Goal: Task Accomplishment & Management: Use online tool/utility

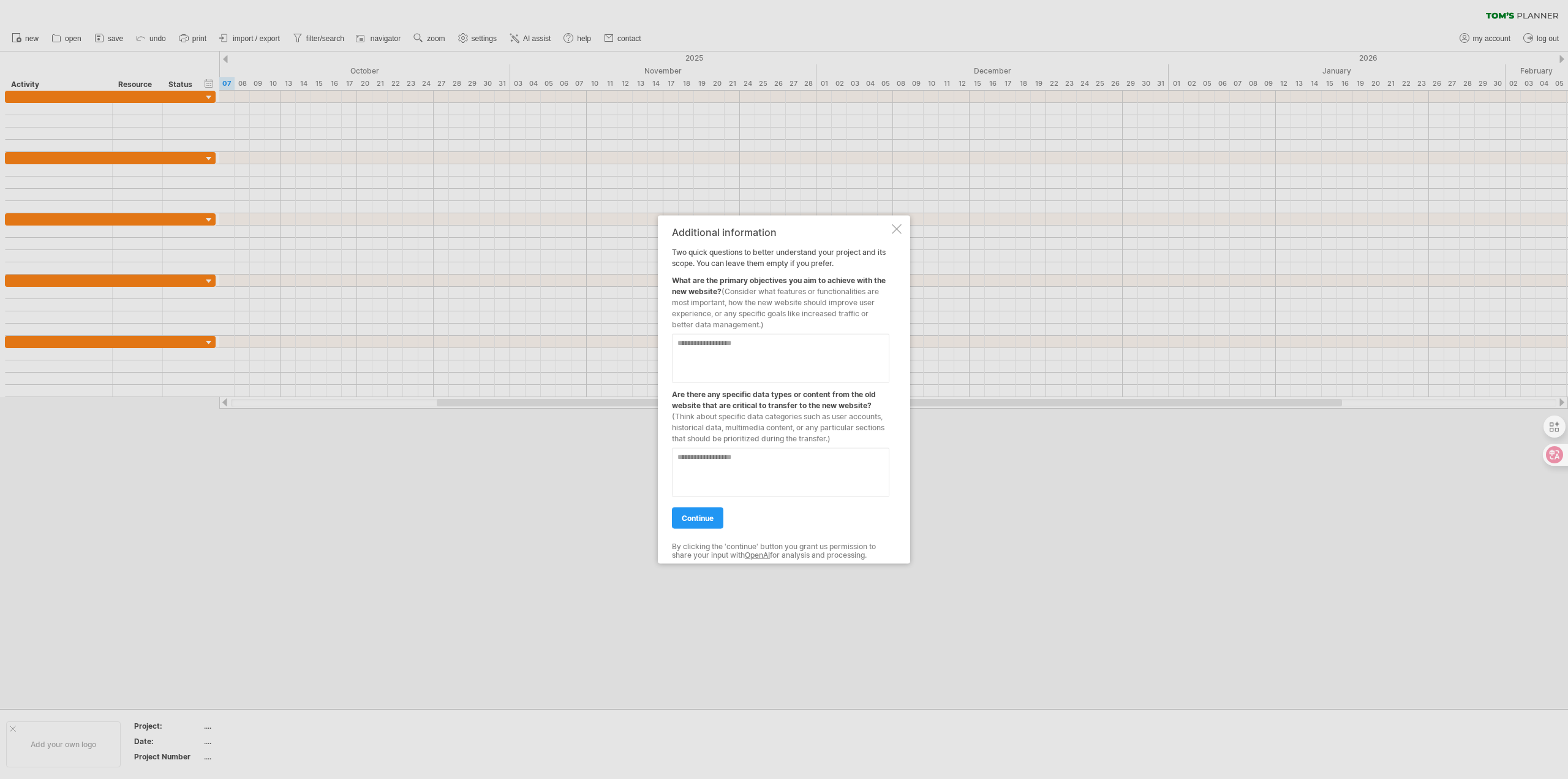
drag, startPoint x: 792, startPoint y: 225, endPoint x: 959, endPoint y: 246, distance: 168.3
click at [959, 246] on div "Trying to reach [DOMAIN_NAME] Connected again... 0% clear filter new" at bounding box center [784, 390] width 1568 height 779
click at [896, 227] on div at bounding box center [897, 229] width 10 height 10
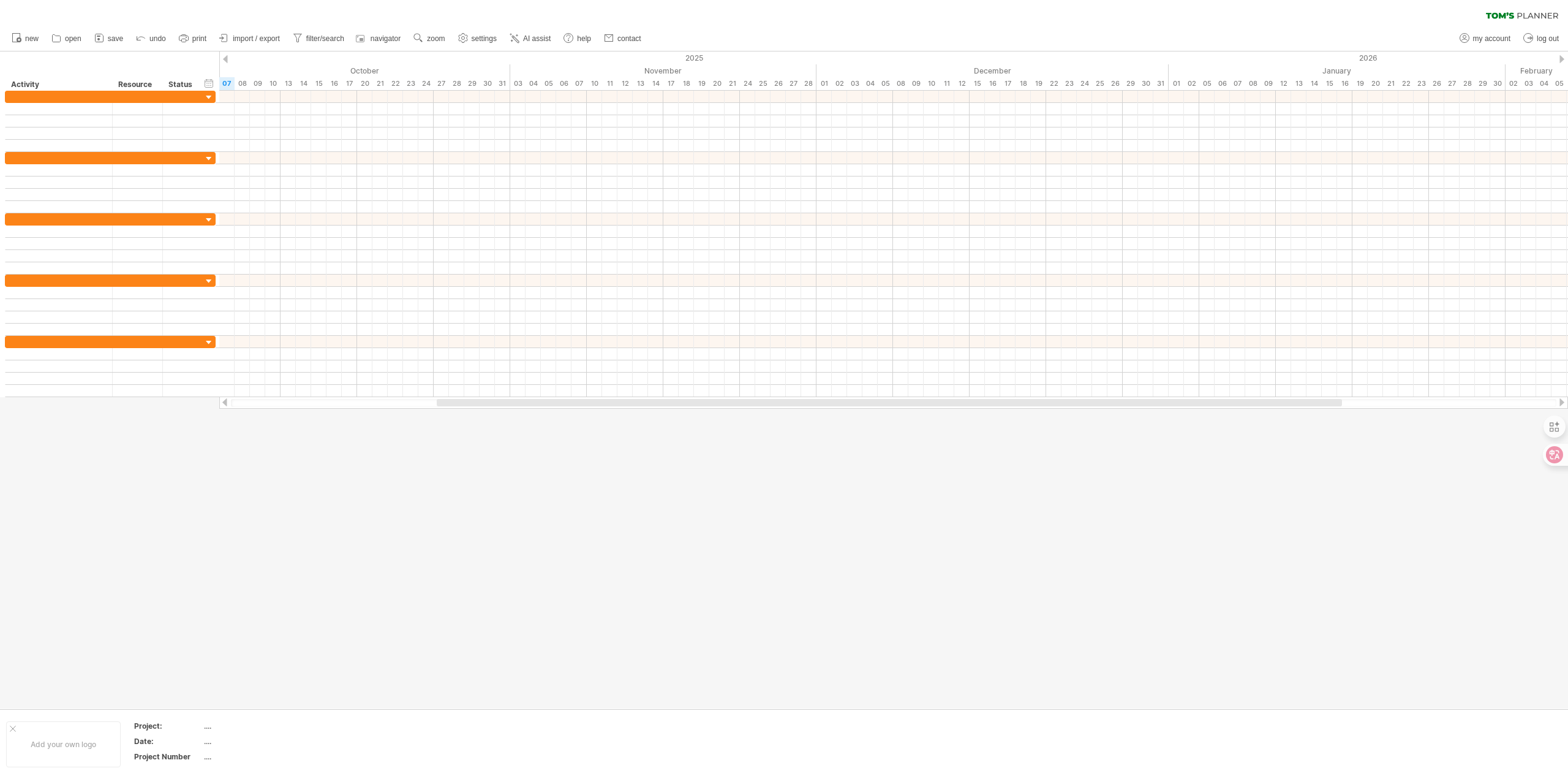
click at [537, 27] on ul "new open" at bounding box center [326, 38] width 641 height 26
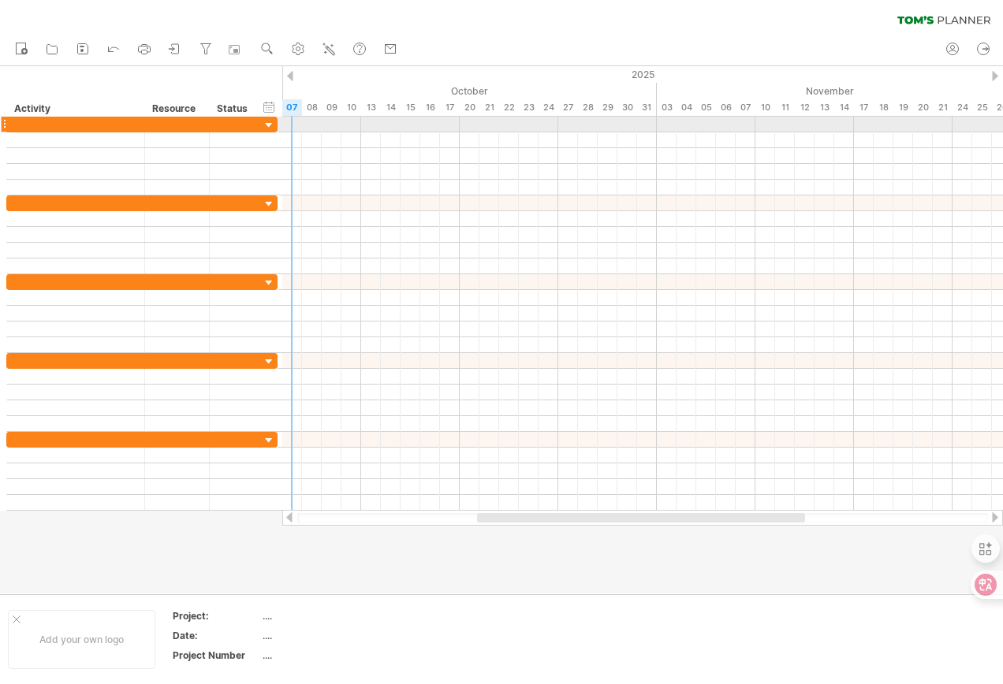
click at [266, 124] on div at bounding box center [269, 125] width 15 height 15
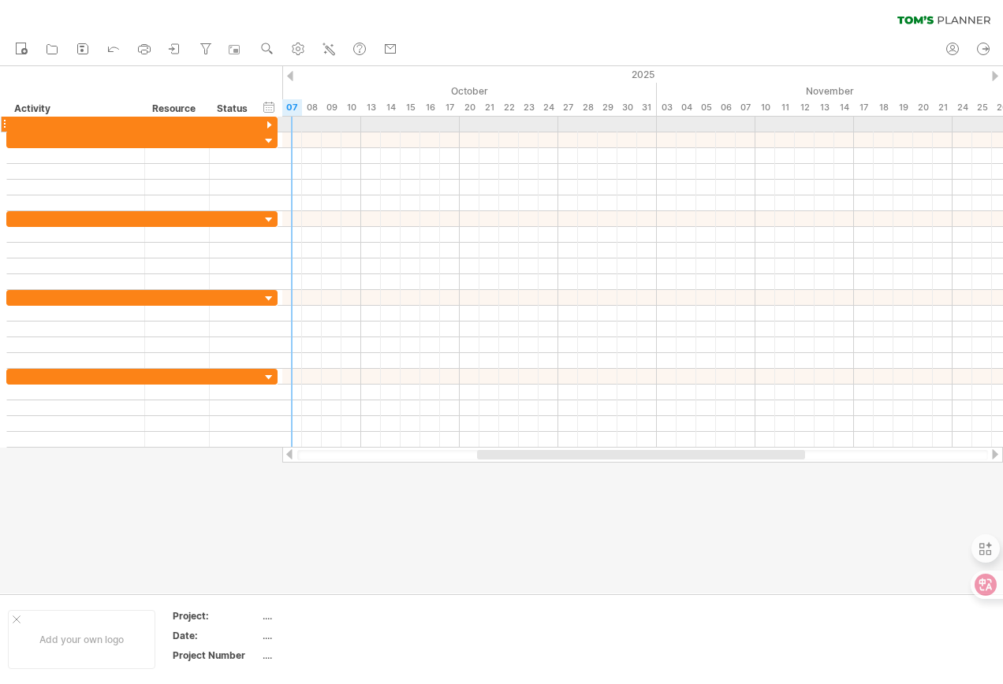
click at [266, 124] on div at bounding box center [269, 125] width 15 height 15
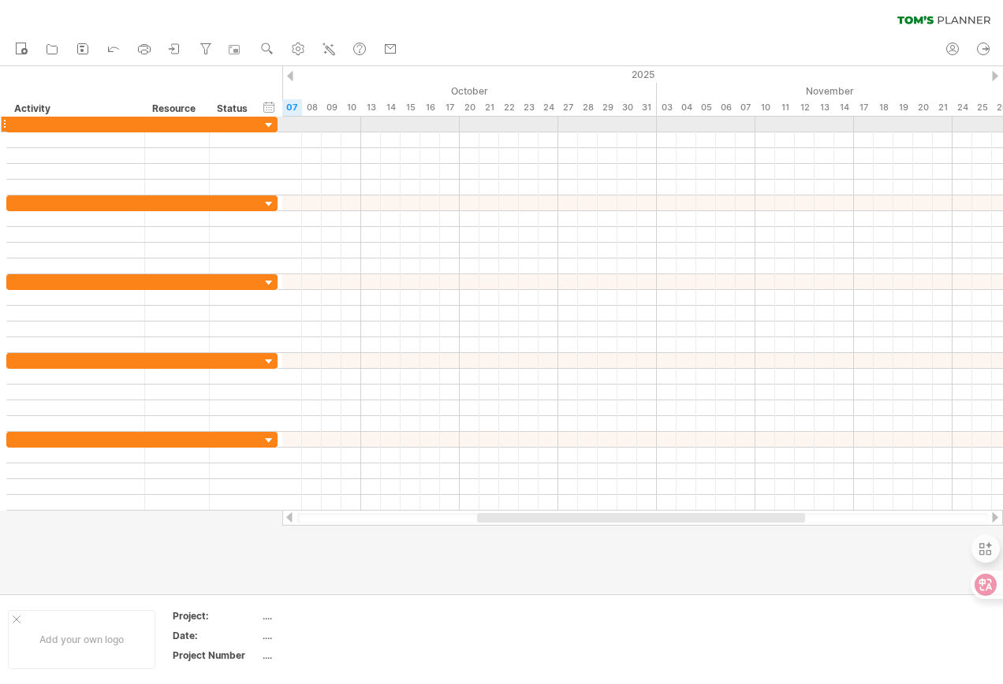
click at [270, 121] on div at bounding box center [269, 125] width 15 height 15
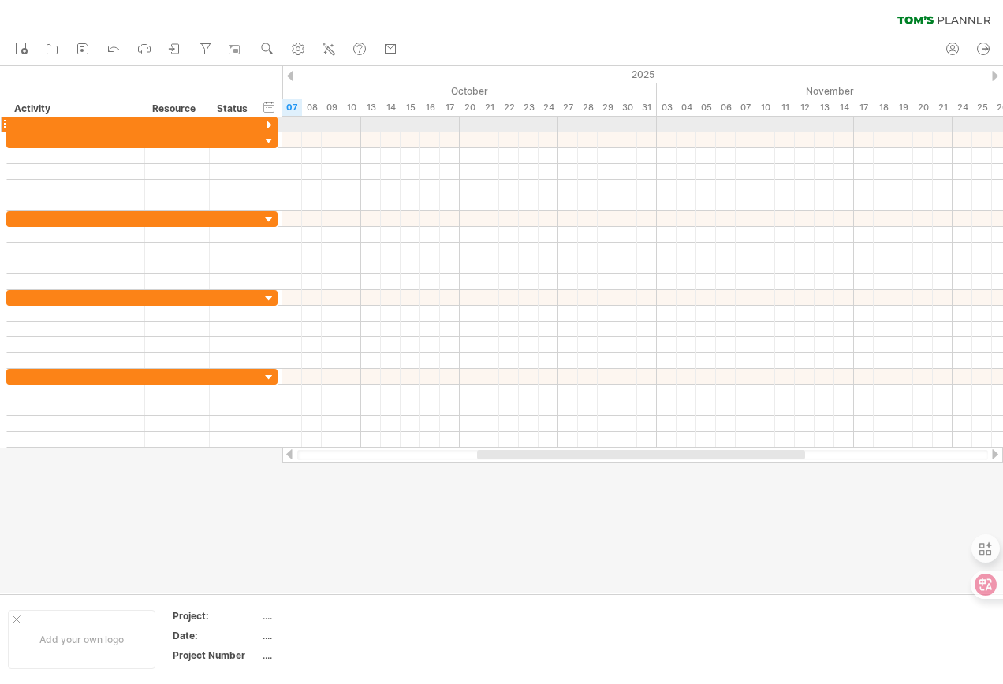
click at [270, 121] on div at bounding box center [269, 125] width 15 height 15
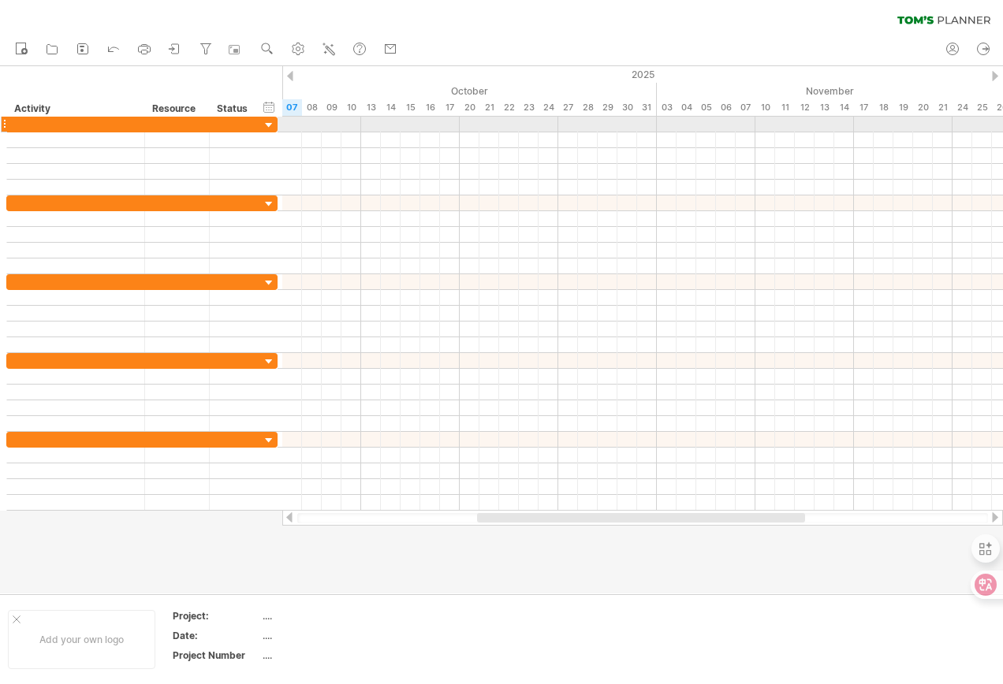
click at [6, 123] on div at bounding box center [4, 124] width 6 height 17
click at [4, 123] on div at bounding box center [4, 124] width 6 height 17
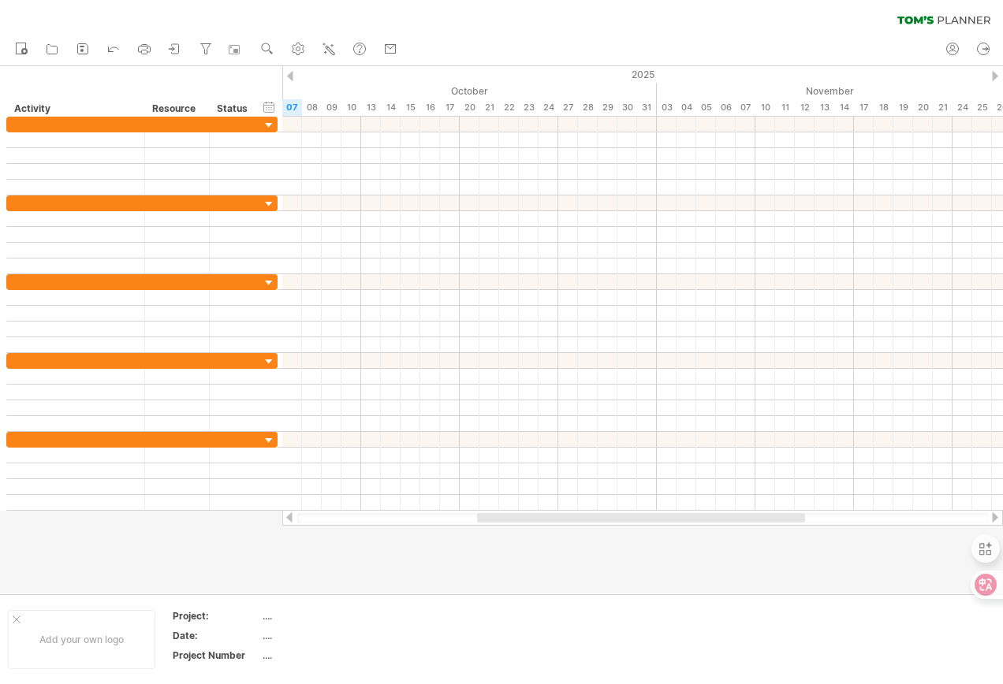
click at [288, 75] on div at bounding box center [290, 76] width 6 height 10
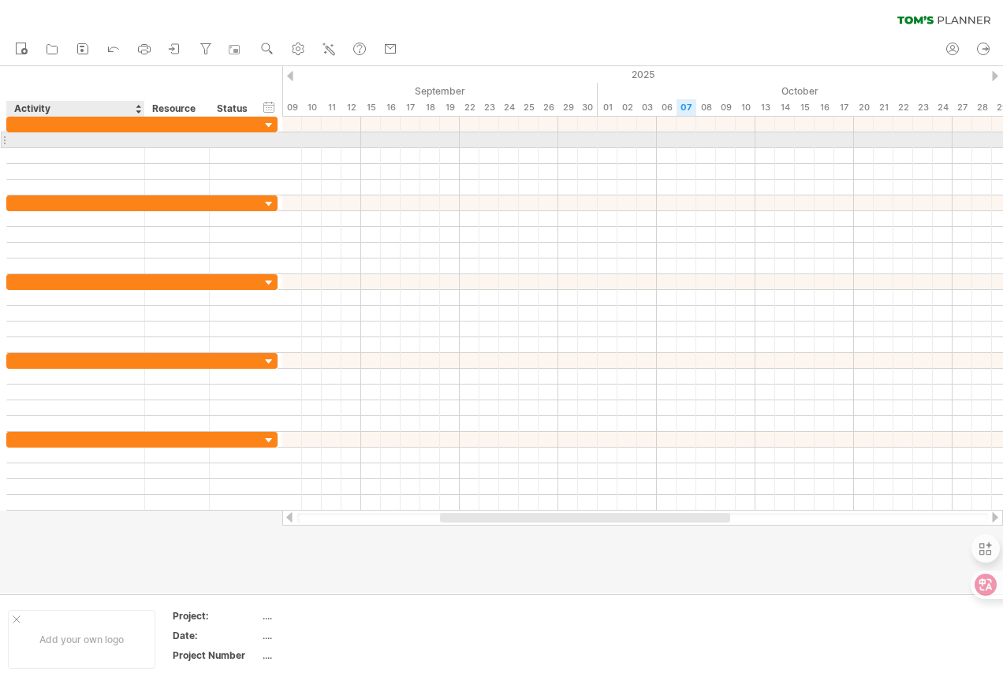
click at [46, 141] on div at bounding box center [75, 139] width 121 height 15
click at [54, 142] on input "text" at bounding box center [75, 139] width 121 height 15
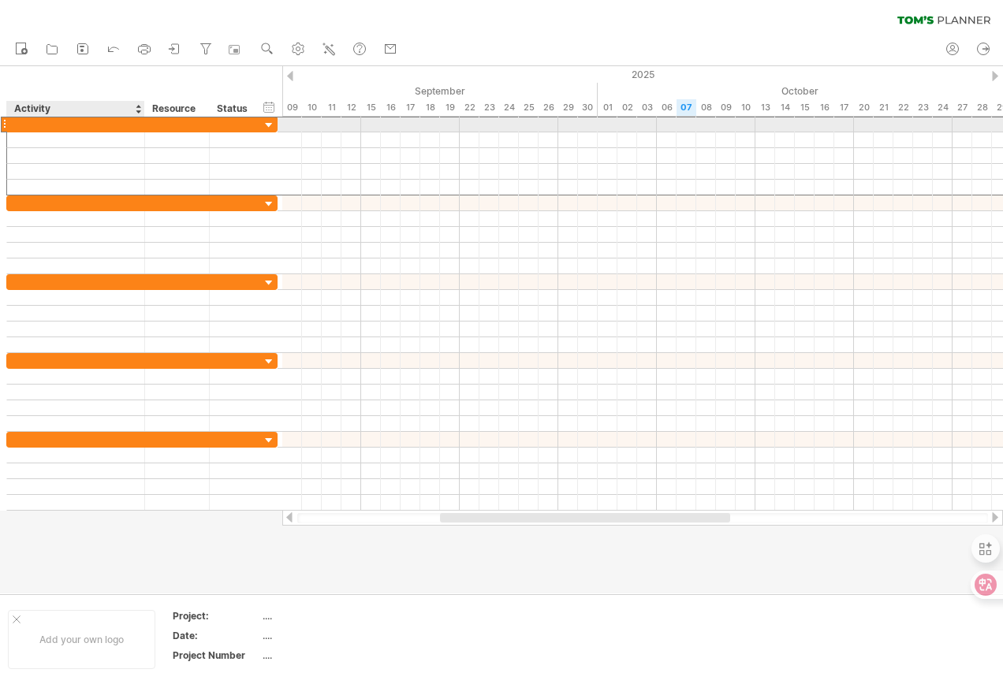
click at [68, 128] on div at bounding box center [75, 124] width 121 height 15
click at [69, 125] on input "text" at bounding box center [75, 124] width 121 height 15
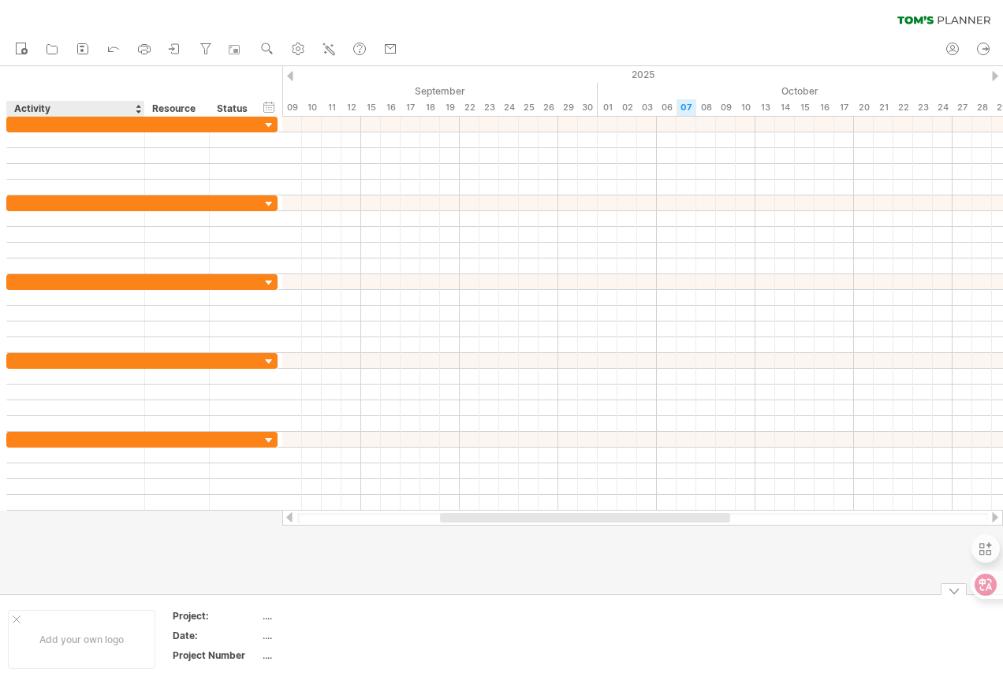
click at [15, 621] on div at bounding box center [17, 620] width 8 height 8
click at [100, 617] on div "...." at bounding box center [165, 615] width 132 height 13
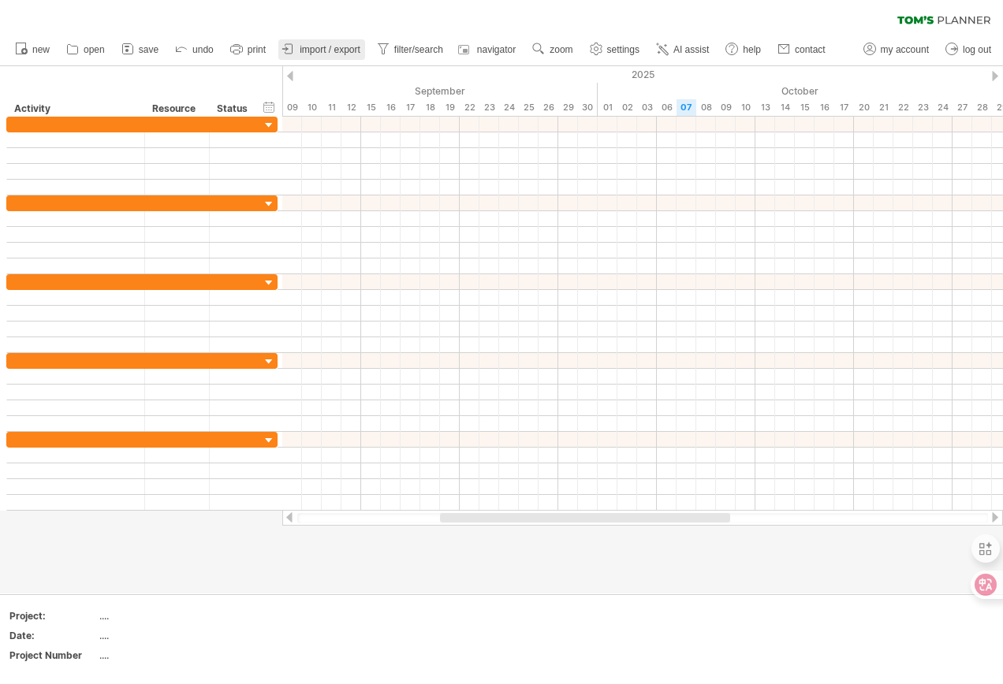
click at [333, 50] on ul "new open" at bounding box center [419, 49] width 825 height 33
click at [199, 49] on span "undo" at bounding box center [202, 49] width 21 height 11
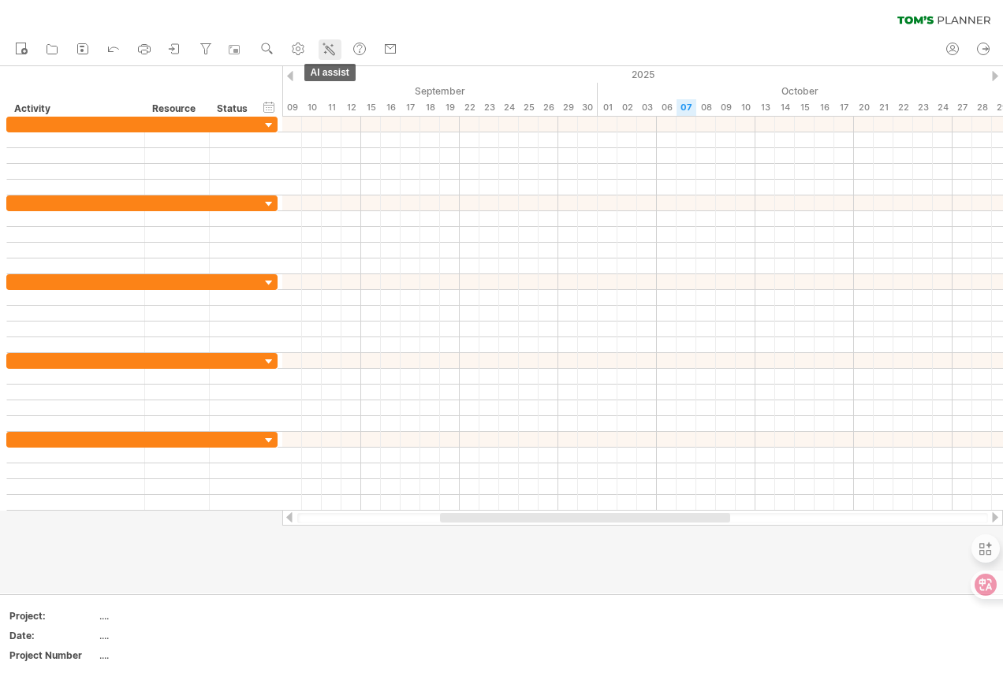
click at [328, 50] on icon at bounding box center [329, 49] width 16 height 16
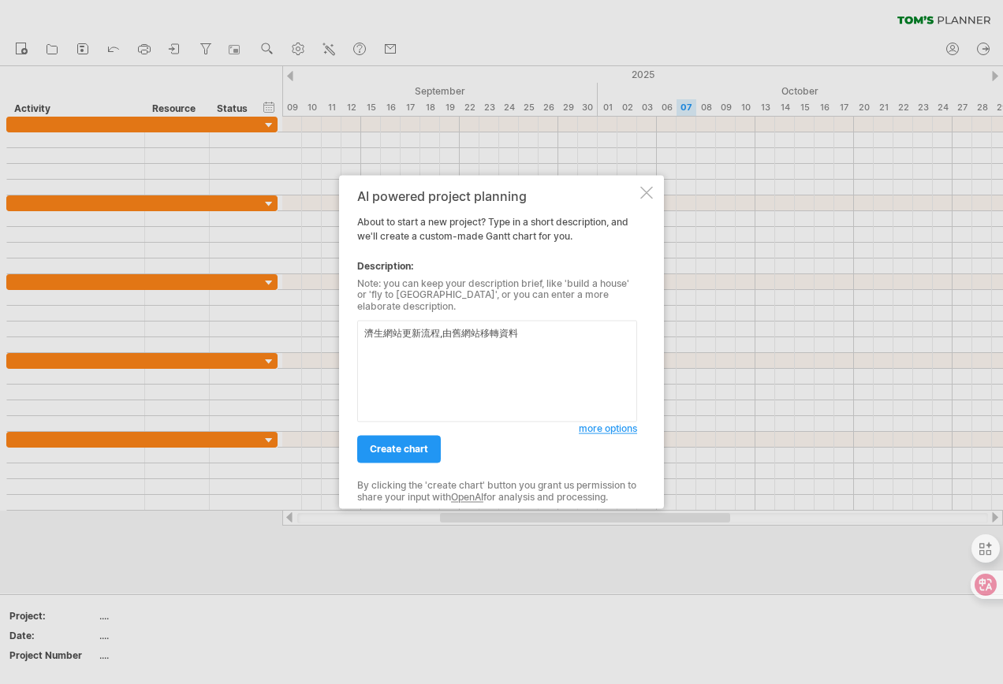
type textarea "濟生網站更新流程,由舊網站移轉資料"
click at [619, 427] on span "more options" at bounding box center [608, 429] width 58 height 12
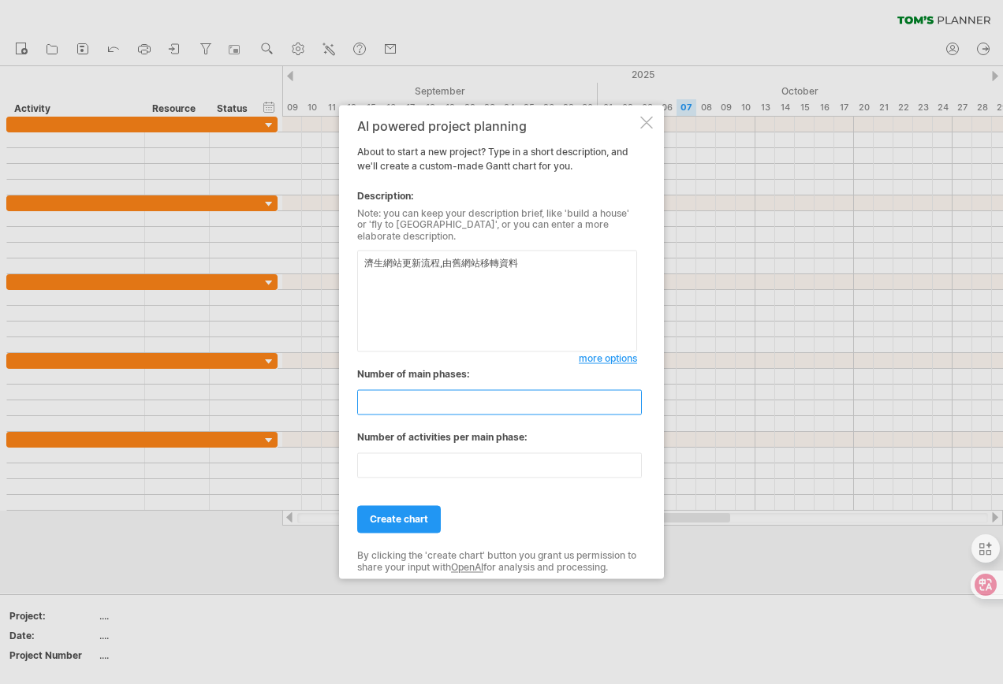
click at [628, 393] on input "**" at bounding box center [499, 402] width 285 height 25
click at [632, 404] on input "**" at bounding box center [499, 402] width 285 height 25
click at [632, 404] on input "*" at bounding box center [499, 402] width 285 height 25
click at [633, 403] on input "*" at bounding box center [499, 402] width 285 height 25
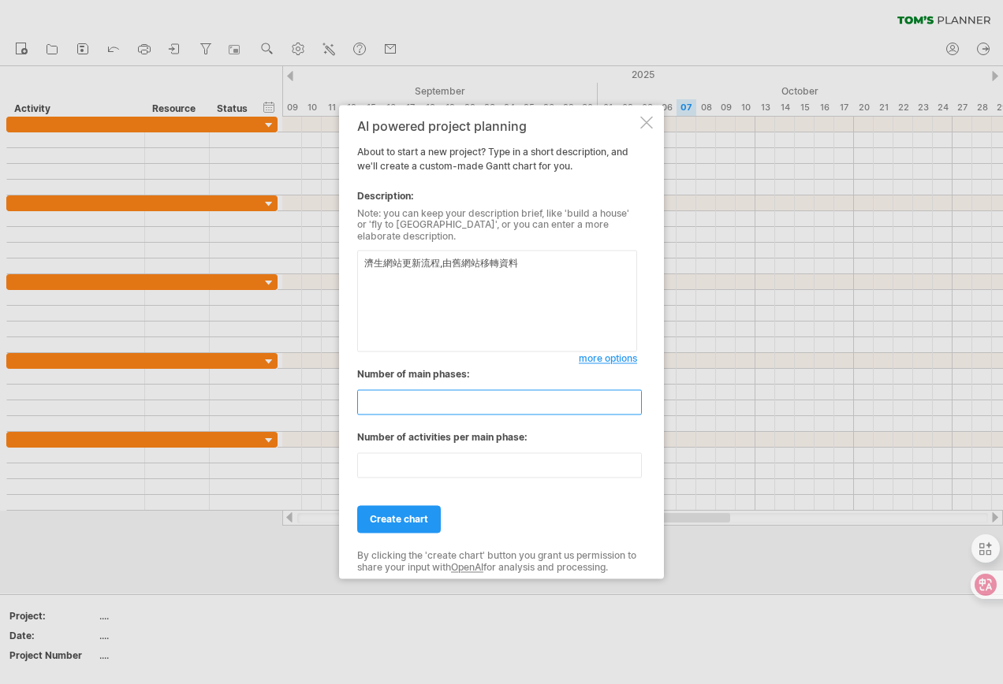
click at [632, 403] on input "*" at bounding box center [499, 402] width 285 height 25
type input "*"
click at [632, 403] on input "*" at bounding box center [499, 402] width 285 height 25
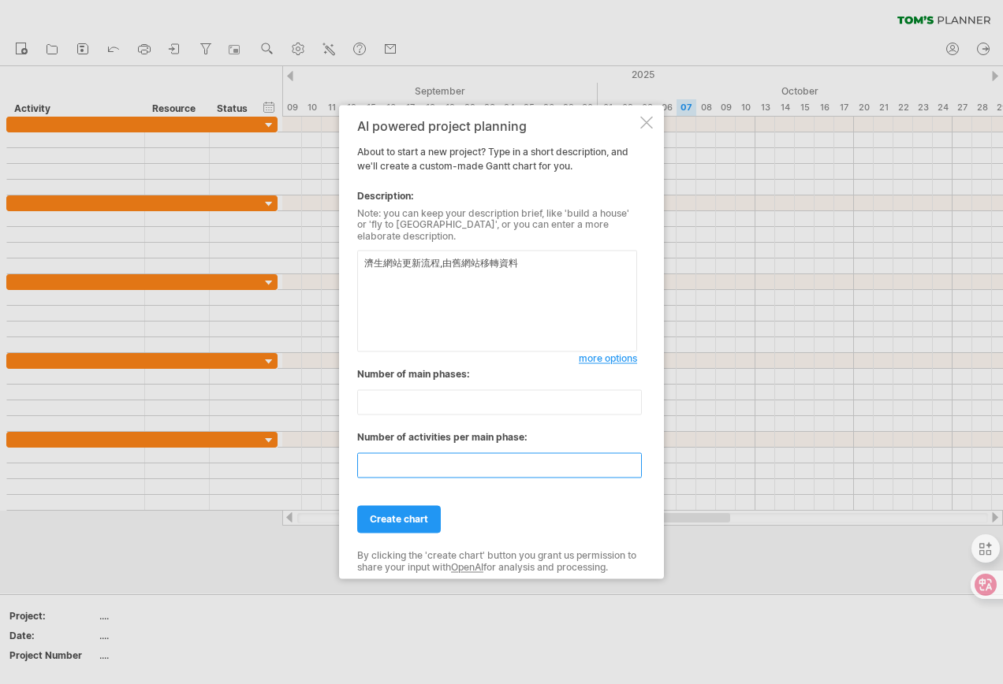
click at [638, 468] on input "**" at bounding box center [499, 465] width 285 height 25
click at [638, 468] on input "*" at bounding box center [499, 465] width 285 height 25
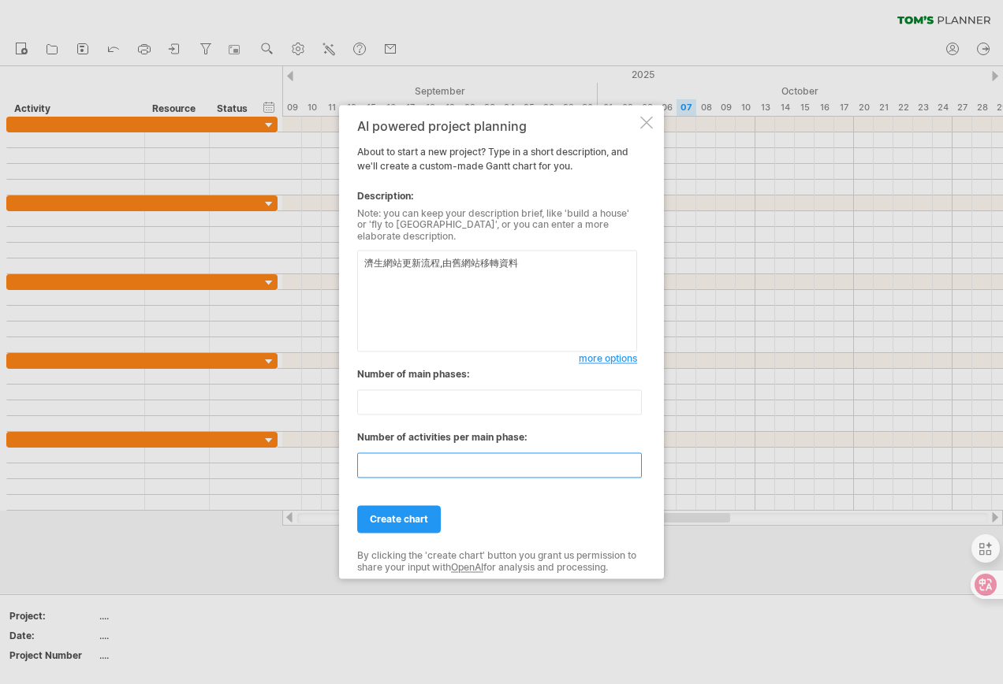
click at [634, 467] on input "*" at bounding box center [499, 465] width 285 height 25
click at [634, 466] on input "*" at bounding box center [499, 465] width 285 height 25
click at [637, 453] on input "*" at bounding box center [499, 465] width 285 height 25
click at [538, 503] on div "create chart" at bounding box center [497, 513] width 280 height 40
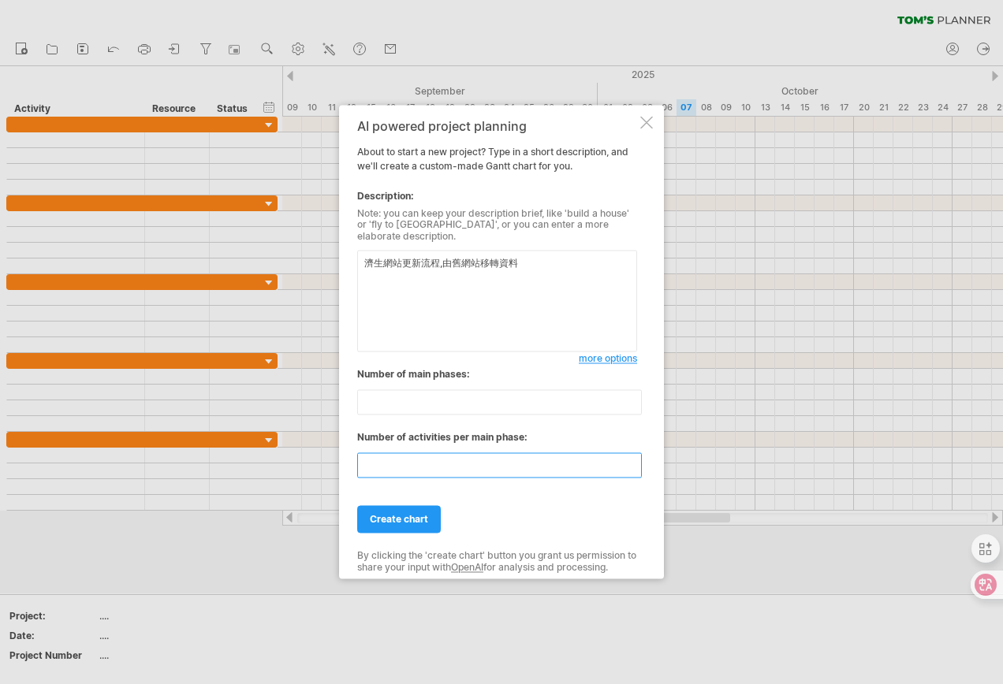
type input "*"
click at [631, 455] on input "*" at bounding box center [499, 465] width 285 height 25
click at [400, 514] on span "create chart" at bounding box center [399, 520] width 58 height 12
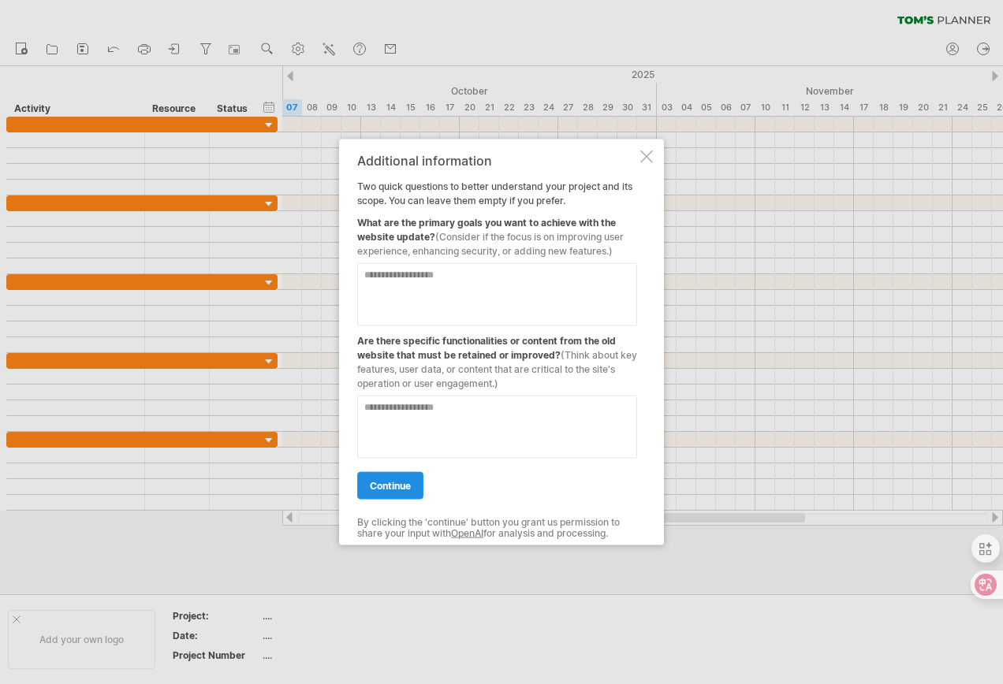
click at [389, 488] on span "continue" at bounding box center [390, 486] width 41 height 12
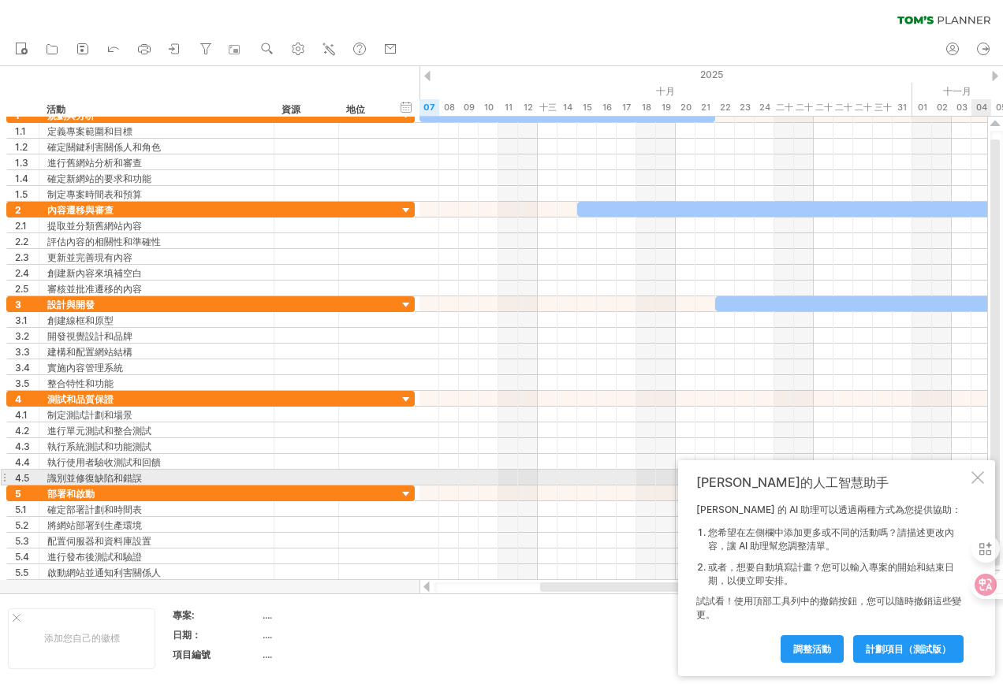
click at [978, 475] on div at bounding box center [977, 477] width 13 height 13
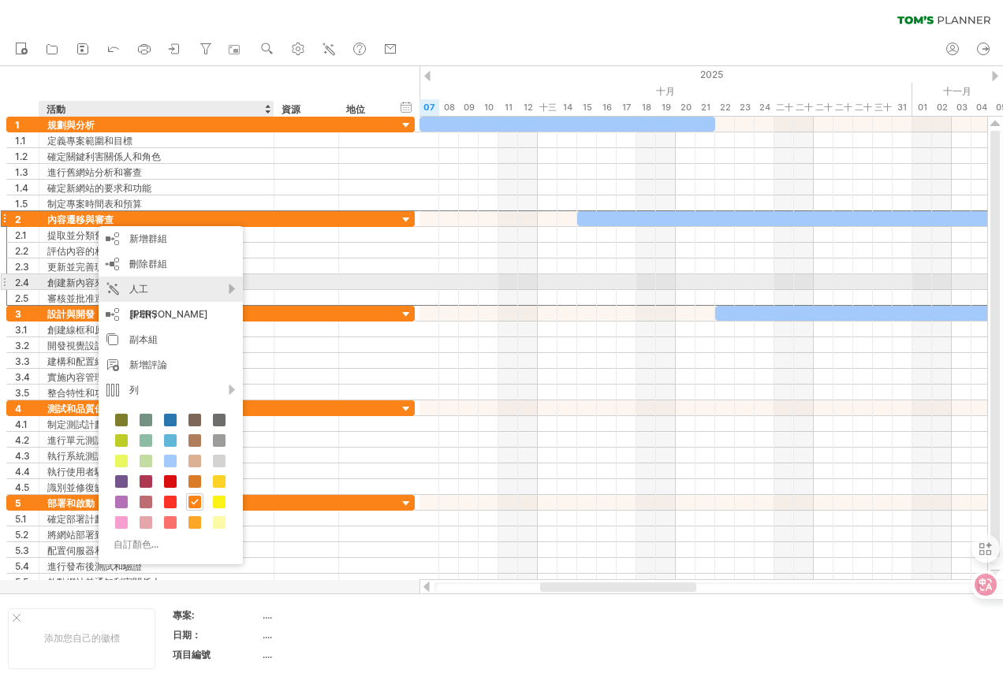
click at [225, 287] on div "人工[PERSON_NAME]" at bounding box center [171, 302] width 144 height 50
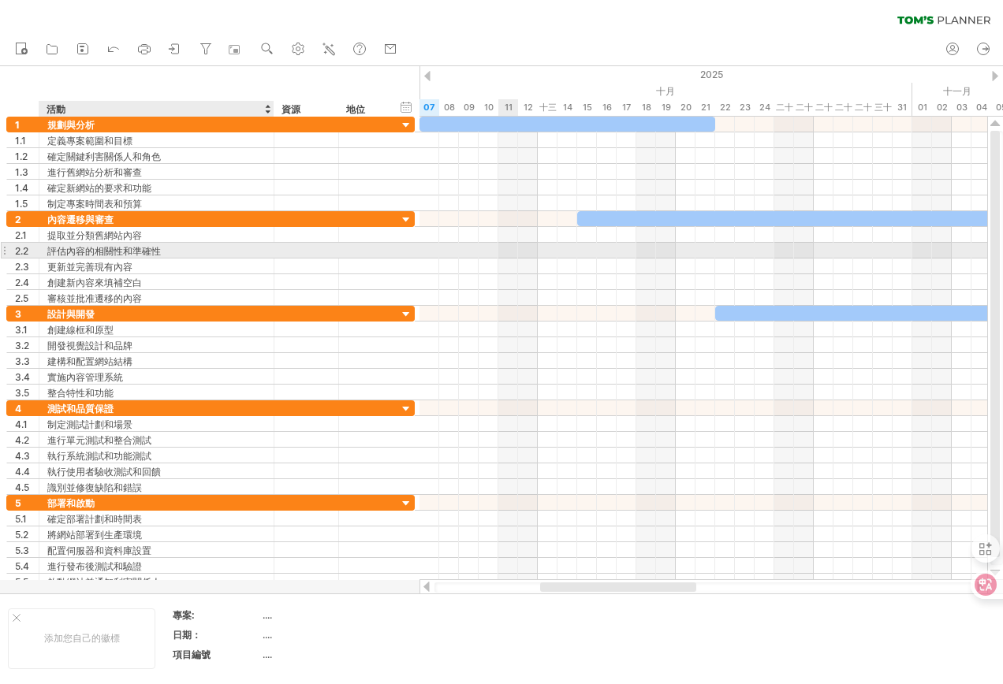
click at [516, 251] on div at bounding box center [703, 251] width 568 height 16
click at [175, 252] on div "評估內容的相關性和準確性" at bounding box center [156, 250] width 218 height 15
click at [245, 248] on input "**********" at bounding box center [156, 250] width 218 height 15
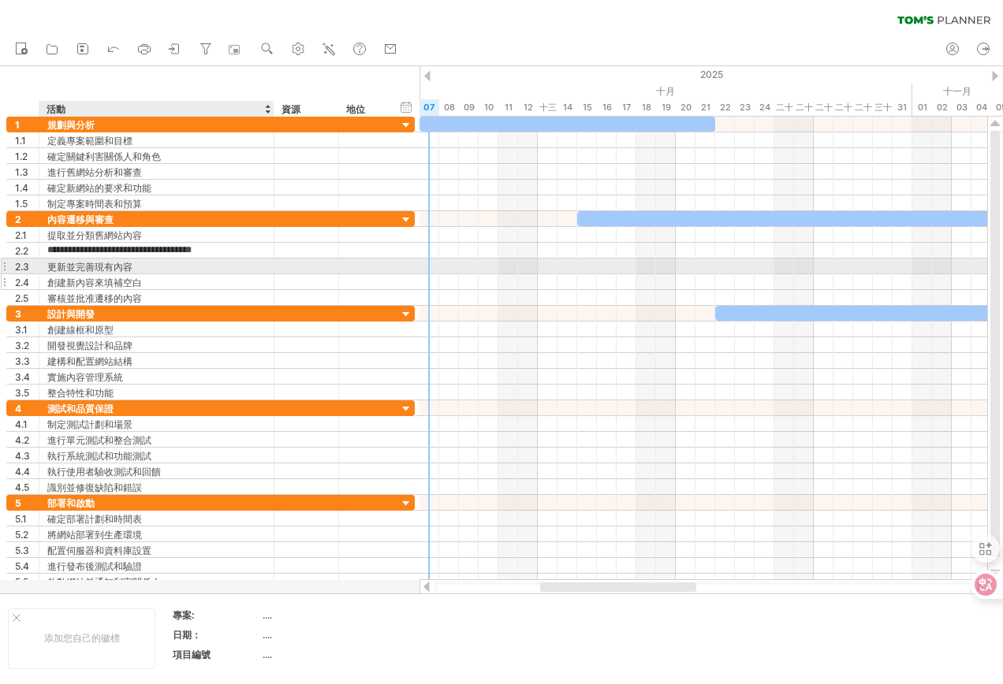
click at [127, 277] on font "創建新內容來填補空白" at bounding box center [94, 283] width 95 height 12
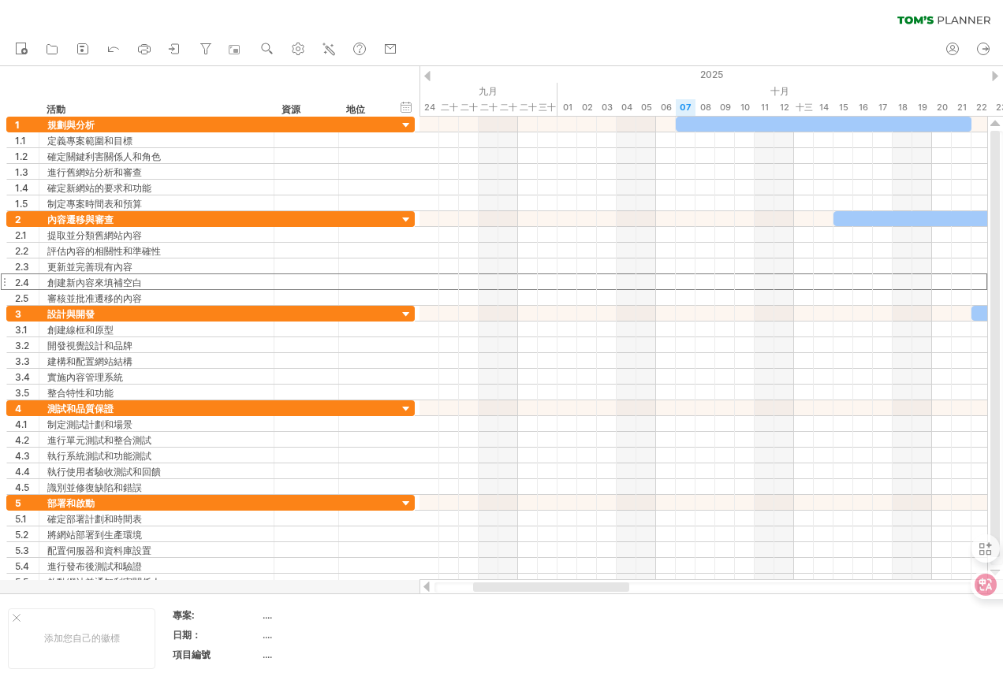
drag, startPoint x: 639, startPoint y: 590, endPoint x: 572, endPoint y: 587, distance: 67.1
click at [572, 587] on div at bounding box center [551, 587] width 156 height 9
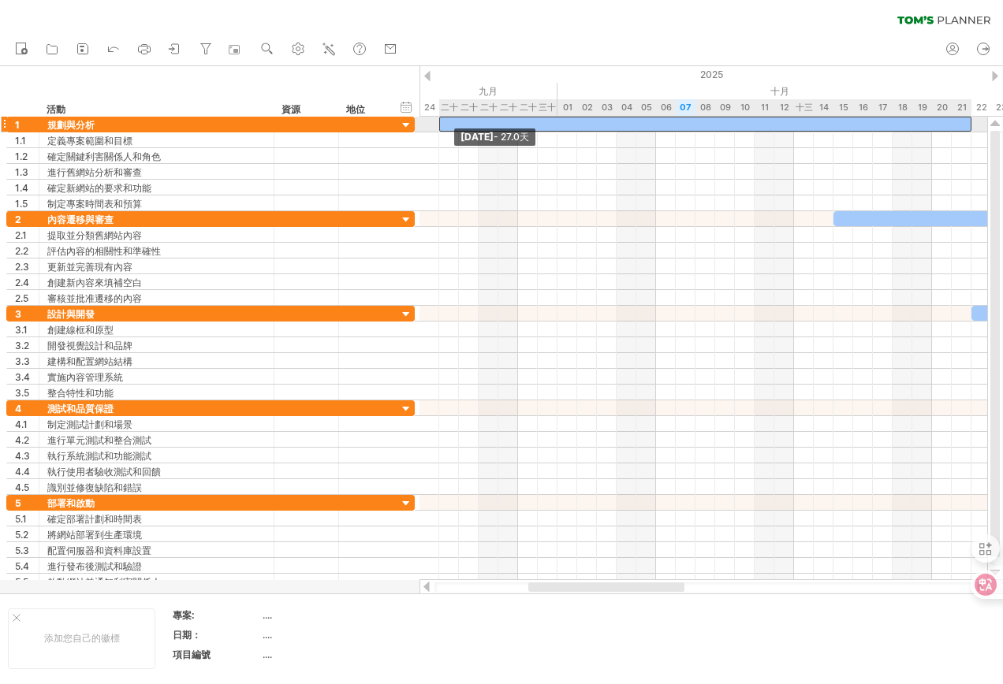
drag, startPoint x: 675, startPoint y: 125, endPoint x: 441, endPoint y: 121, distance: 233.4
click at [441, 121] on span at bounding box center [439, 124] width 6 height 15
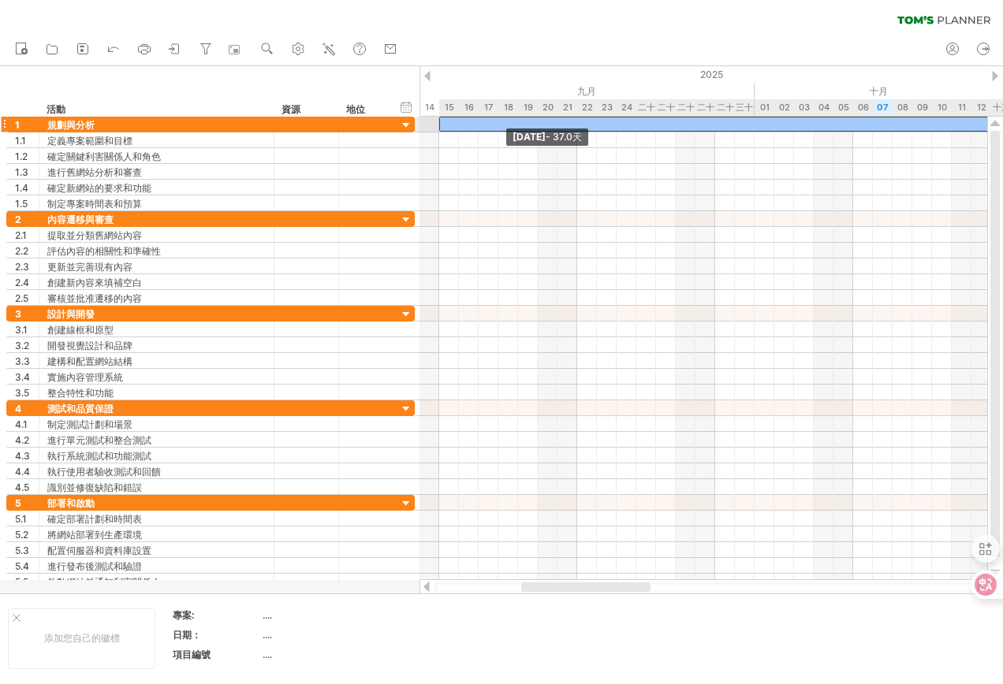
click at [445, 126] on div at bounding box center [803, 124] width 729 height 15
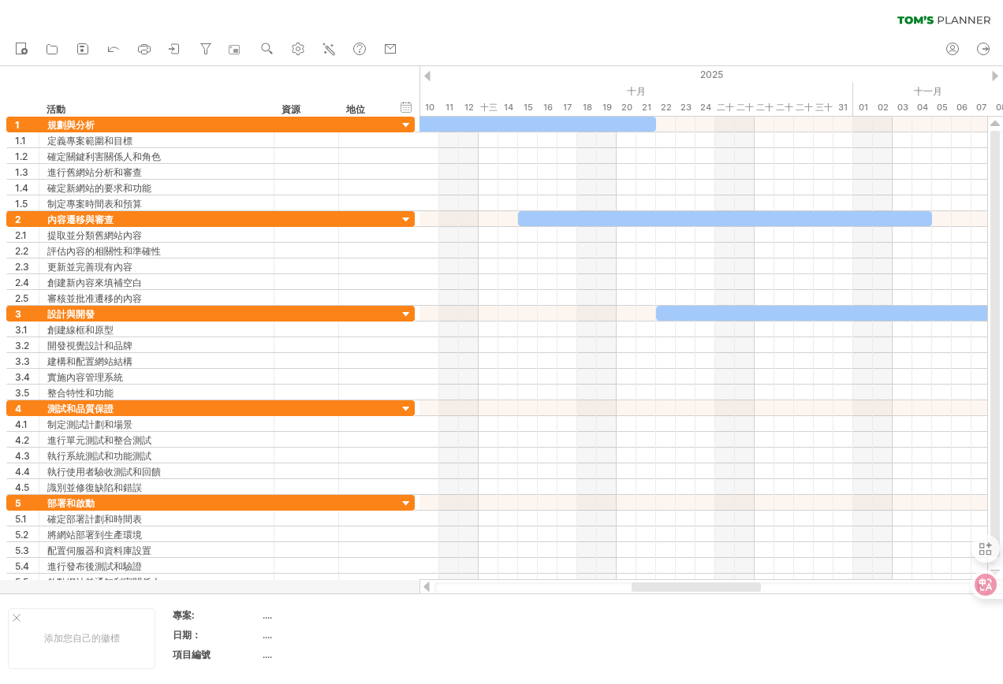
drag, startPoint x: 621, startPoint y: 588, endPoint x: 720, endPoint y: 586, distance: 98.6
click at [720, 586] on div at bounding box center [695, 587] width 129 height 9
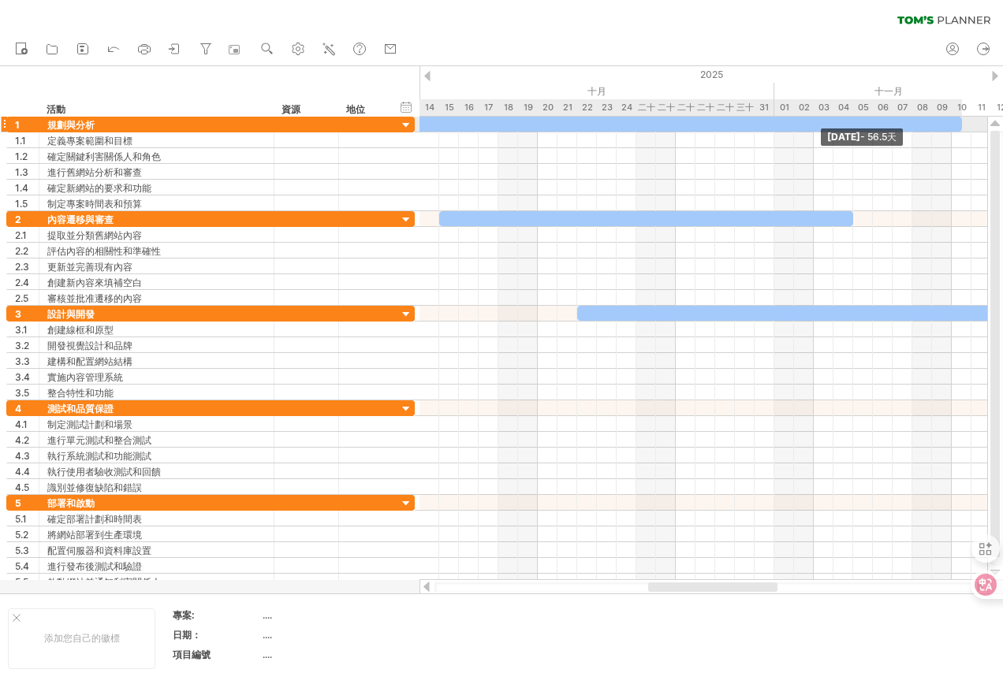
drag, startPoint x: 654, startPoint y: 124, endPoint x: 963, endPoint y: 125, distance: 308.3
click at [963, 125] on span at bounding box center [962, 124] width 6 height 15
click at [404, 123] on div at bounding box center [406, 125] width 15 height 15
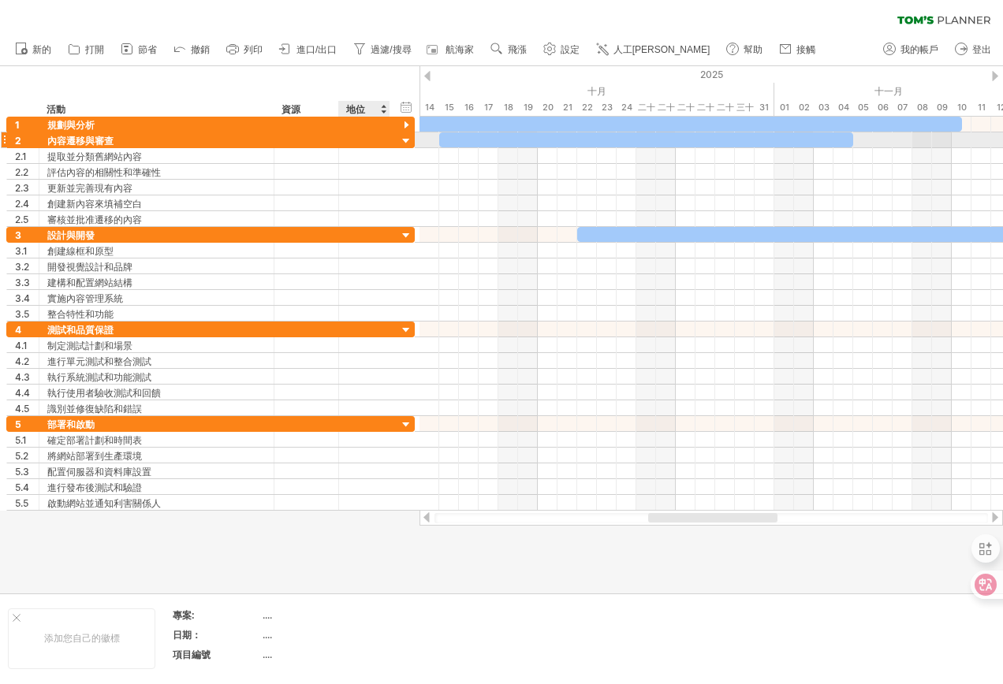
click at [405, 142] on div at bounding box center [406, 141] width 15 height 15
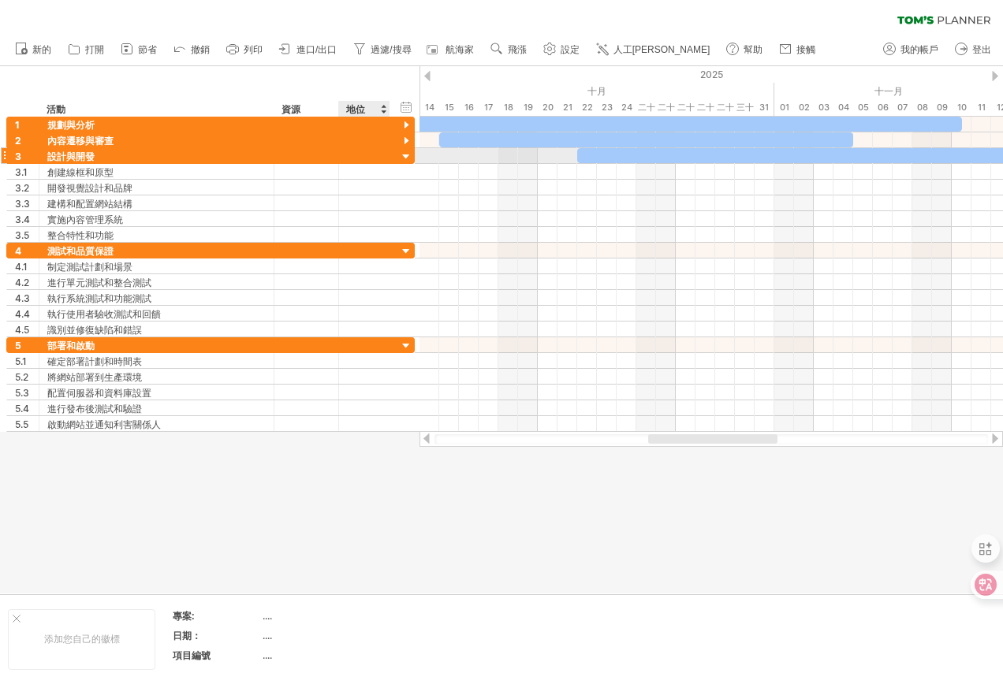
click at [406, 154] on div at bounding box center [406, 157] width 15 height 15
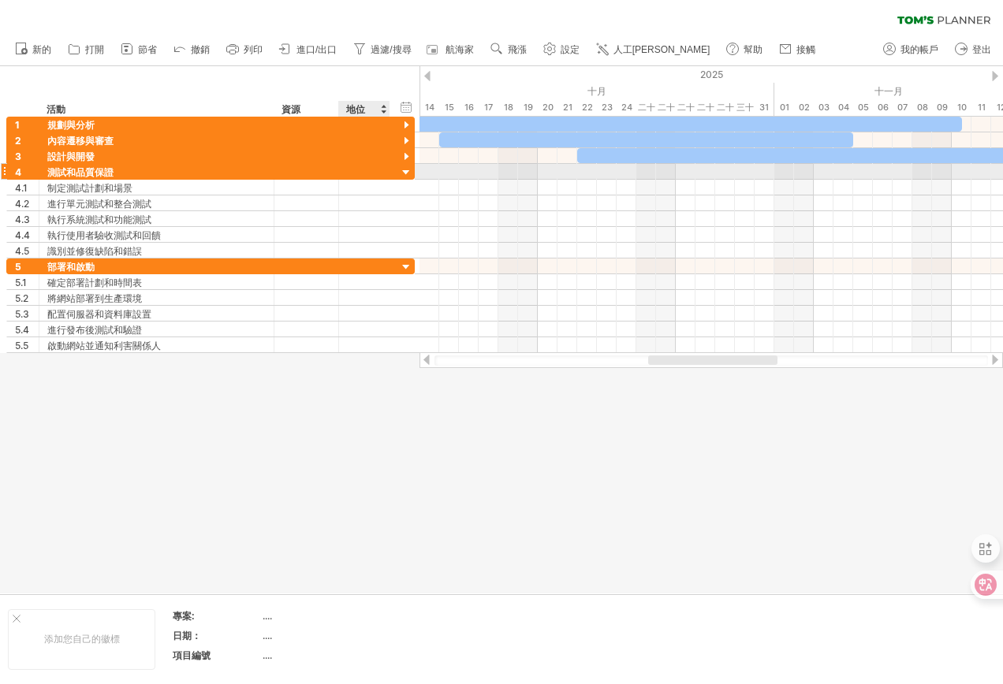
click at [407, 169] on div at bounding box center [406, 173] width 15 height 15
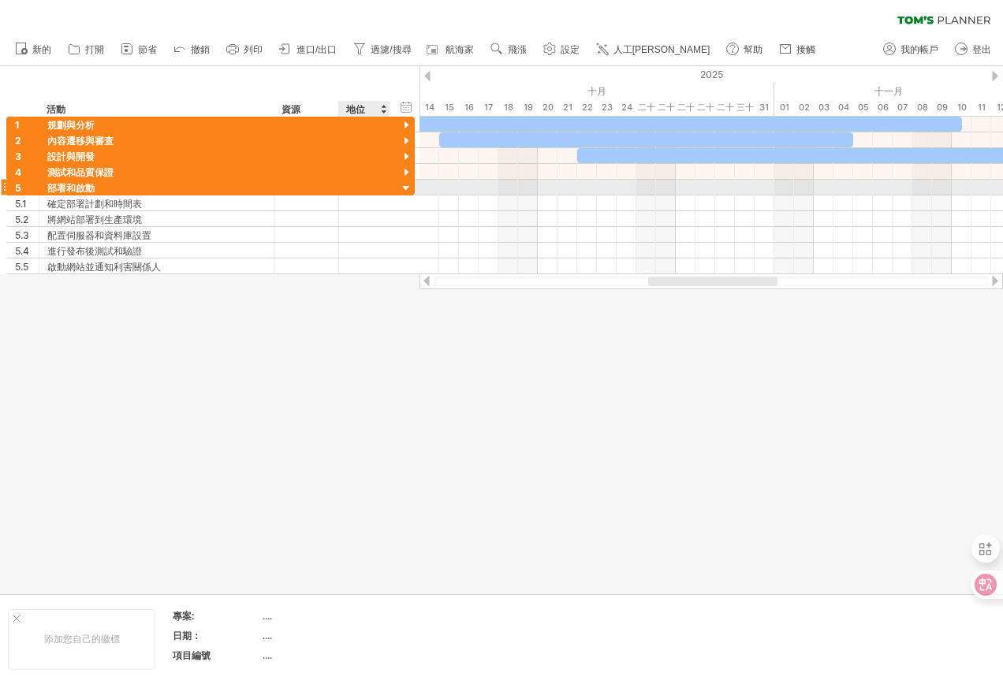
click at [406, 185] on div at bounding box center [406, 188] width 15 height 15
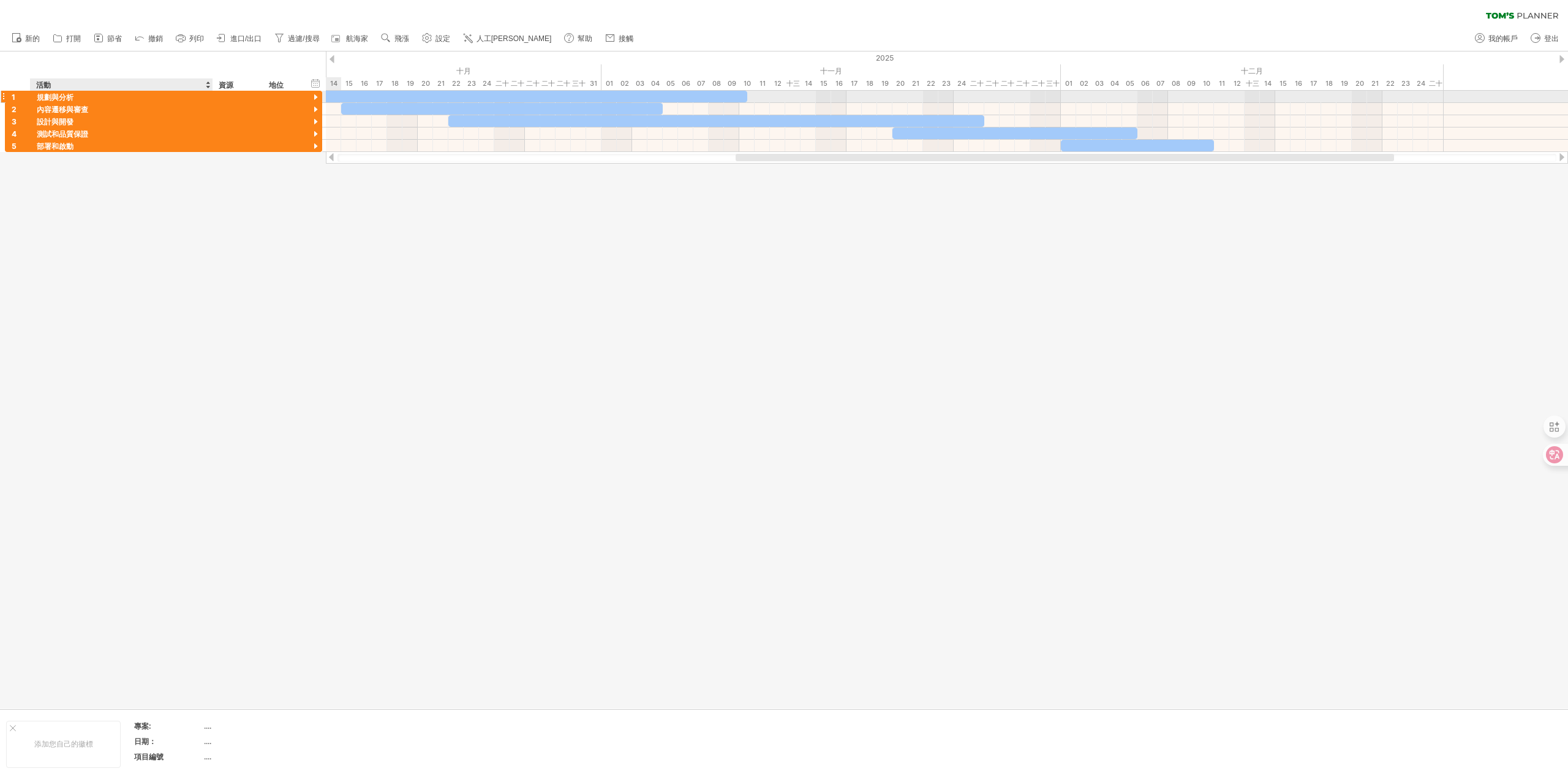
click at [70, 99] on font "規劃與分析" at bounding box center [54, 97] width 37 height 9
click at [70, 97] on font "規劃與分析" at bounding box center [54, 97] width 37 height 9
click at [315, 95] on div at bounding box center [315, 97] width 12 height 12
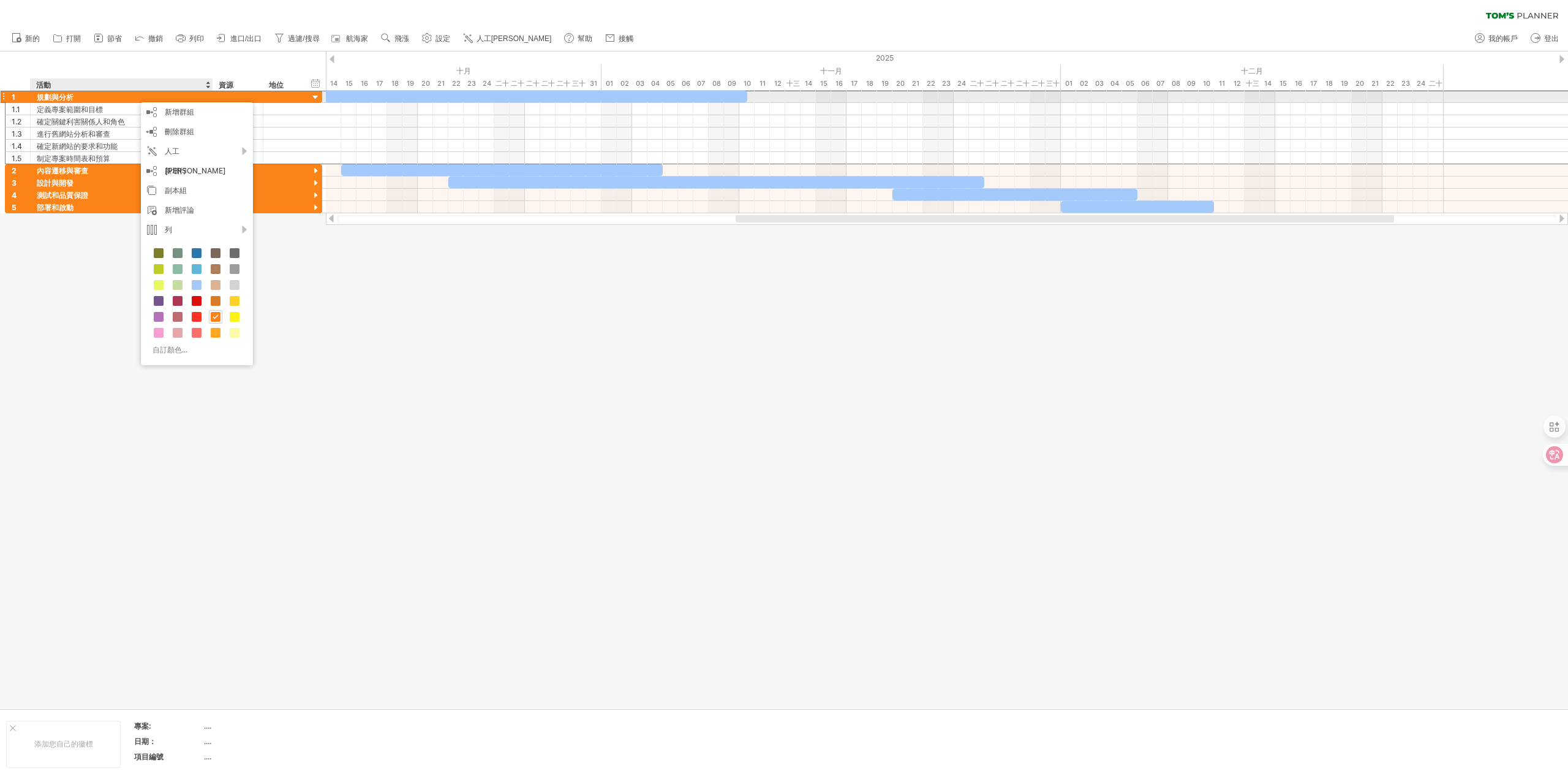
click at [111, 93] on div "規劃與分析" at bounding box center [121, 96] width 169 height 12
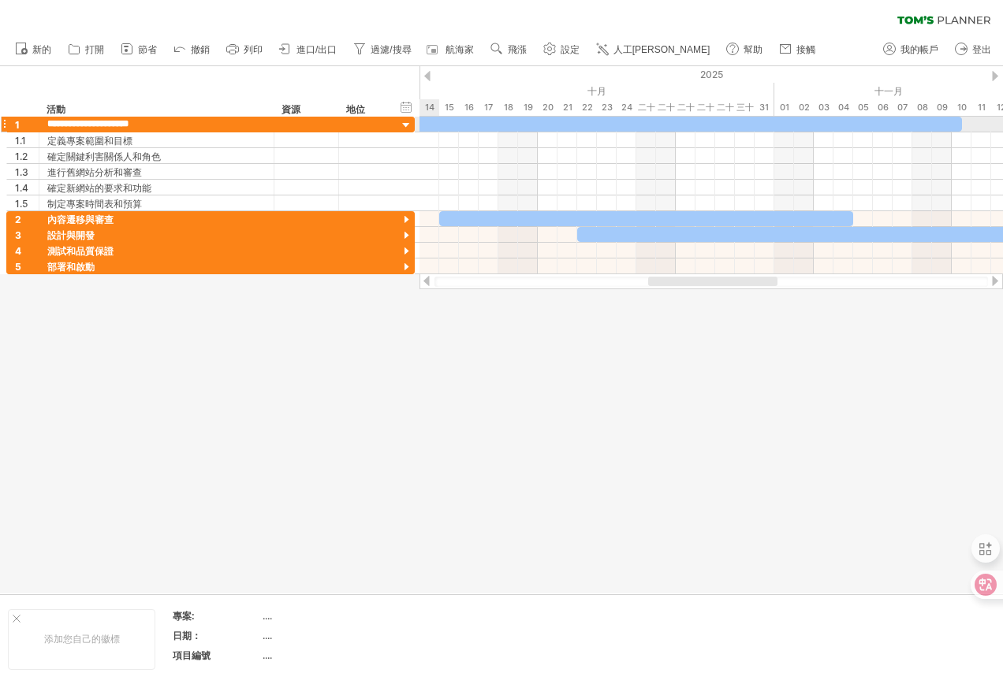
click at [404, 121] on div at bounding box center [406, 125] width 15 height 15
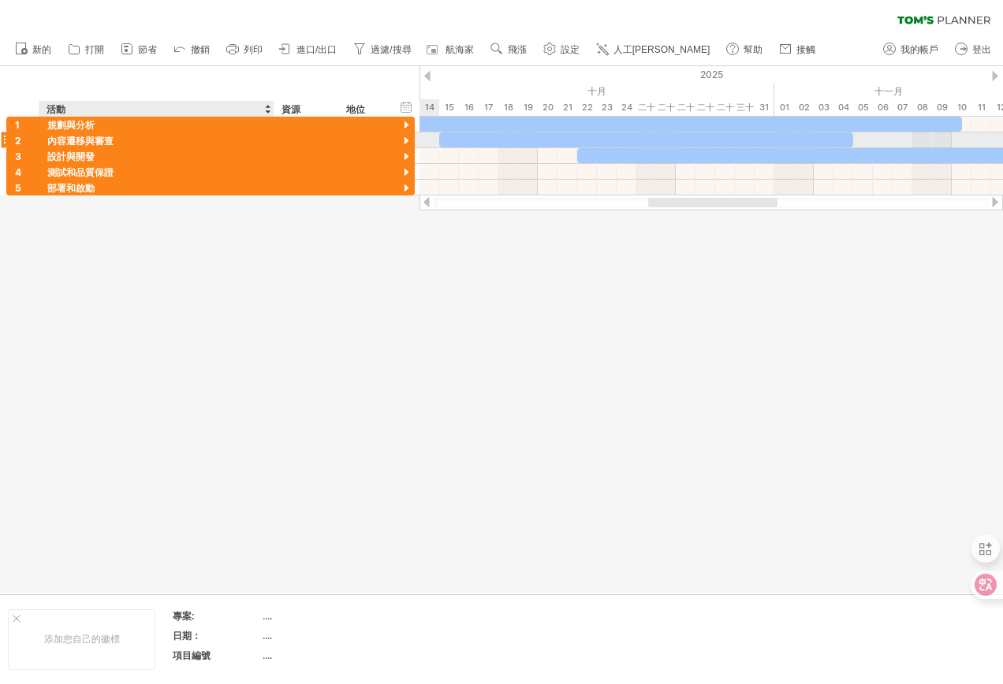
click at [93, 143] on font "內容遷移與審查" at bounding box center [80, 141] width 66 height 12
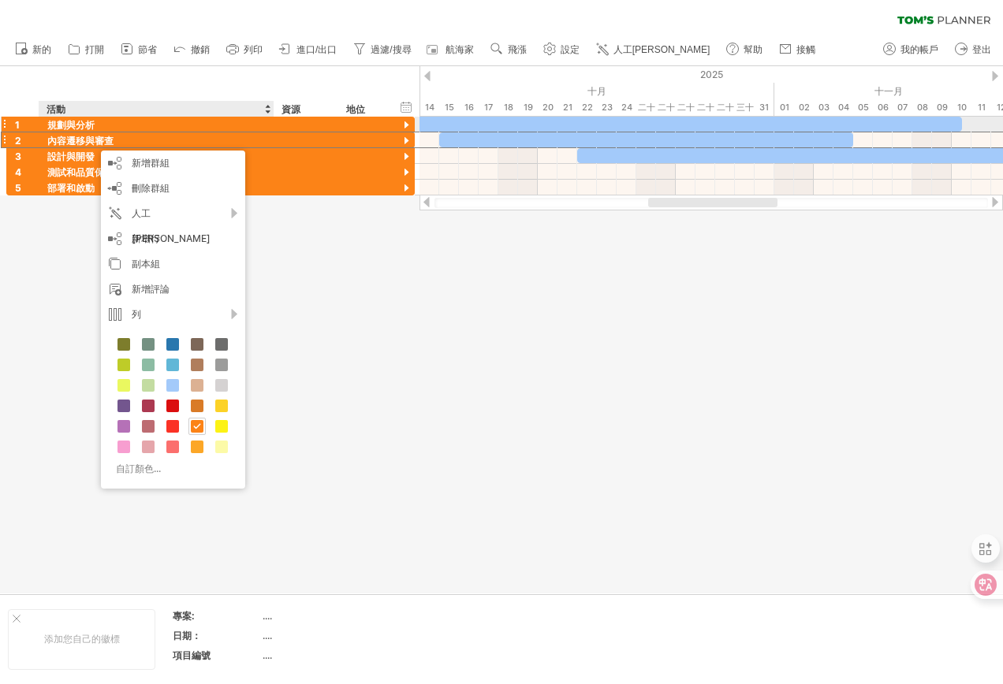
click at [60, 125] on font "規劃與分析" at bounding box center [70, 125] width 47 height 12
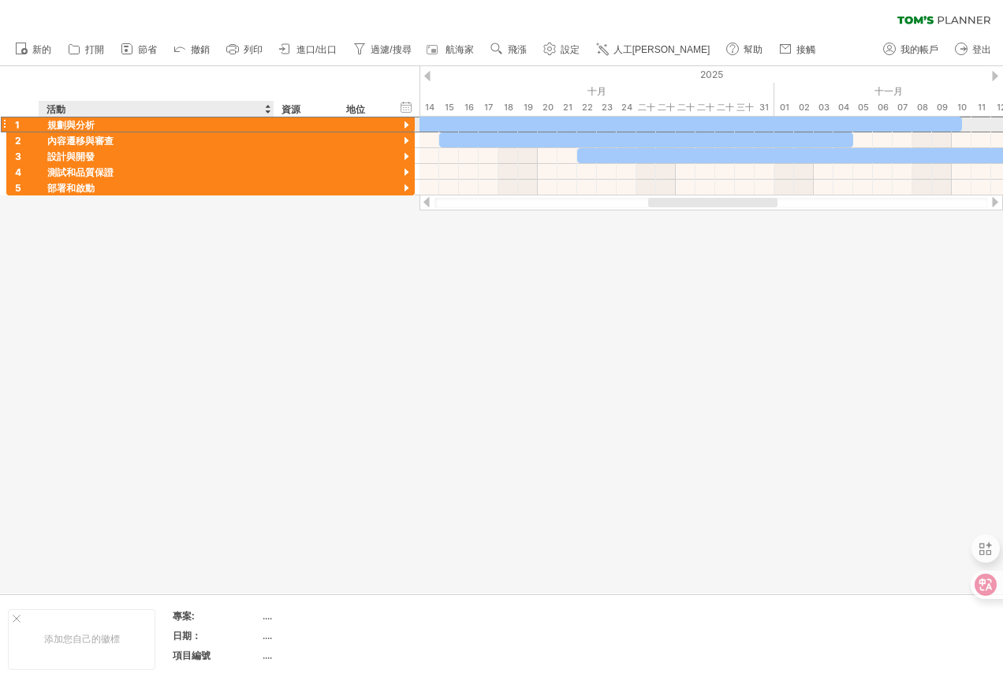
click at [60, 125] on font "規劃與分析" at bounding box center [70, 125] width 47 height 12
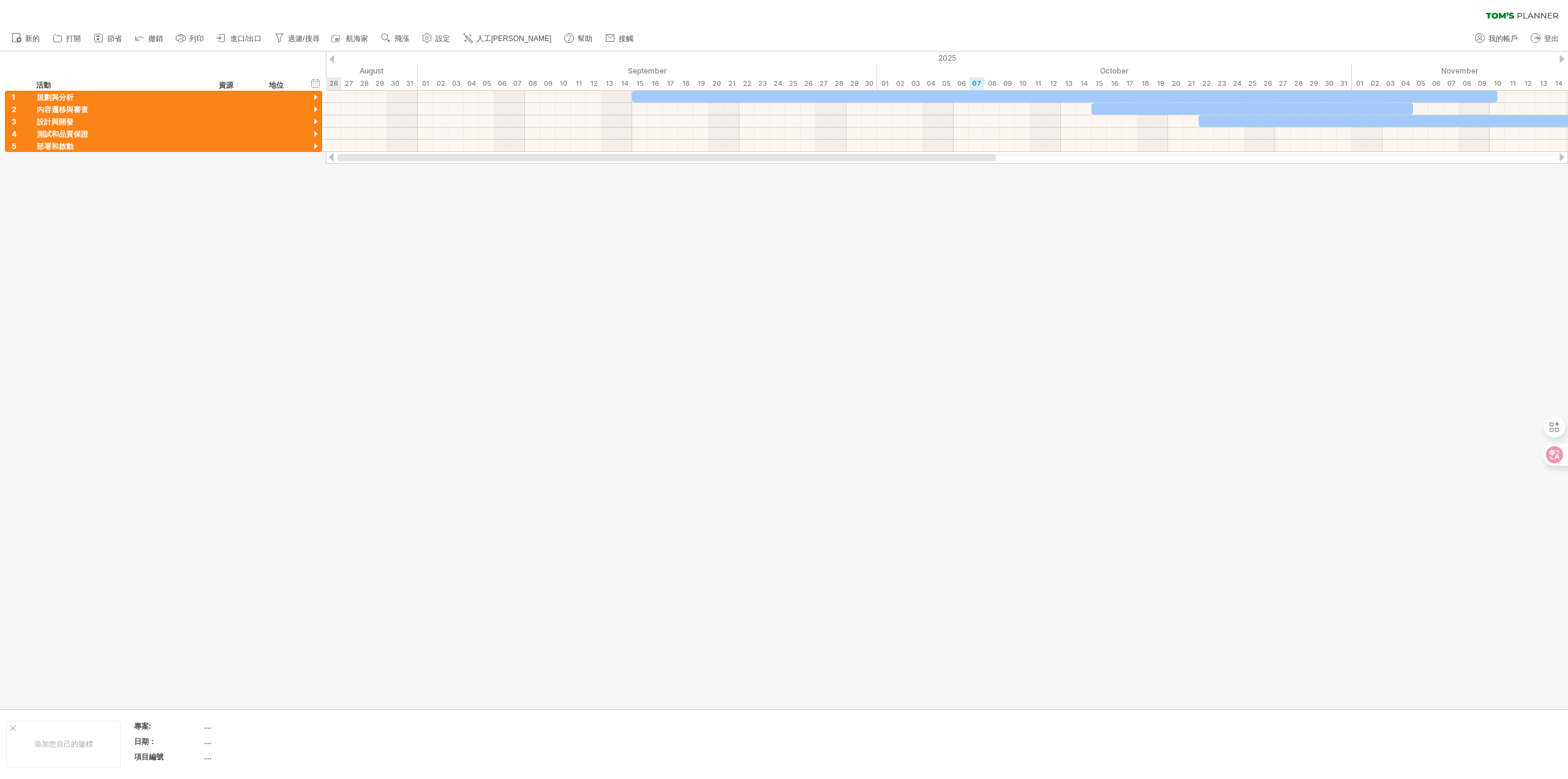
drag, startPoint x: 1353, startPoint y: 157, endPoint x: 586, endPoint y: 127, distance: 767.6
click at [835, 161] on div at bounding box center [666, 157] width 658 height 7
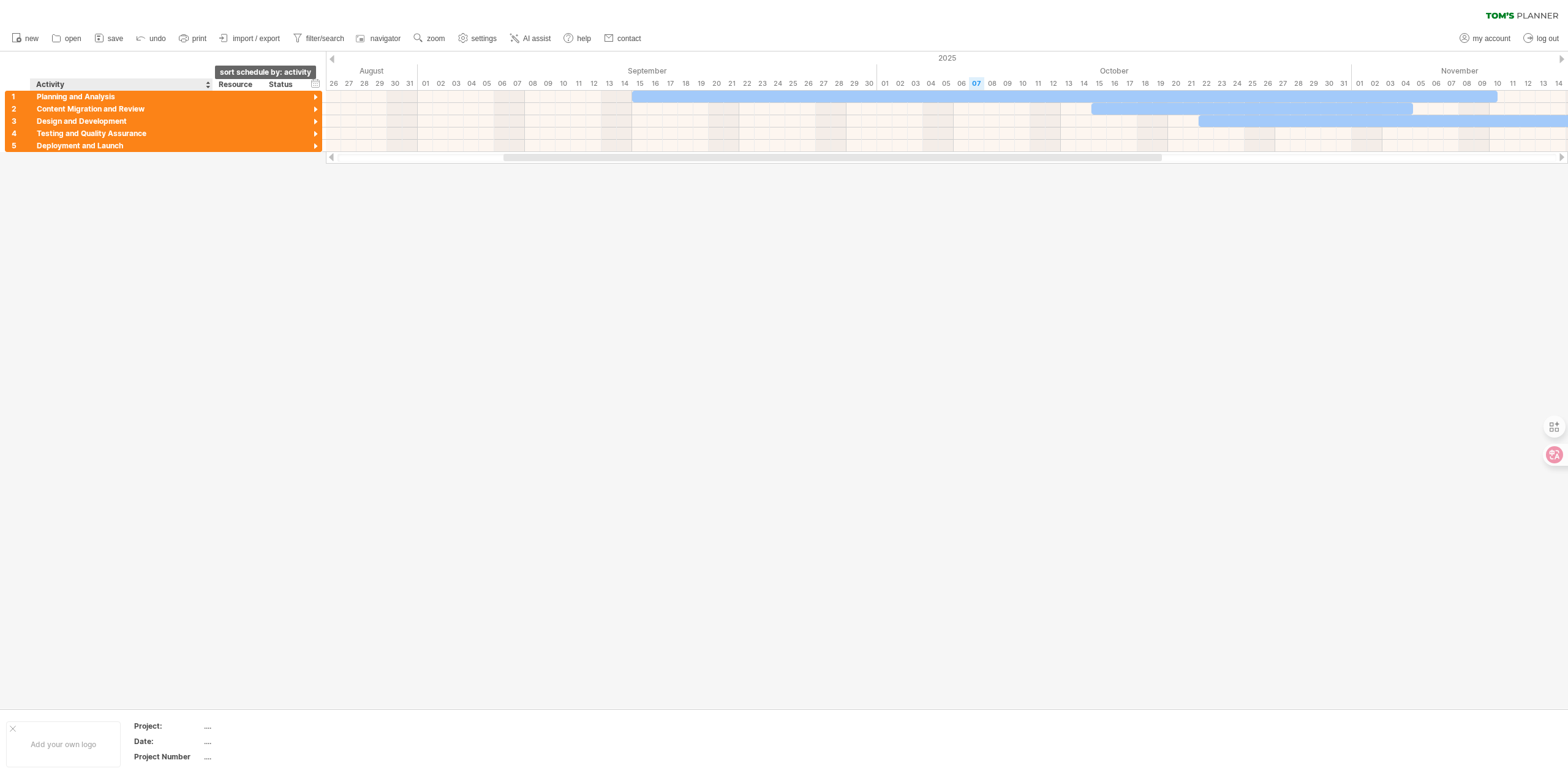
click at [209, 87] on div at bounding box center [207, 85] width 5 height 12
click at [209, 79] on div at bounding box center [207, 85] width 5 height 12
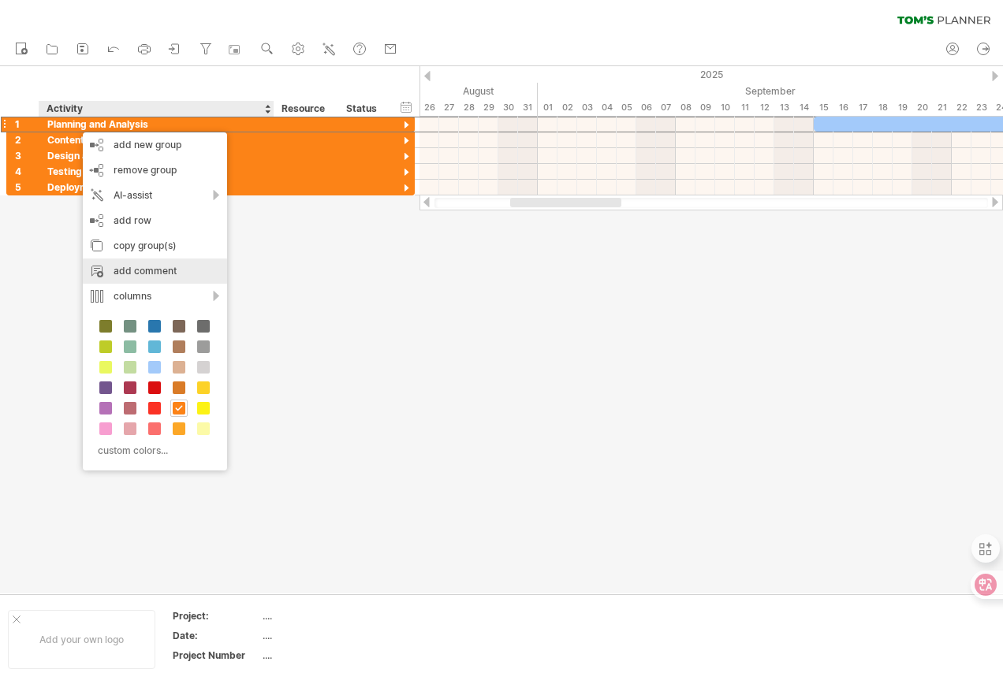
click at [158, 274] on div "add comment" at bounding box center [155, 271] width 144 height 25
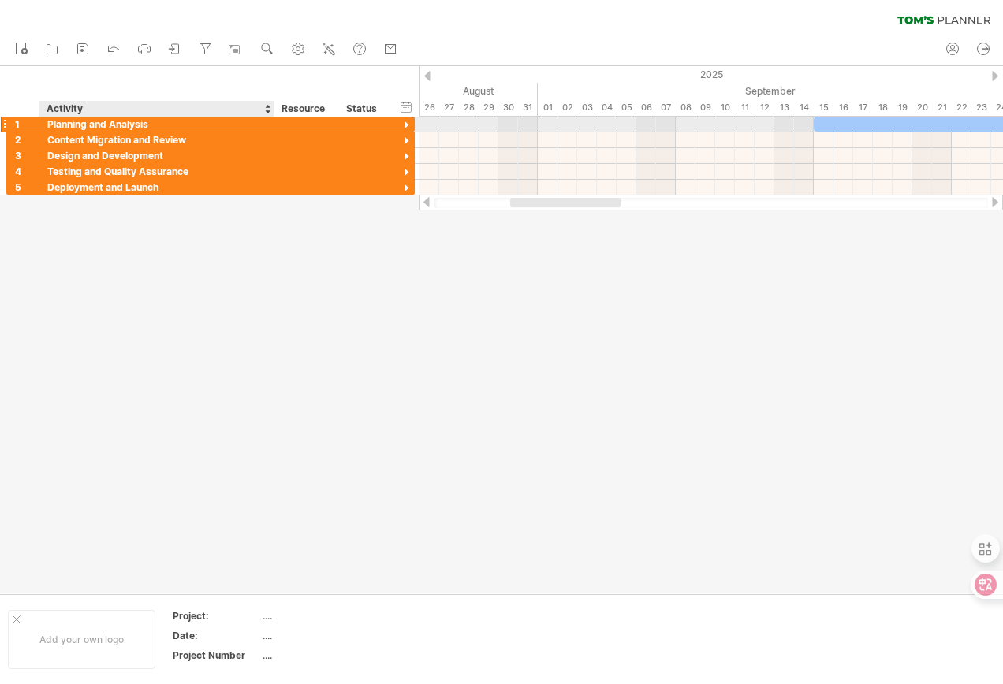
click at [54, 127] on div "Planning and Analysis" at bounding box center [156, 124] width 218 height 15
click at [54, 127] on input "**********" at bounding box center [156, 124] width 218 height 15
click at [55, 124] on input "**********" at bounding box center [156, 124] width 218 height 15
type input "*"
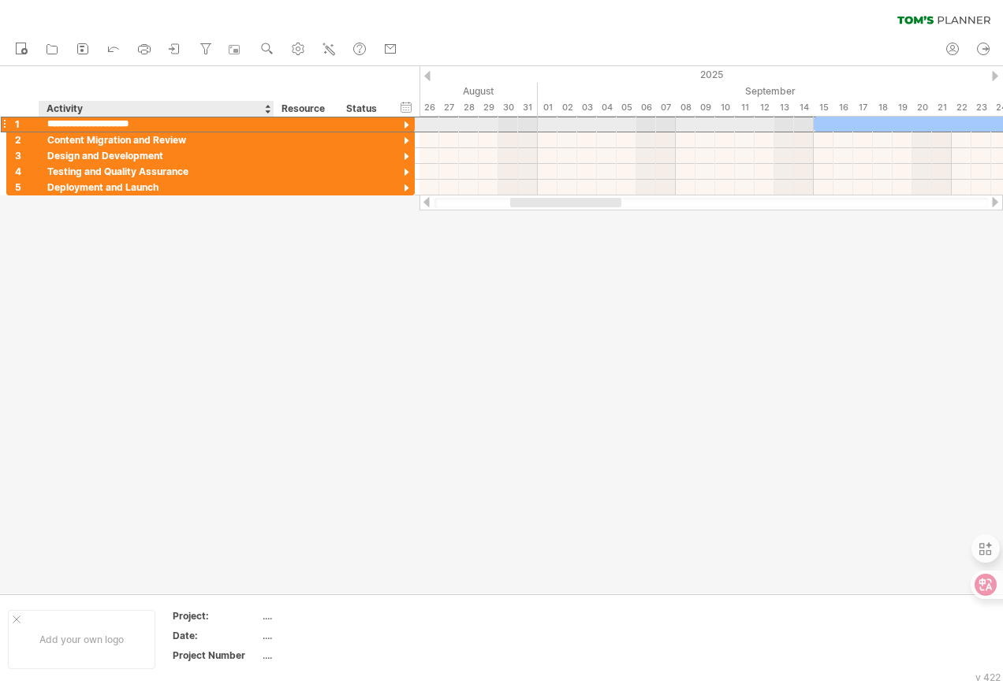
click at [160, 121] on input "**********" at bounding box center [156, 124] width 218 height 15
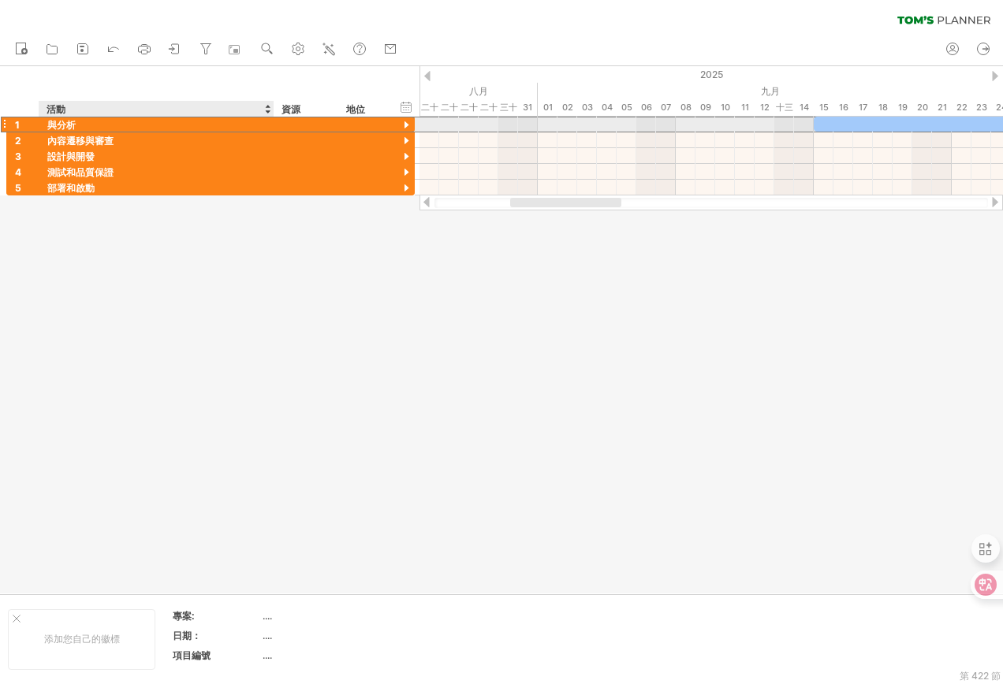
click at [84, 125] on div "與分析" at bounding box center [156, 124] width 218 height 15
click at [110, 128] on input "**********" at bounding box center [156, 124] width 218 height 15
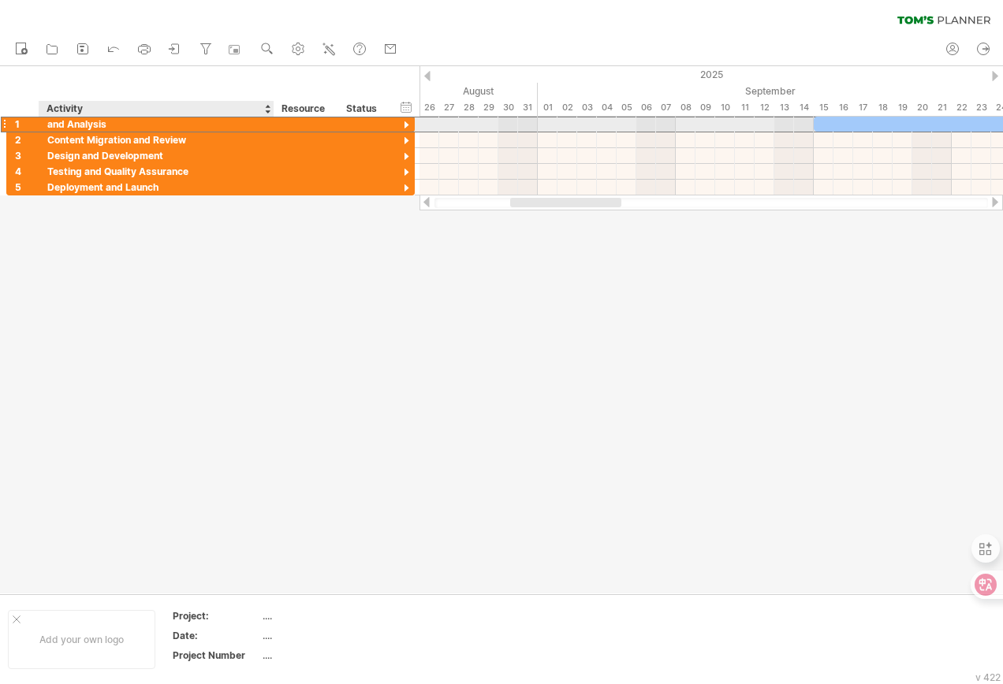
click at [64, 125] on div "and Analysis" at bounding box center [156, 124] width 218 height 15
click at [0, 124] on html "progress(100%) Trying to reach [DOMAIN_NAME] Connected again... 0% clear filter…" at bounding box center [501, 343] width 1003 height 687
click at [60, 122] on div "and Analysis" at bounding box center [156, 124] width 218 height 15
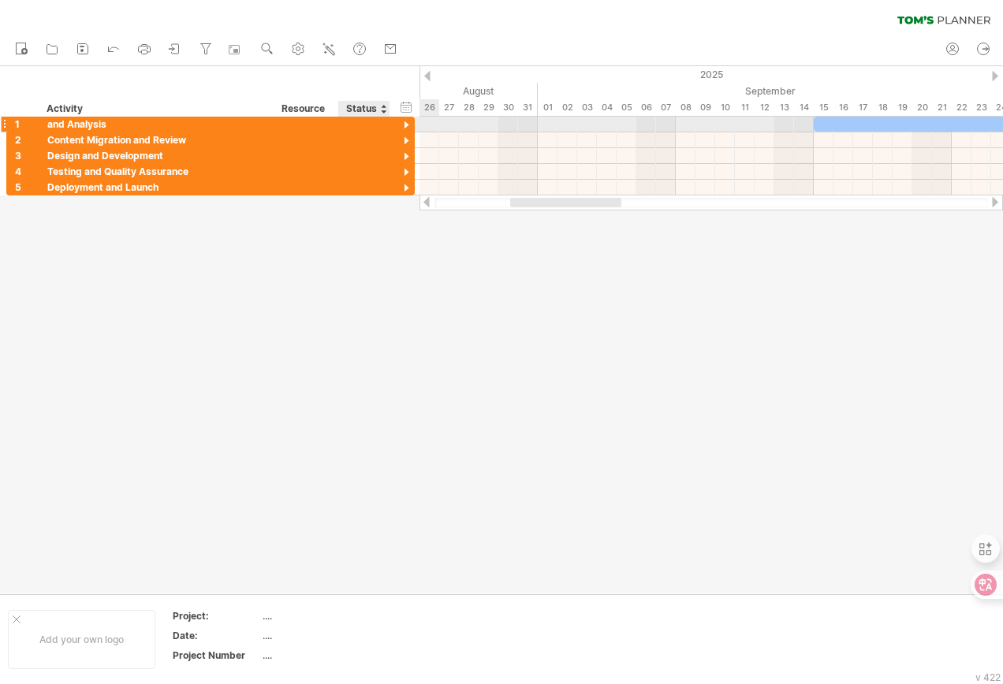
click at [408, 123] on div at bounding box center [406, 125] width 15 height 15
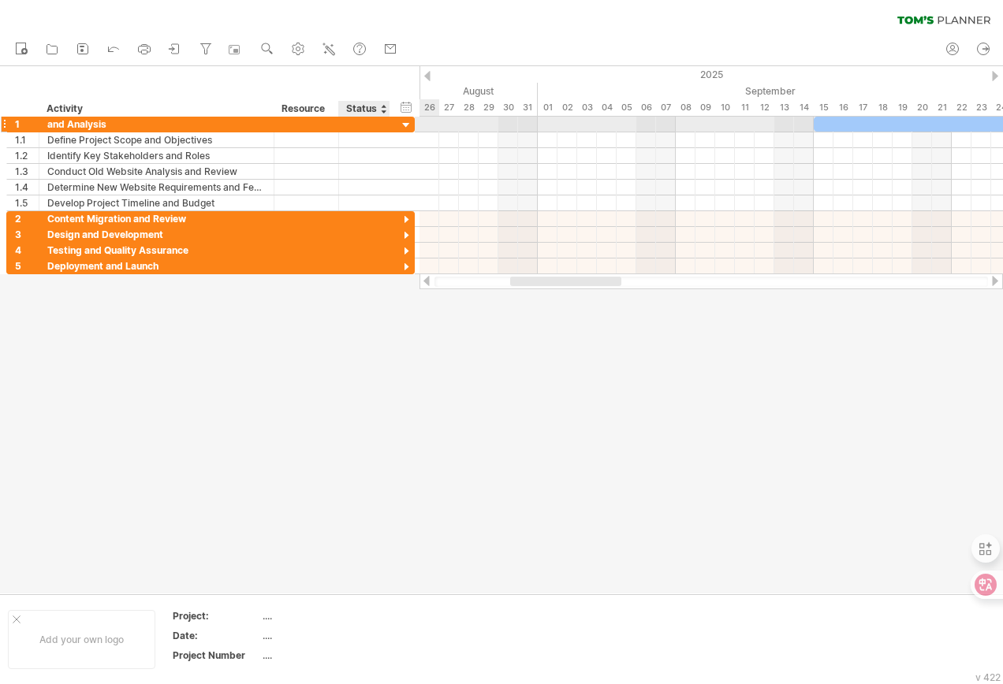
click at [408, 123] on div at bounding box center [406, 125] width 15 height 15
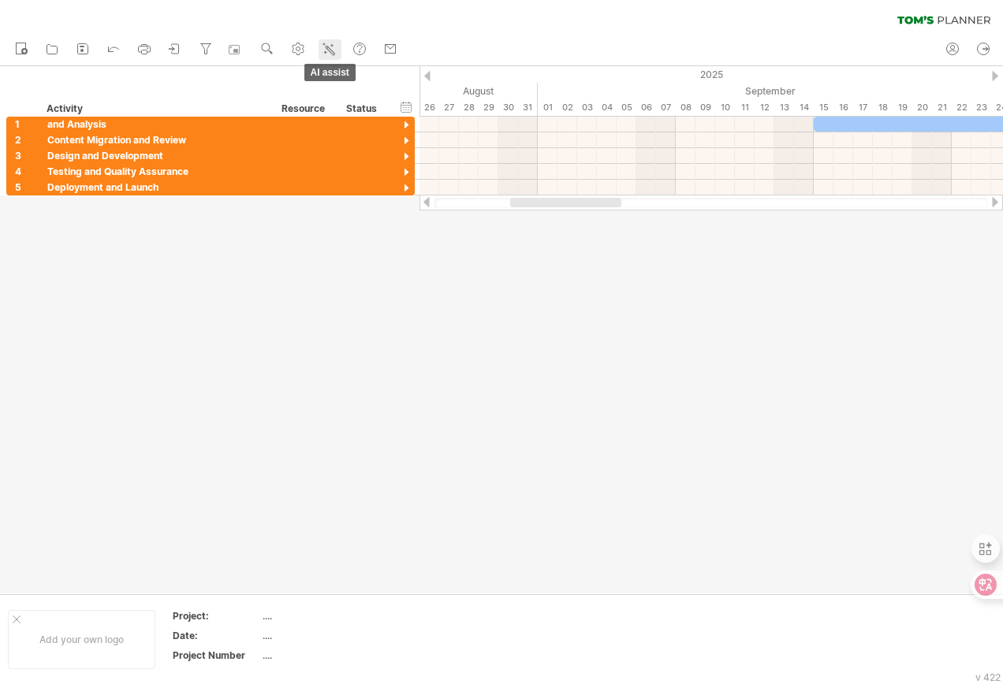
click at [333, 46] on line at bounding box center [332, 46] width 2 height 0
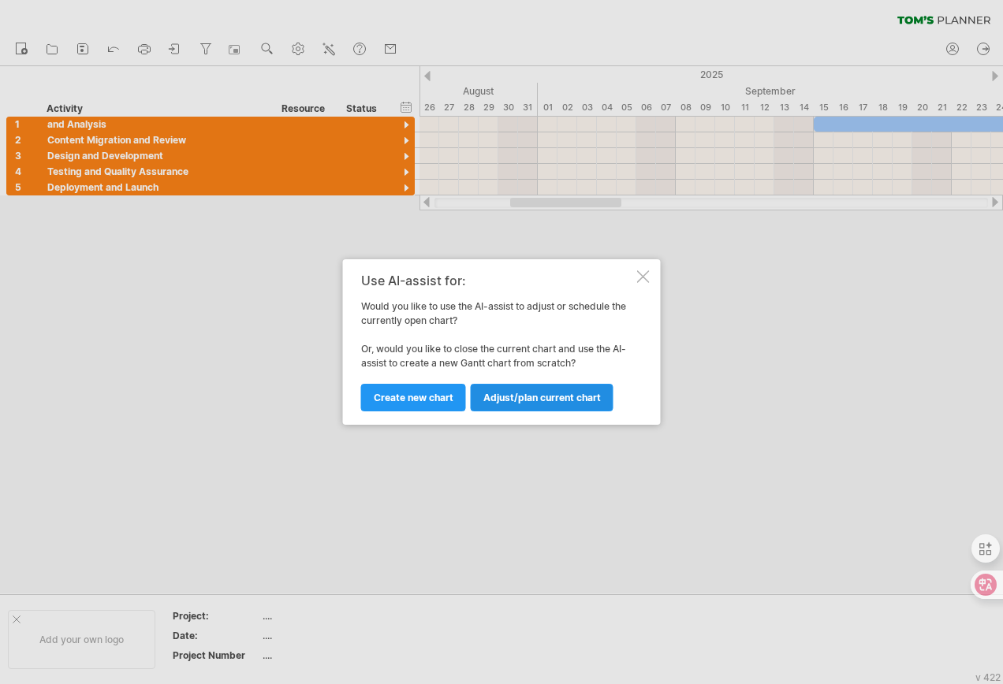
click at [526, 398] on span "Adjust/plan current chart" at bounding box center [541, 398] width 117 height 12
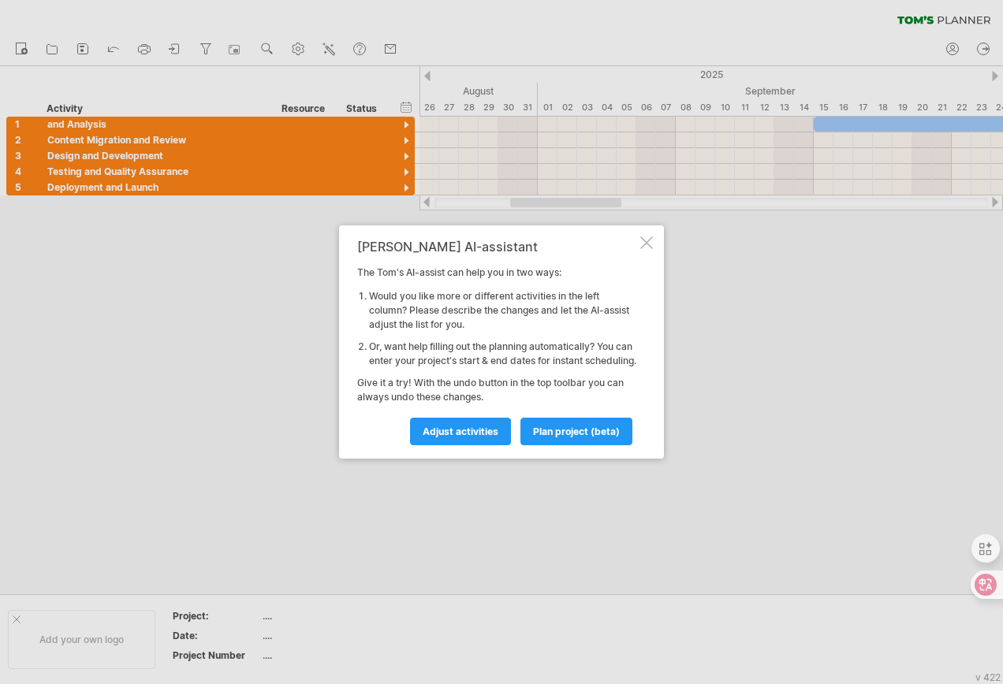
click at [651, 237] on div at bounding box center [646, 243] width 13 height 13
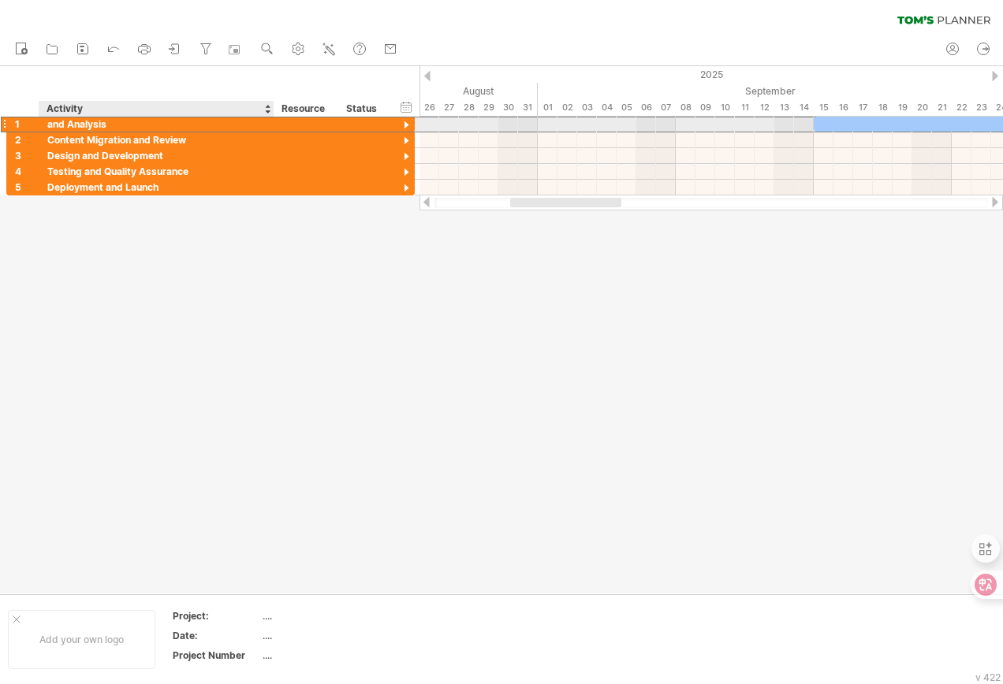
click at [72, 122] on div "and Analysis" at bounding box center [156, 124] width 218 height 15
click at [43, 124] on div "**********" at bounding box center [156, 124] width 235 height 15
click at [46, 123] on div "**********" at bounding box center [156, 124] width 235 height 15
click at [48, 124] on div "and Analysis" at bounding box center [156, 124] width 218 height 15
click at [48, 124] on input "**********" at bounding box center [156, 124] width 218 height 15
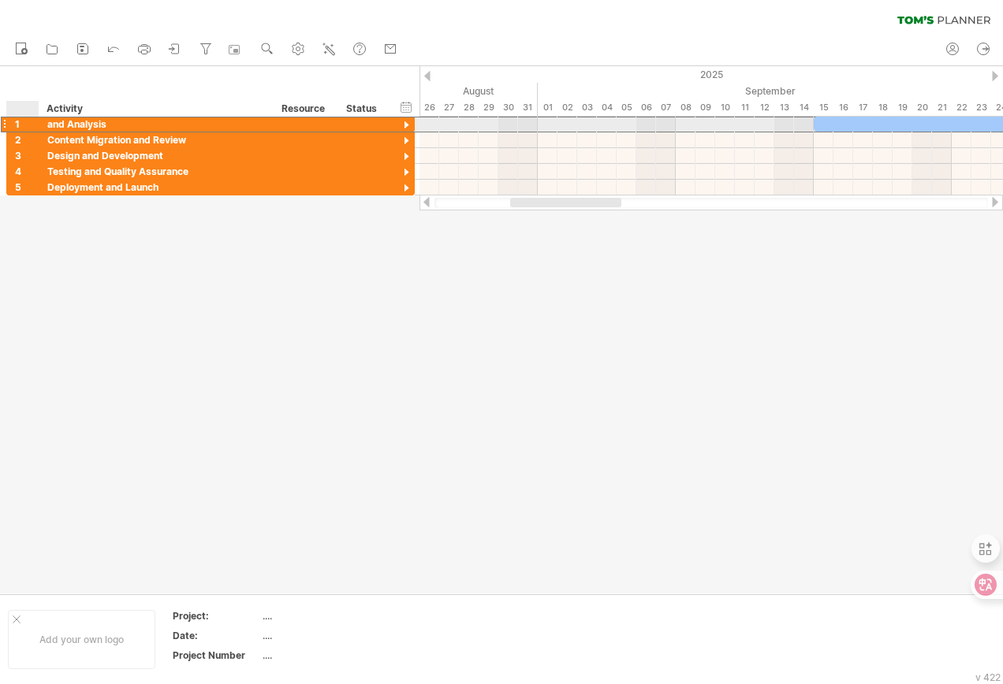
click at [44, 125] on div "**********" at bounding box center [156, 124] width 235 height 15
click at [47, 121] on div "**********" at bounding box center [156, 124] width 235 height 15
click at [47, 126] on div "**********" at bounding box center [156, 124] width 235 height 15
click at [47, 126] on div "and Analysis" at bounding box center [156, 124] width 218 height 15
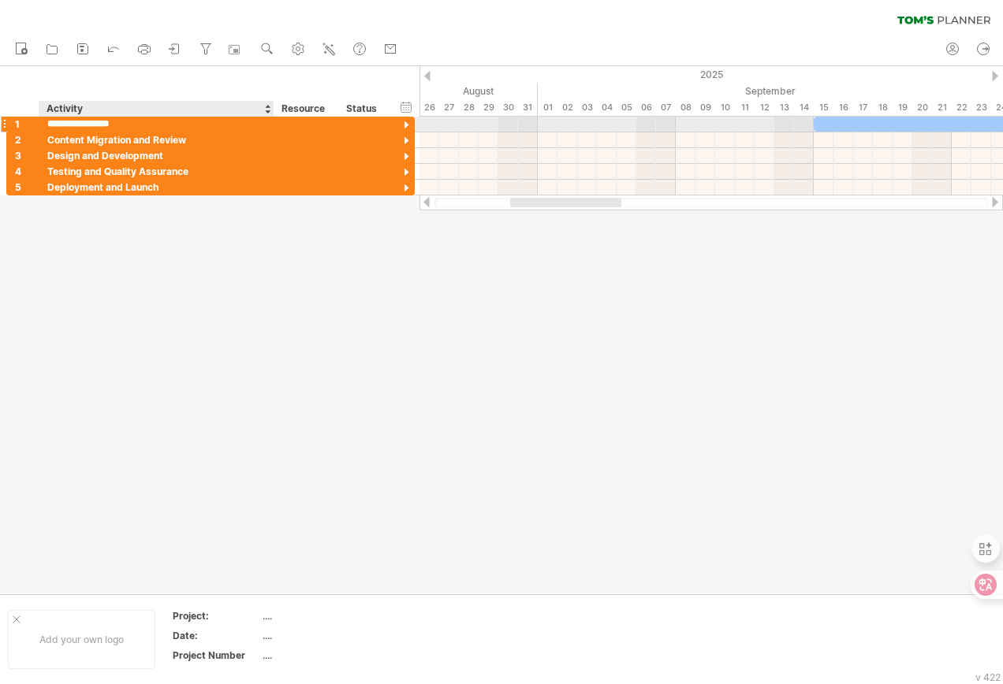
type input "**********"
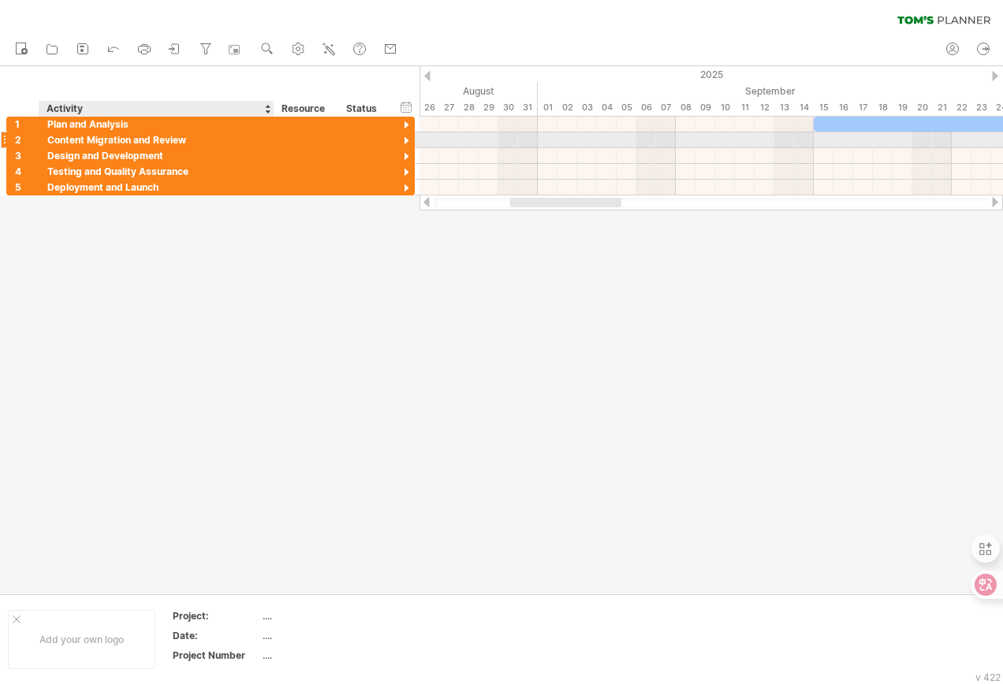
click at [114, 136] on div "Content Migration and Review" at bounding box center [156, 139] width 218 height 15
click at [121, 140] on input "**********" at bounding box center [156, 139] width 218 height 15
click at [182, 138] on input "**********" at bounding box center [156, 139] width 218 height 15
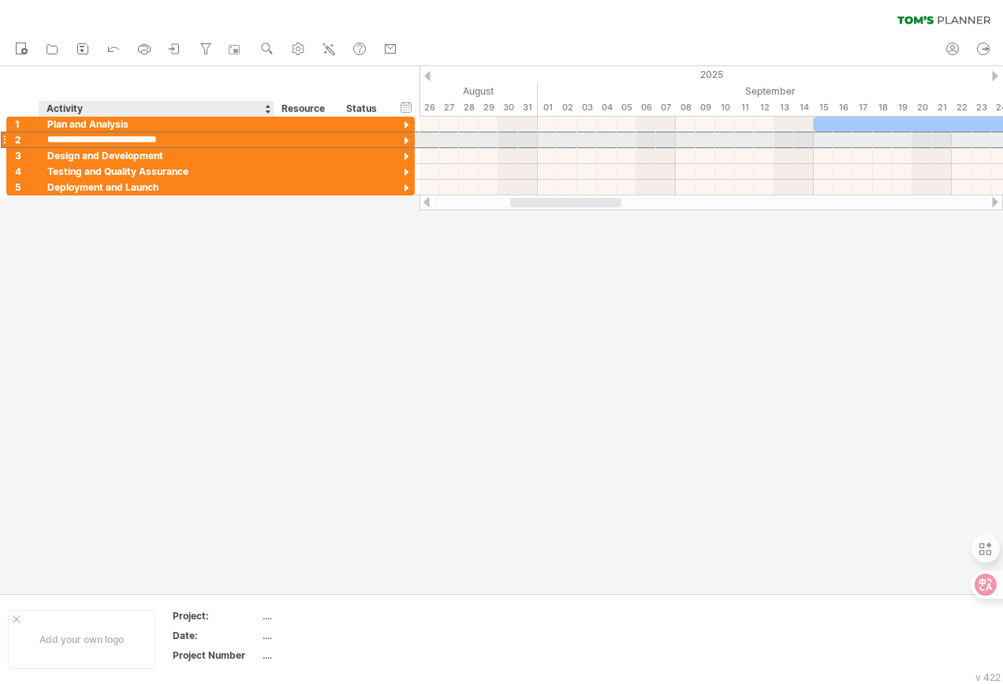
click at [201, 140] on input "**********" at bounding box center [156, 139] width 218 height 15
drag, startPoint x: 199, startPoint y: 140, endPoint x: 42, endPoint y: 142, distance: 157.7
click at [12, 140] on div "**********" at bounding box center [210, 140] width 408 height 17
paste input "****"
type input "**********"
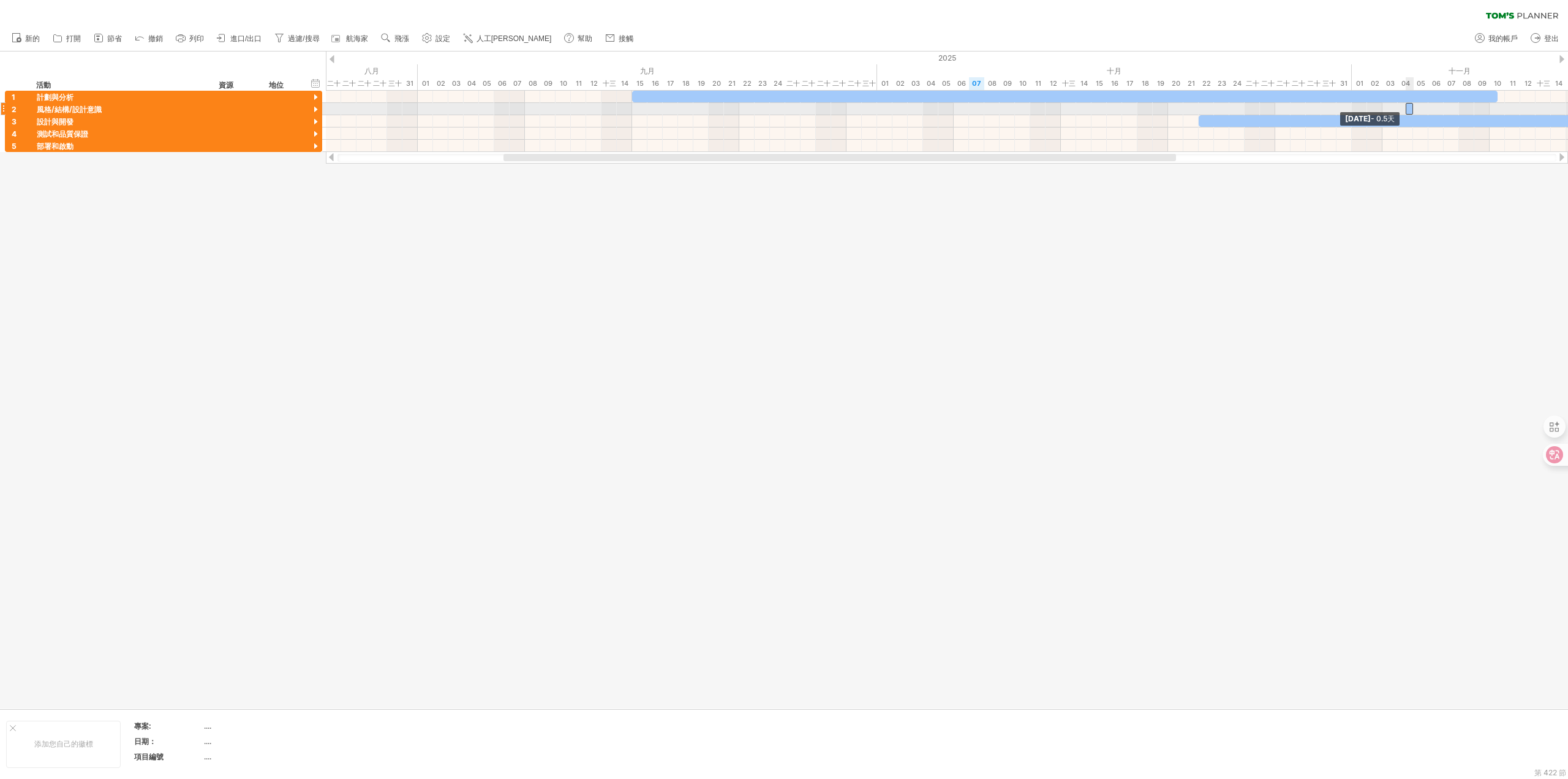
drag, startPoint x: 1092, startPoint y: 107, endPoint x: 1411, endPoint y: 109, distance: 319.0
click at [1411, 109] on div at bounding box center [1409, 108] width 8 height 12
drag, startPoint x: 1411, startPoint y: 109, endPoint x: 1567, endPoint y: 107, distance: 156.0
click at [1567, 107] on span at bounding box center [1566, 108] width 5 height 12
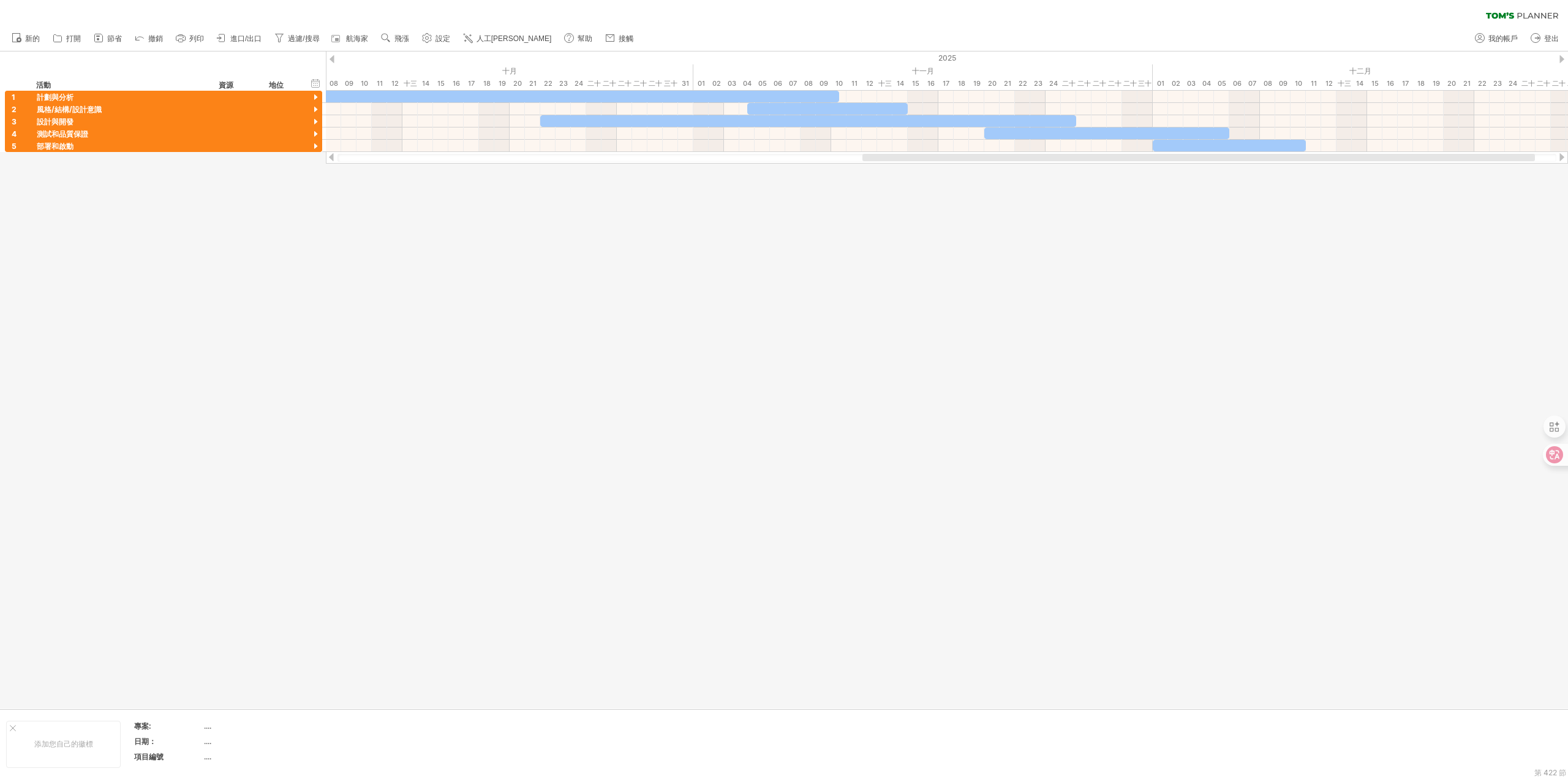
drag, startPoint x: 530, startPoint y: 158, endPoint x: 889, endPoint y: 172, distance: 359.3
click at [889, 172] on div "嘗試造訪 [DOMAIN_NAME] 再次連接... 0% 清除過濾器 新的" at bounding box center [784, 390] width 1568 height 779
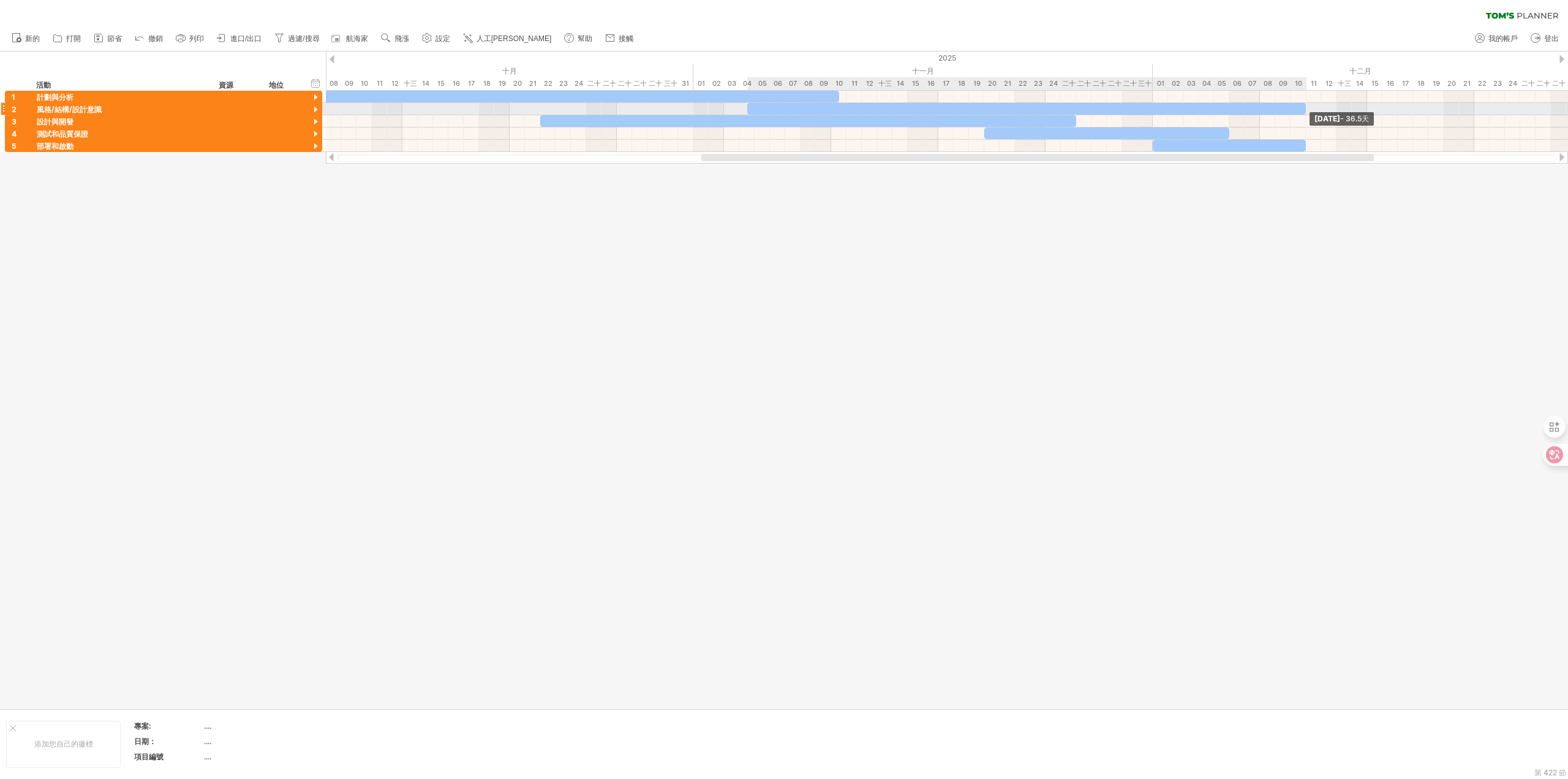
drag, startPoint x: 908, startPoint y: 110, endPoint x: 1303, endPoint y: 111, distance: 395.0
click at [1303, 111] on div at bounding box center [1027, 108] width 559 height 12
drag, startPoint x: 746, startPoint y: 106, endPoint x: 839, endPoint y: 106, distance: 93.0
click at [839, 106] on span at bounding box center [839, 108] width 5 height 12
click at [845, 97] on span at bounding box center [846, 96] width 5 height 12
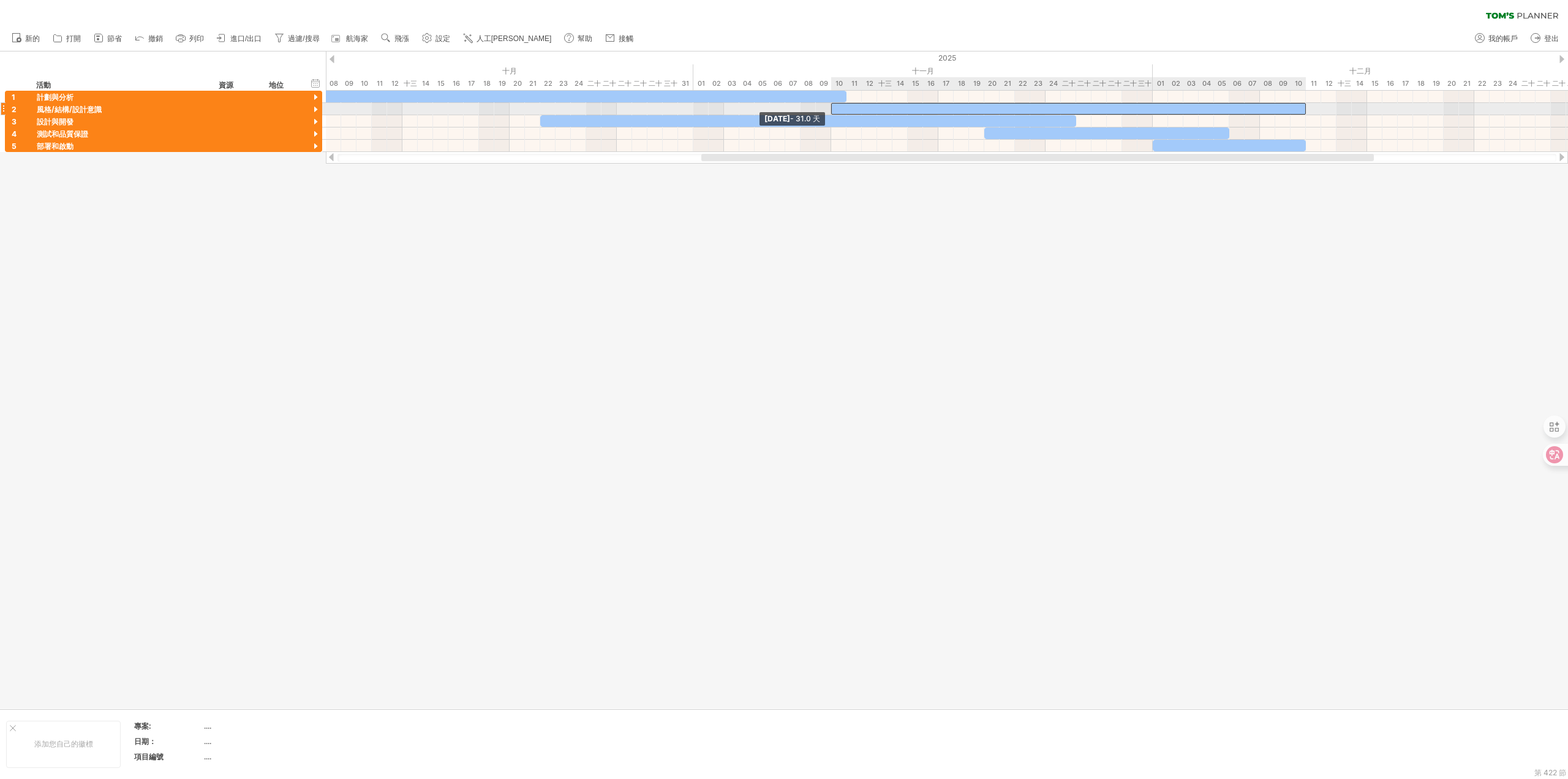
drag, startPoint x: 839, startPoint y: 110, endPoint x: 831, endPoint y: 108, distance: 8.2
click at [831, 108] on span at bounding box center [831, 108] width 5 height 12
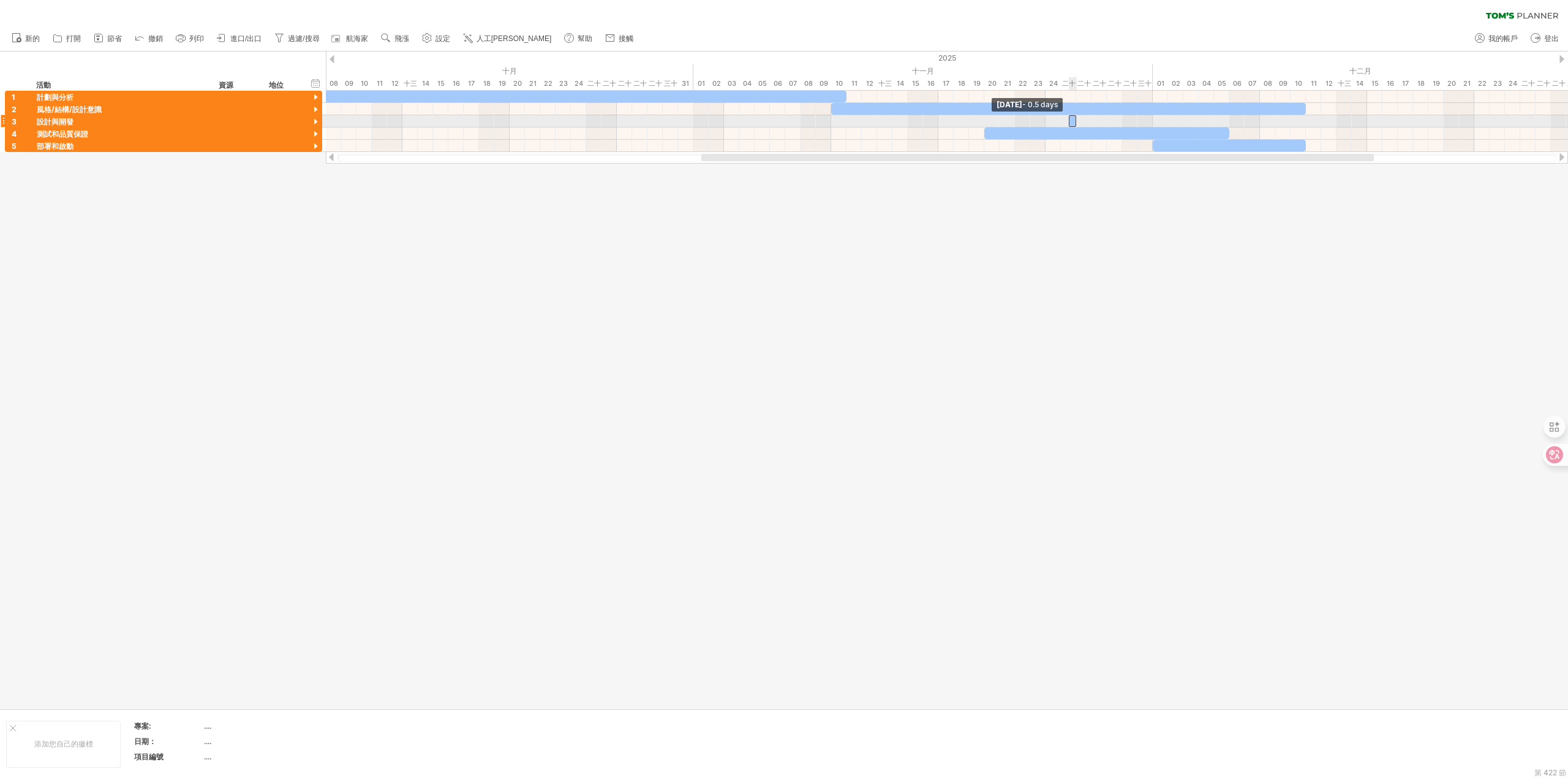
drag, startPoint x: 542, startPoint y: 121, endPoint x: 1107, endPoint y: 125, distance: 565.0
click at [1214, 123] on div "[DATE] - 57.0天 [DATE] - 0.5 days" at bounding box center [946, 121] width 1242 height 61
drag, startPoint x: 1077, startPoint y: 120, endPoint x: 1530, endPoint y: 124, distance: 453.0
click at [1530, 124] on span at bounding box center [1528, 121] width 5 height 12
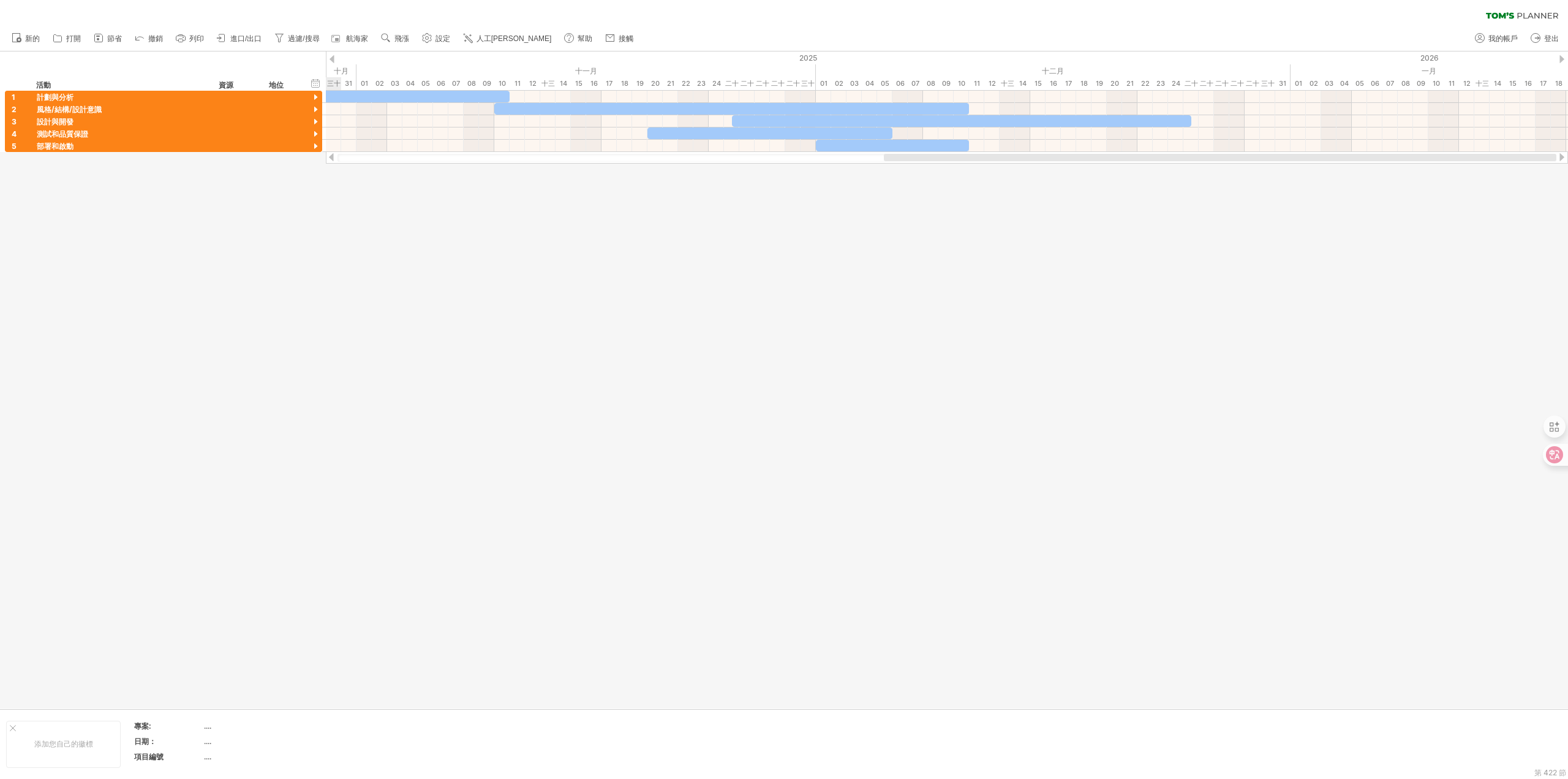
drag, startPoint x: 1055, startPoint y: 158, endPoint x: 1313, endPoint y: 156, distance: 258.0
click at [1313, 156] on div at bounding box center [1221, 157] width 673 height 7
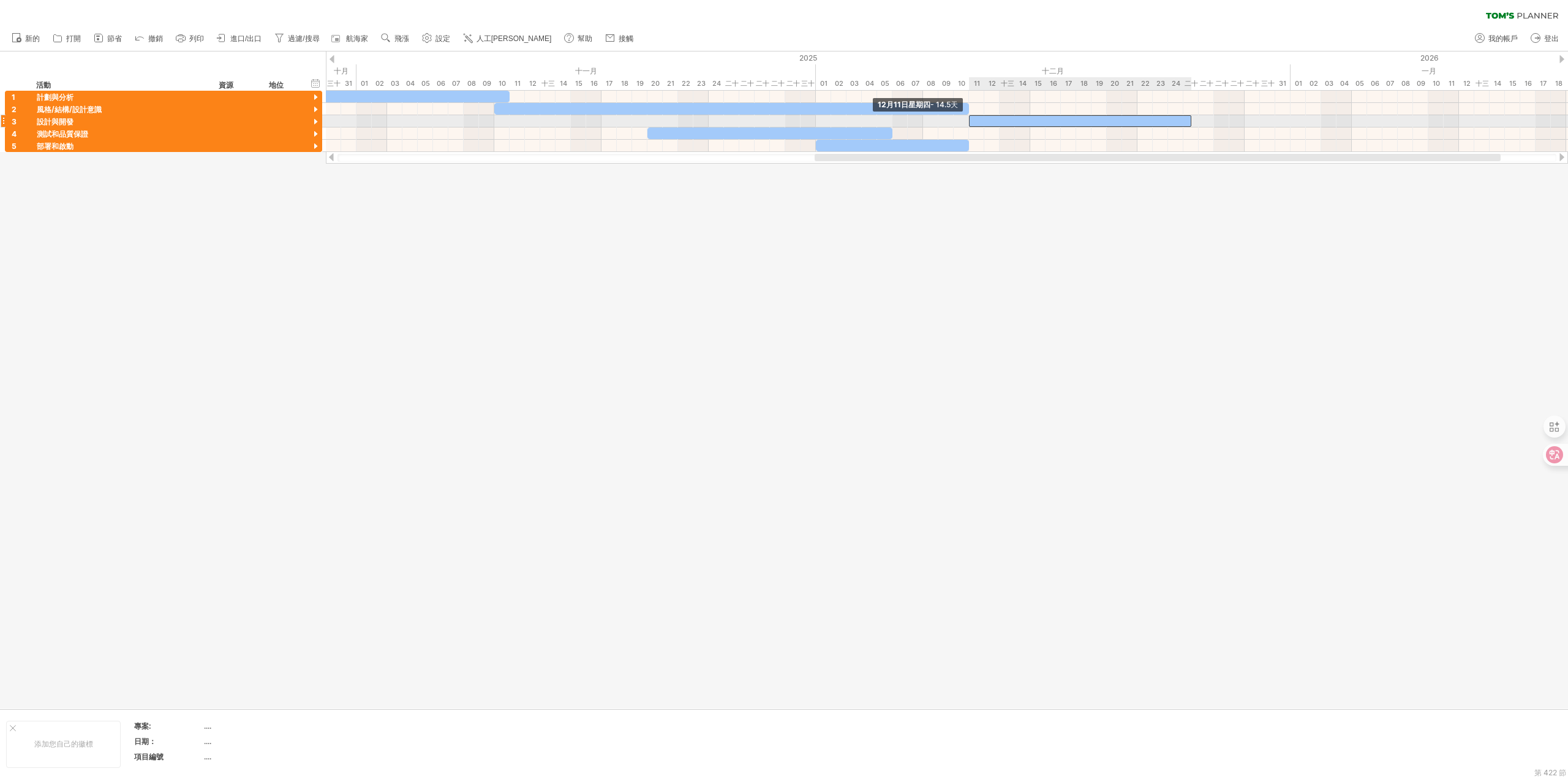
drag, startPoint x: 732, startPoint y: 121, endPoint x: 970, endPoint y: 123, distance: 238.0
click at [970, 123] on span at bounding box center [969, 121] width 5 height 12
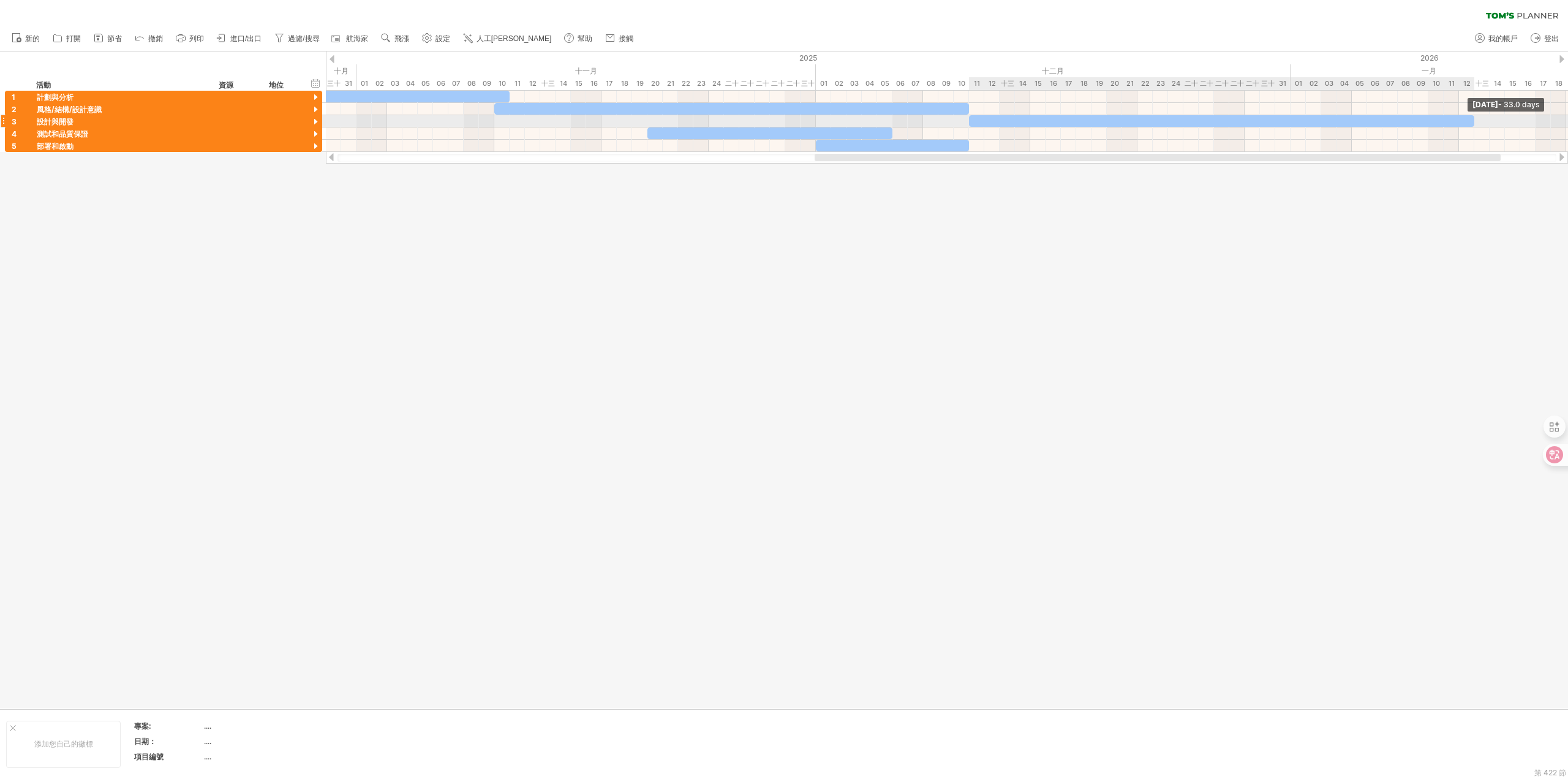
drag, startPoint x: 1190, startPoint y: 121, endPoint x: 1469, endPoint y: 116, distance: 279.0
click at [1469, 116] on div at bounding box center [1221, 121] width 505 height 12
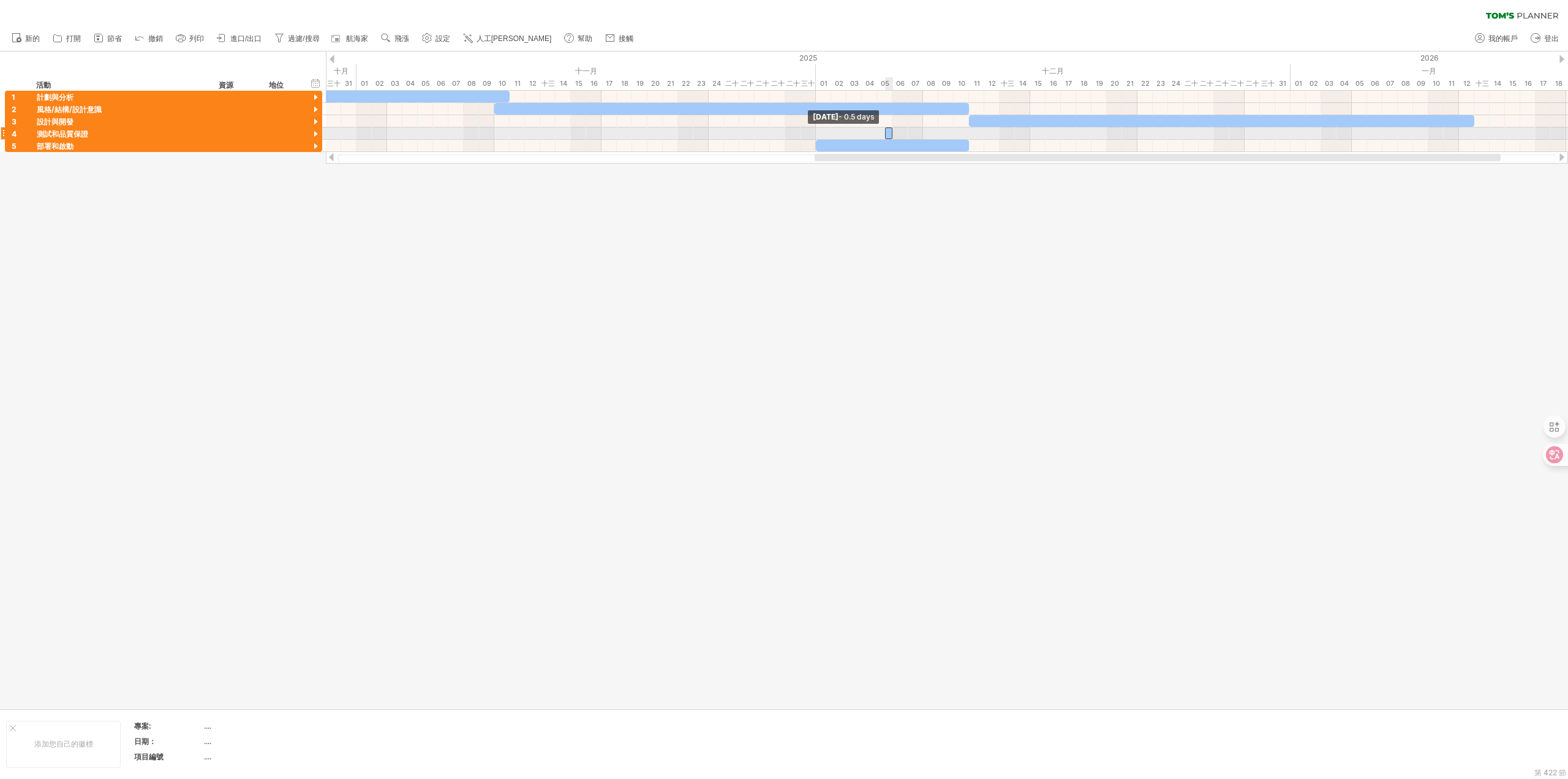
drag, startPoint x: 649, startPoint y: 131, endPoint x: 898, endPoint y: 128, distance: 249.0
click at [898, 128] on div "[DATE] - 33.0天 [DATE] - 0.5 days" at bounding box center [946, 121] width 1242 height 61
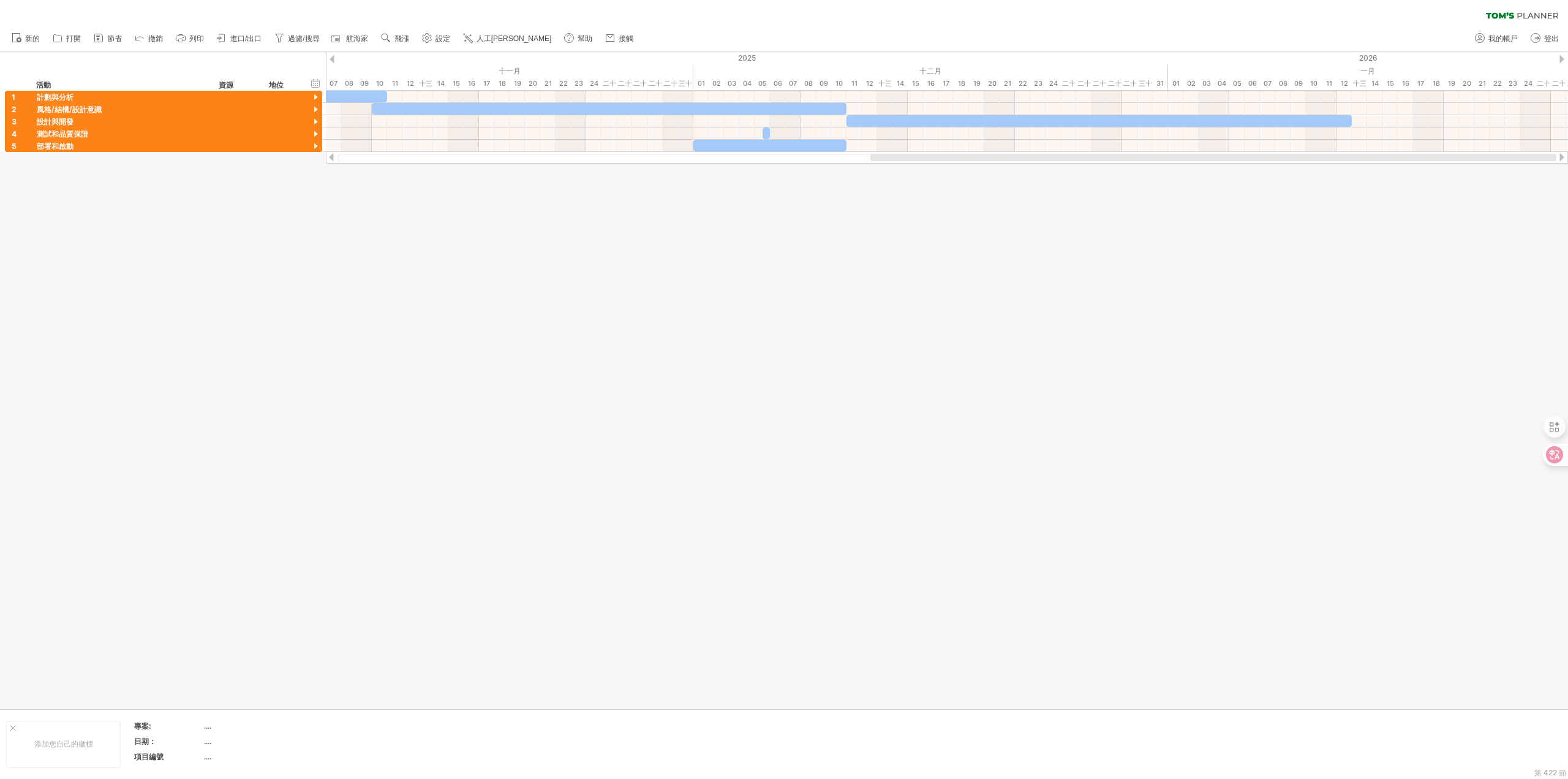
drag, startPoint x: 849, startPoint y: 159, endPoint x: 1117, endPoint y: 176, distance: 268.5
click at [1117, 176] on div "嘗試造訪 [DOMAIN_NAME] 再次連接... 0% 清除過濾器 新的" at bounding box center [784, 390] width 1568 height 779
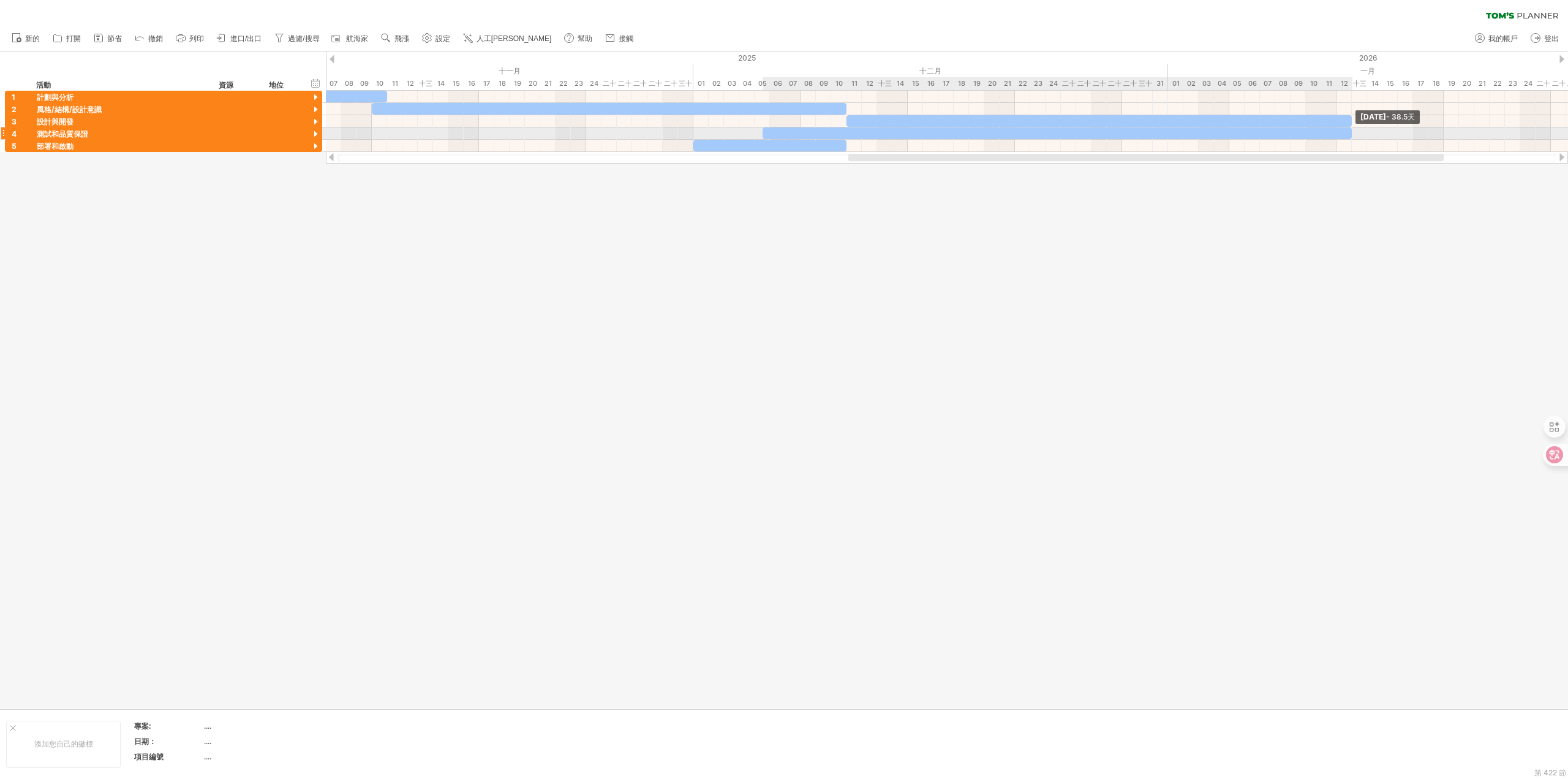
drag, startPoint x: 769, startPoint y: 132, endPoint x: 1350, endPoint y: 132, distance: 581.0
click at [1350, 132] on span at bounding box center [1352, 133] width 5 height 12
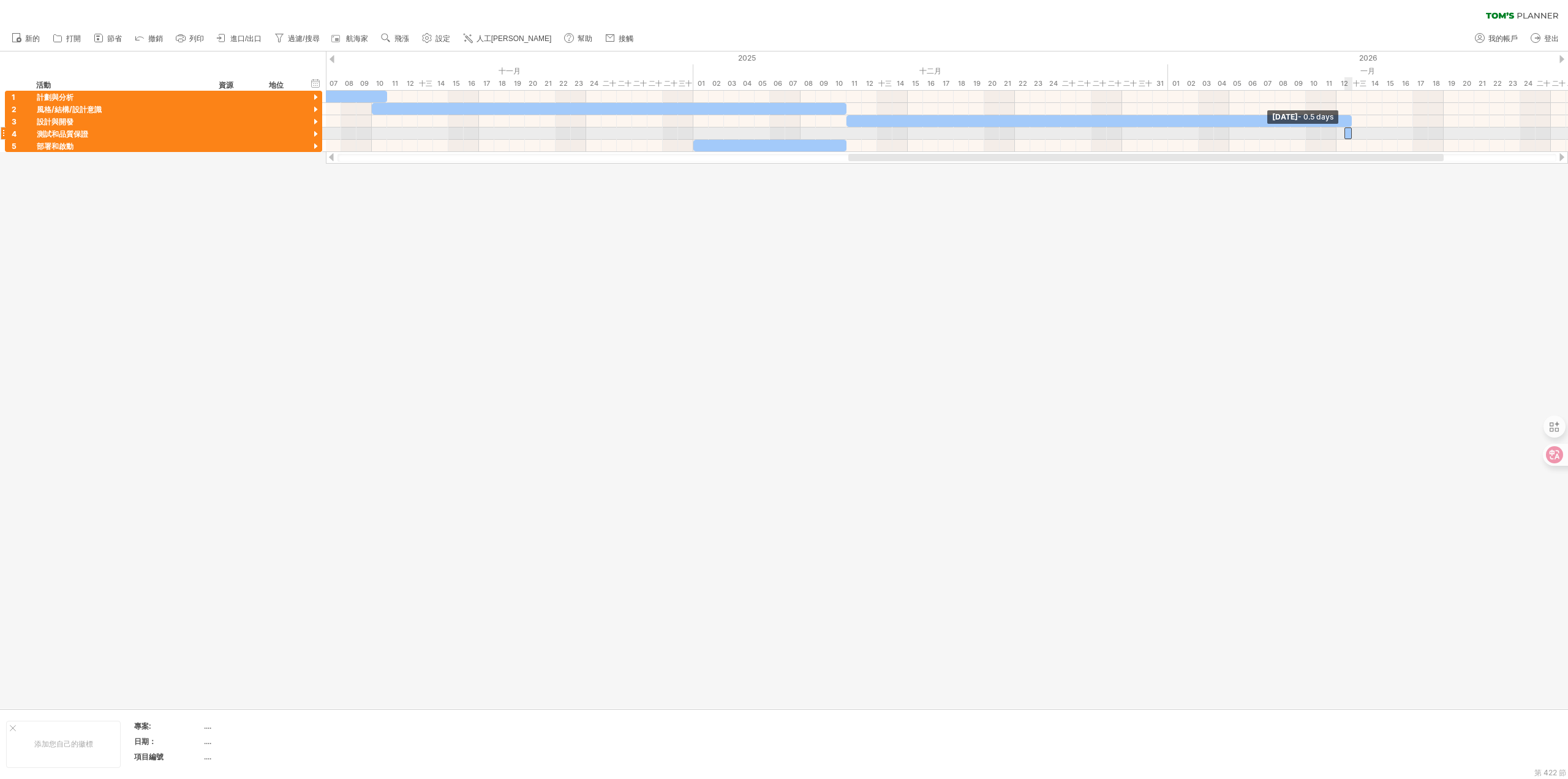
drag, startPoint x: 761, startPoint y: 132, endPoint x: 1358, endPoint y: 132, distance: 597.0
click at [1358, 132] on div "[DATE] - 38.5天 [DATE] - 0.5 days" at bounding box center [946, 121] width 1242 height 61
drag, startPoint x: 1354, startPoint y: 134, endPoint x: 1490, endPoint y: 124, distance: 136.4
click at [1490, 124] on div "[DATE] - 9.5天 [DATE] - 0.5天" at bounding box center [946, 121] width 1242 height 61
click at [1351, 132] on span at bounding box center [1352, 133] width 5 height 12
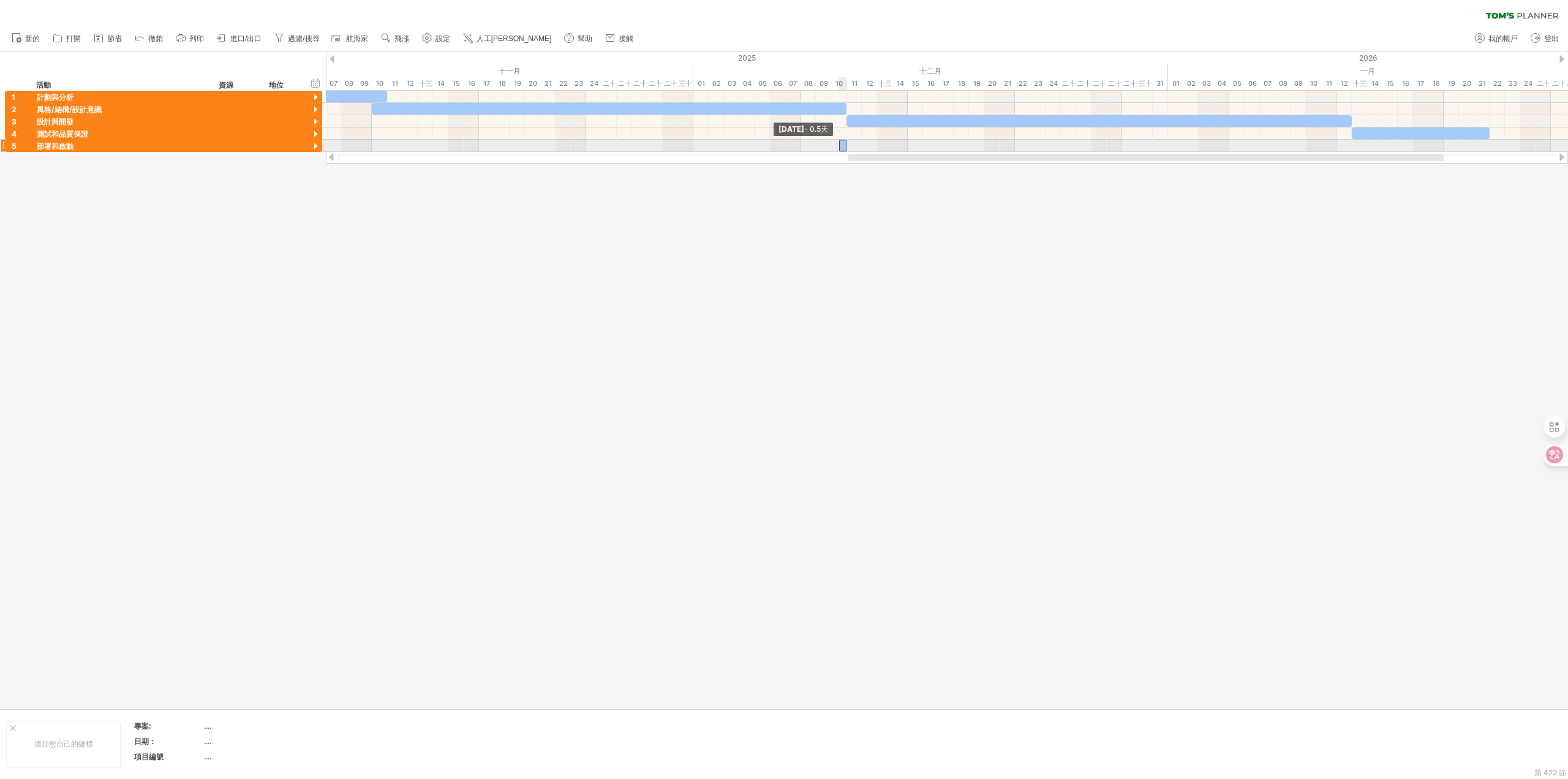
drag, startPoint x: 695, startPoint y: 143, endPoint x: 858, endPoint y: 141, distance: 163.0
click at [887, 141] on div "[DATE] - 9.5天 [DATE] - 0.5天" at bounding box center [946, 121] width 1242 height 61
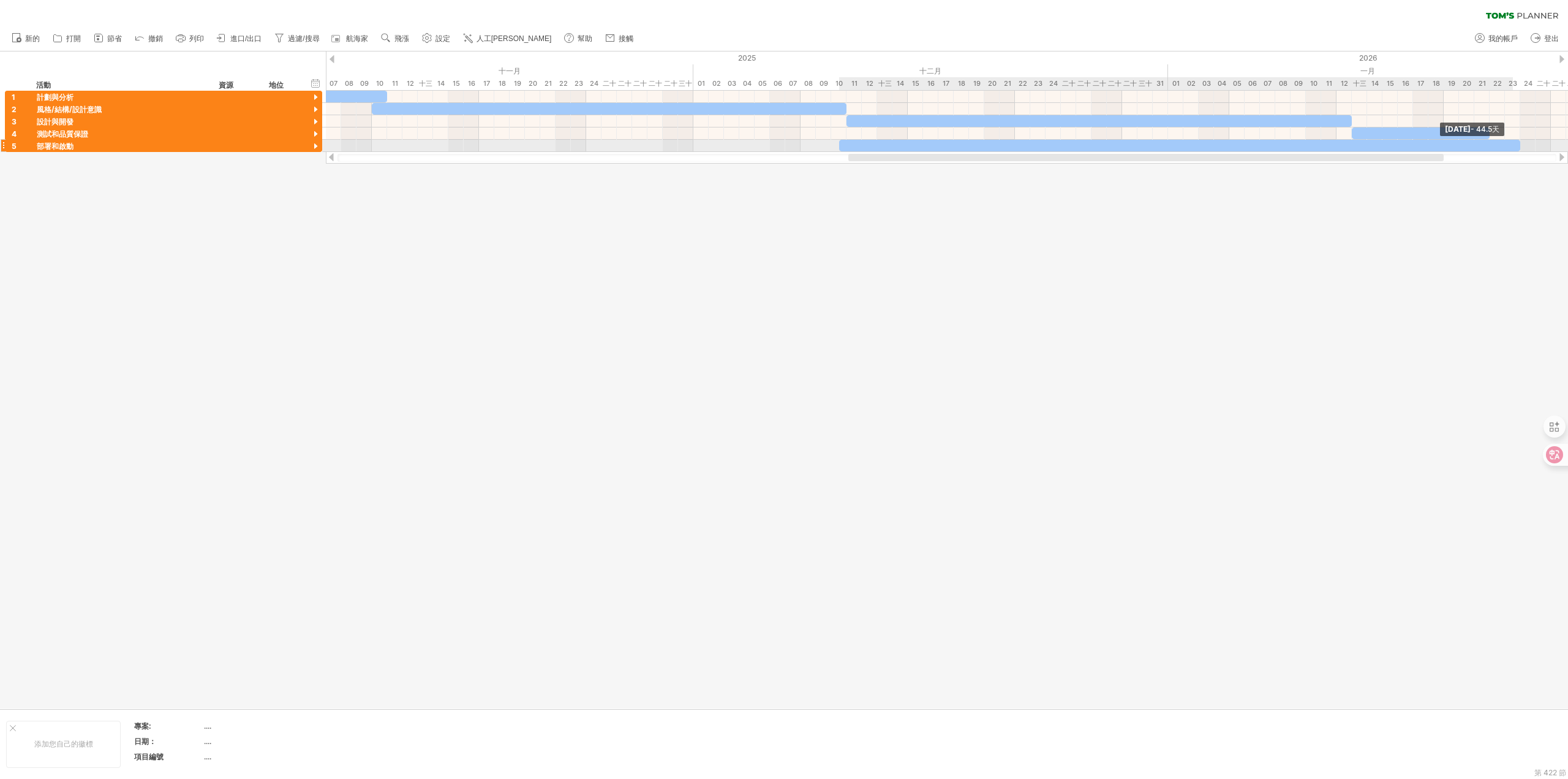
drag, startPoint x: 845, startPoint y: 145, endPoint x: 1518, endPoint y: 146, distance: 673.0
click at [1518, 146] on span at bounding box center [1521, 145] width 5 height 12
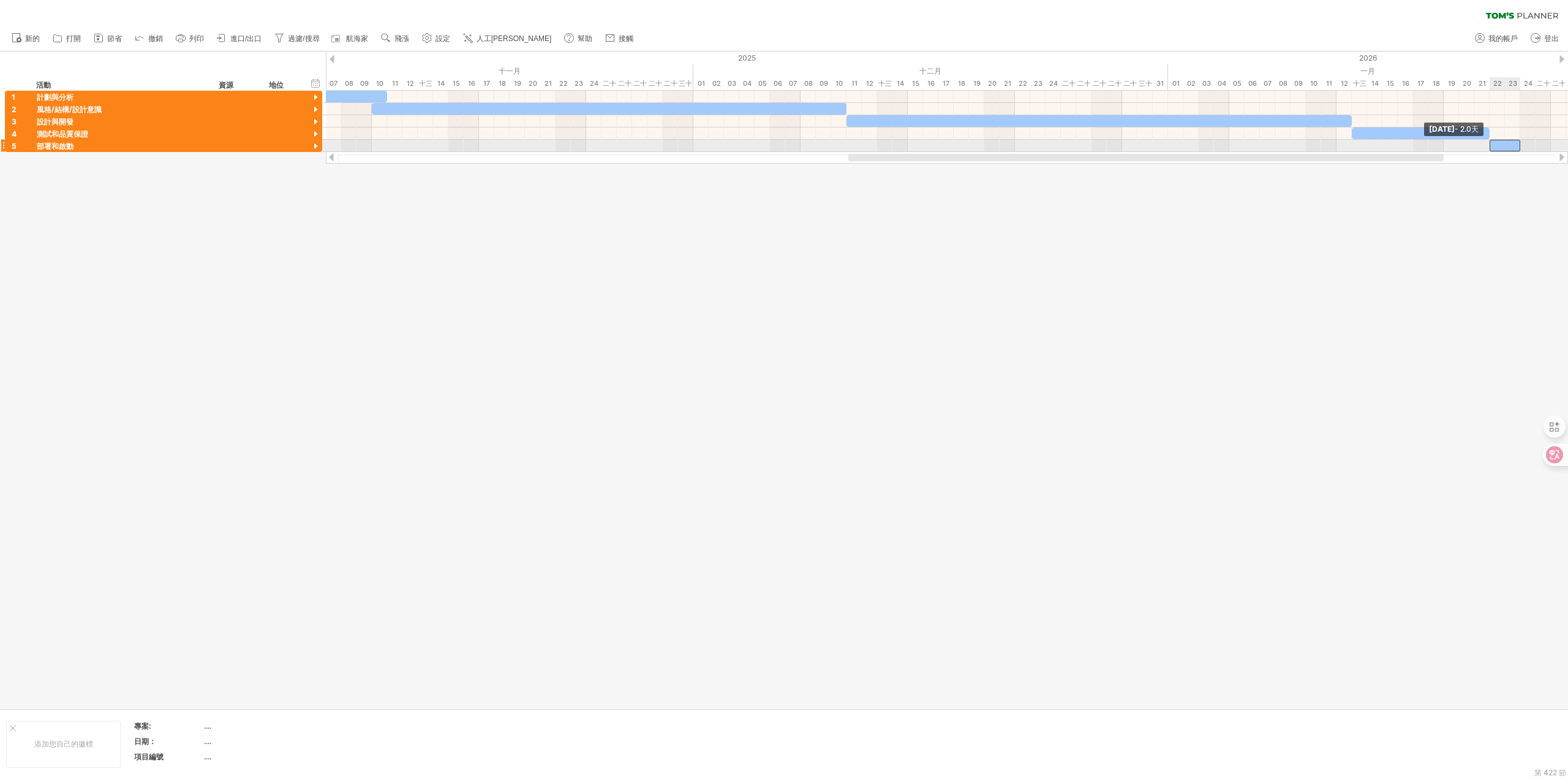
drag, startPoint x: 838, startPoint y: 142, endPoint x: 1490, endPoint y: 142, distance: 652.0
click at [1490, 142] on span at bounding box center [1490, 145] width 5 height 12
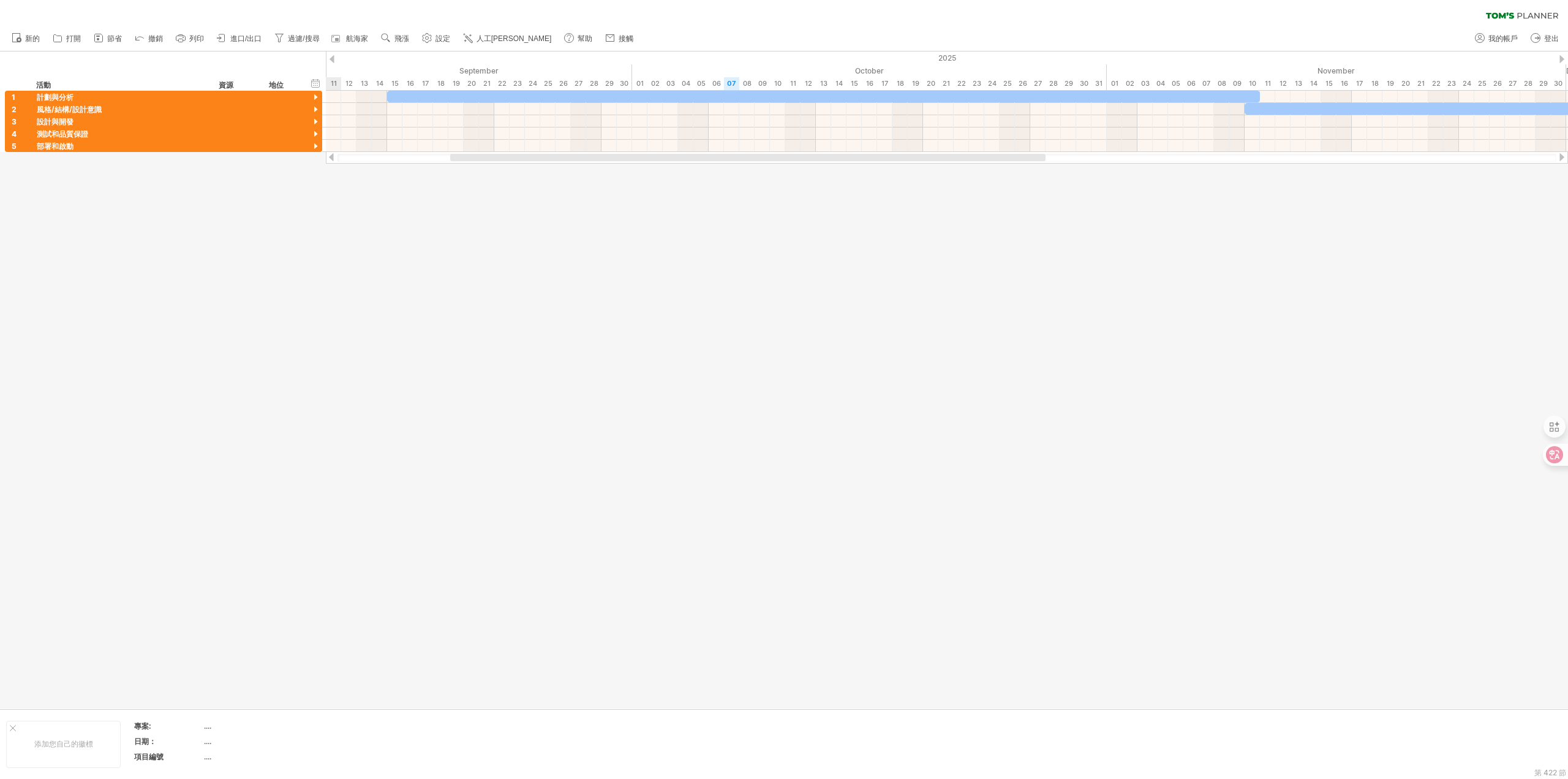
drag, startPoint x: 1265, startPoint y: 154, endPoint x: 720, endPoint y: 135, distance: 545.3
click at [787, 146] on div "嘗試造訪 [DOMAIN_NAME] 再次連接... 0% 清除過濾器 新的" at bounding box center [784, 390] width 1568 height 779
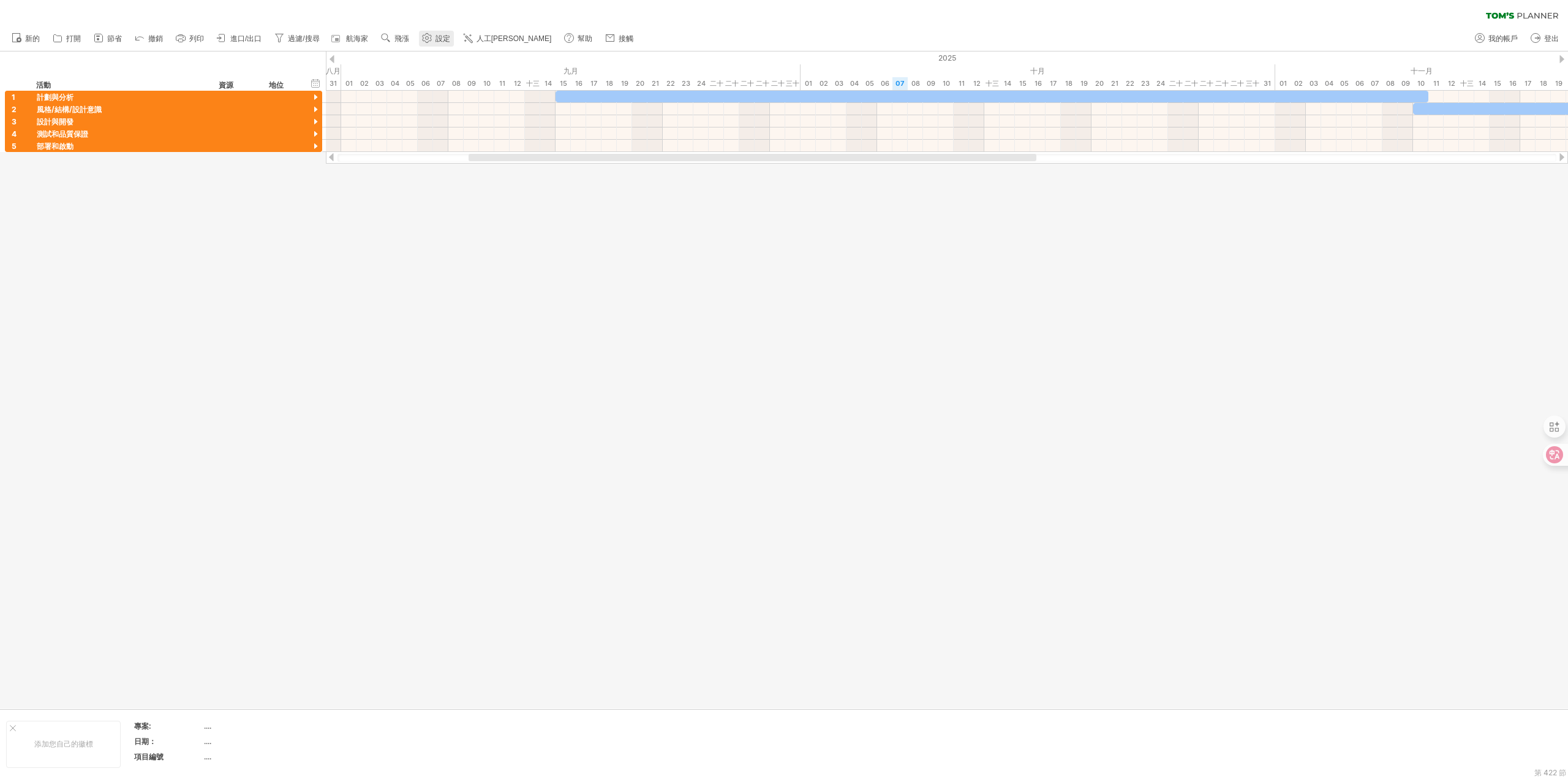
click at [444, 37] on font "設定" at bounding box center [443, 38] width 15 height 9
select select "*"
select select "**"
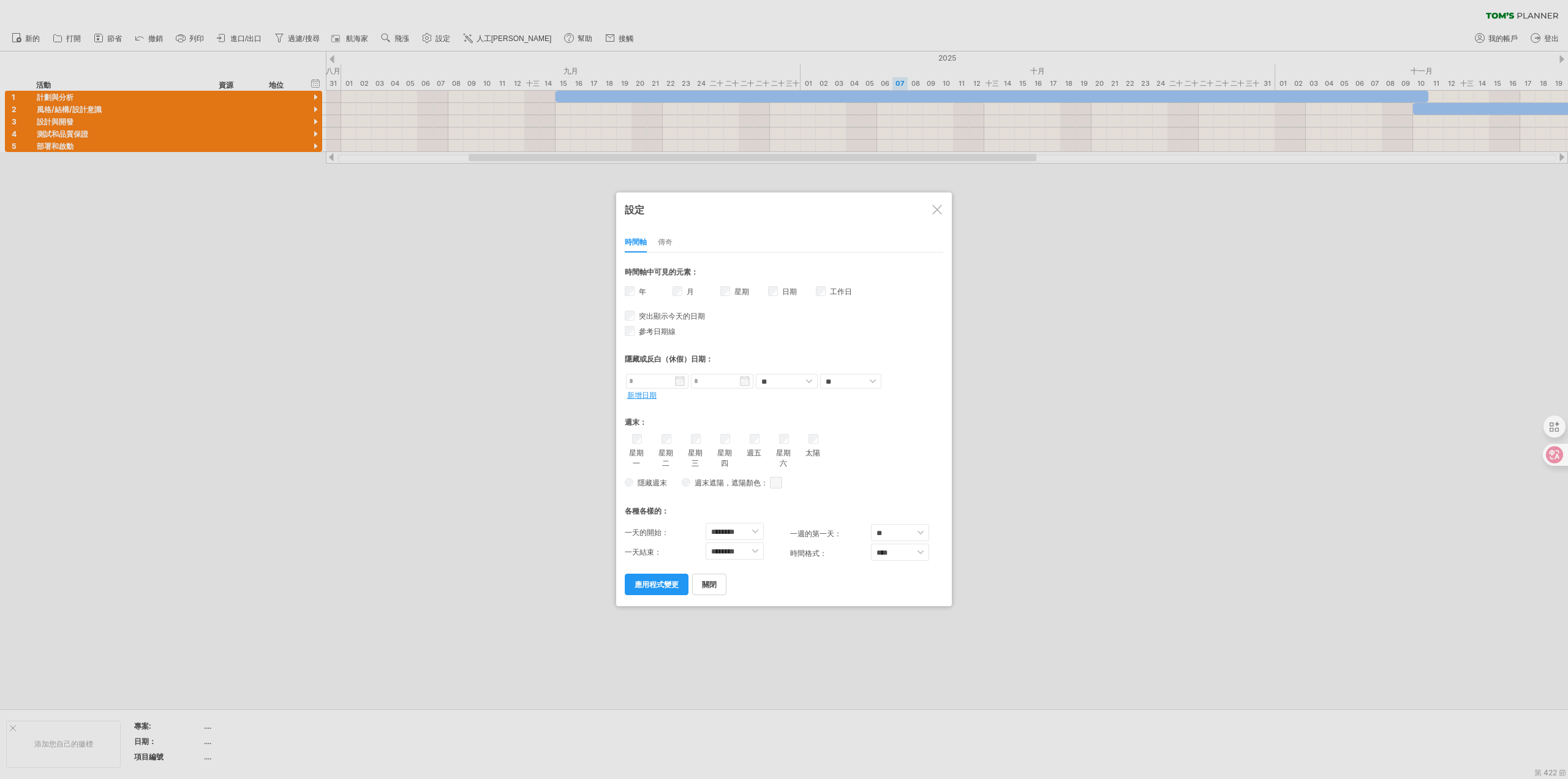
click at [519, 452] on div at bounding box center [784, 390] width 1568 height 779
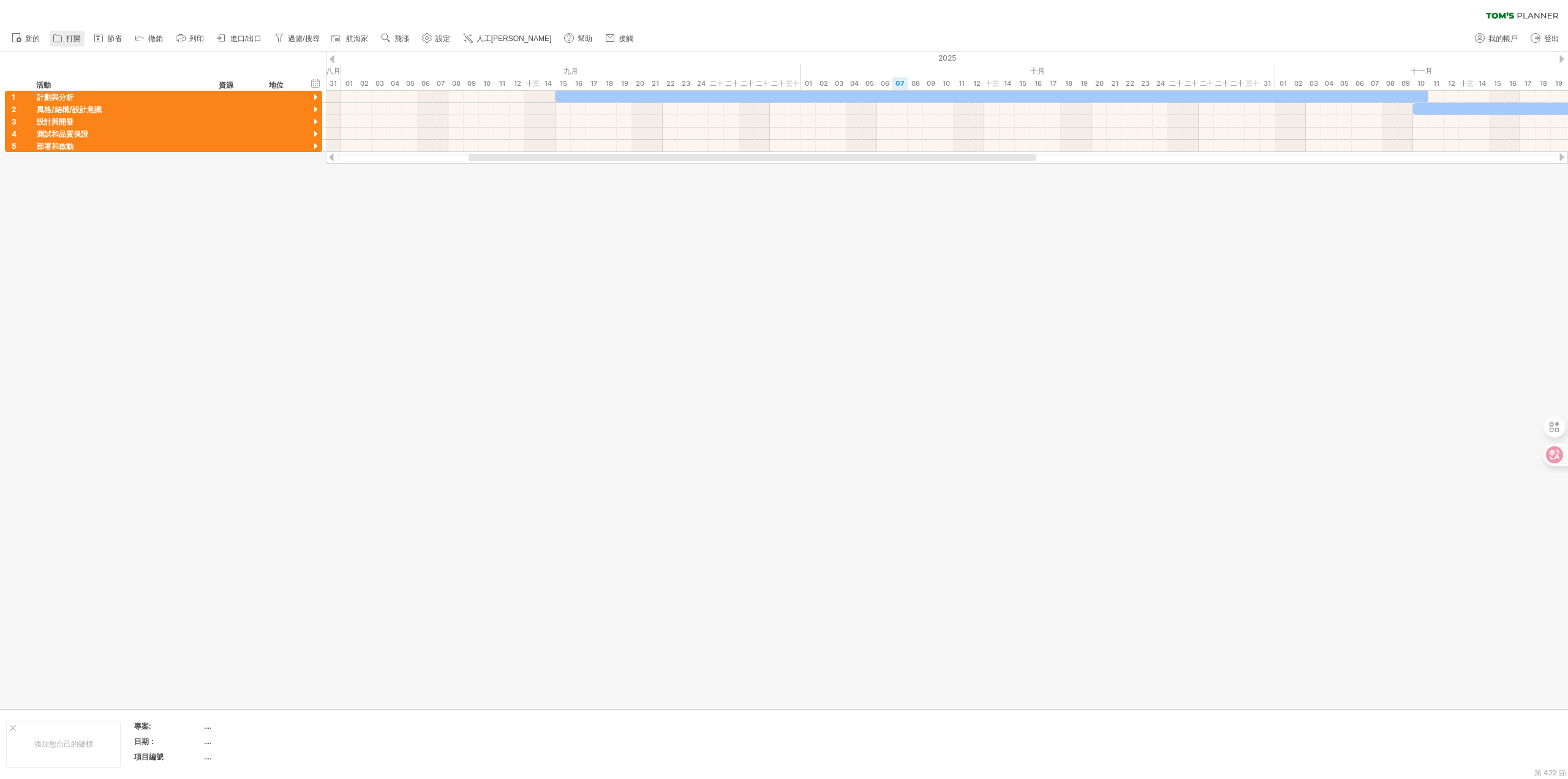
click at [68, 39] on font "打開" at bounding box center [73, 38] width 15 height 9
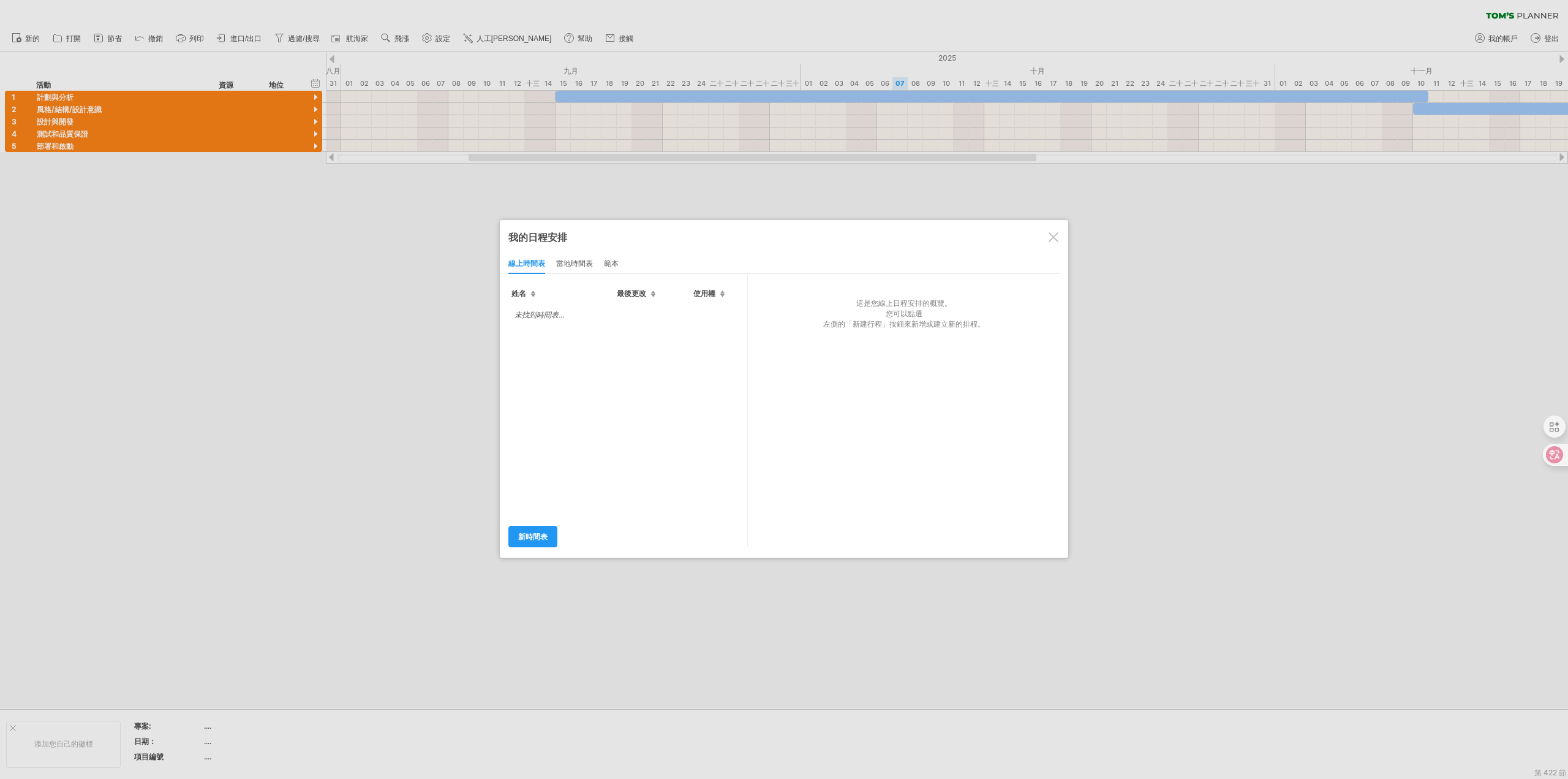
click at [1052, 233] on div at bounding box center [1054, 237] width 10 height 10
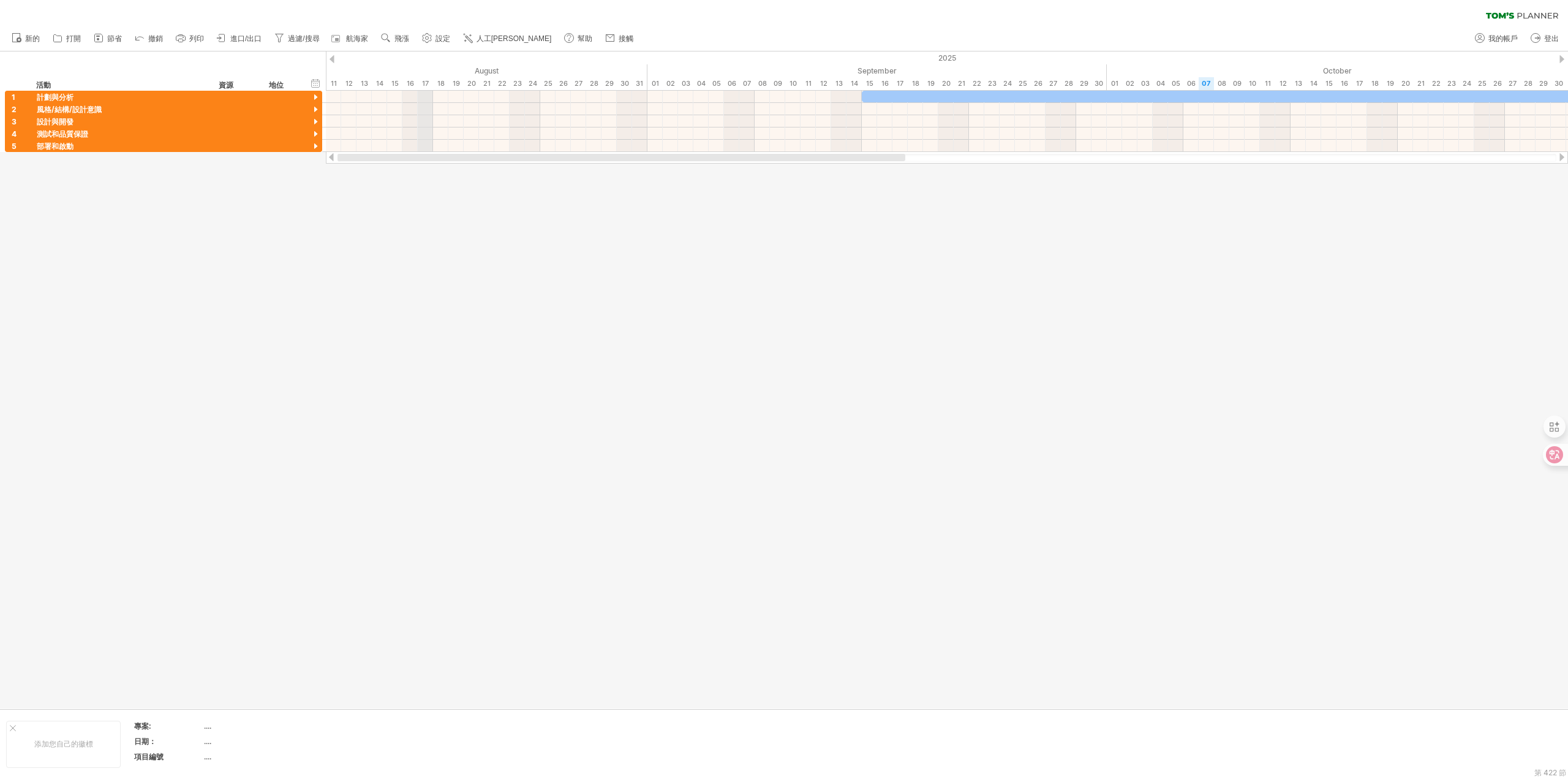
click at [336, 86] on div "嘗試造訪 [DOMAIN_NAME] 再次連接... 0% 清除過濾器 新的" at bounding box center [784, 390] width 1568 height 779
click at [184, 37] on icon at bounding box center [181, 38] width 12 height 12
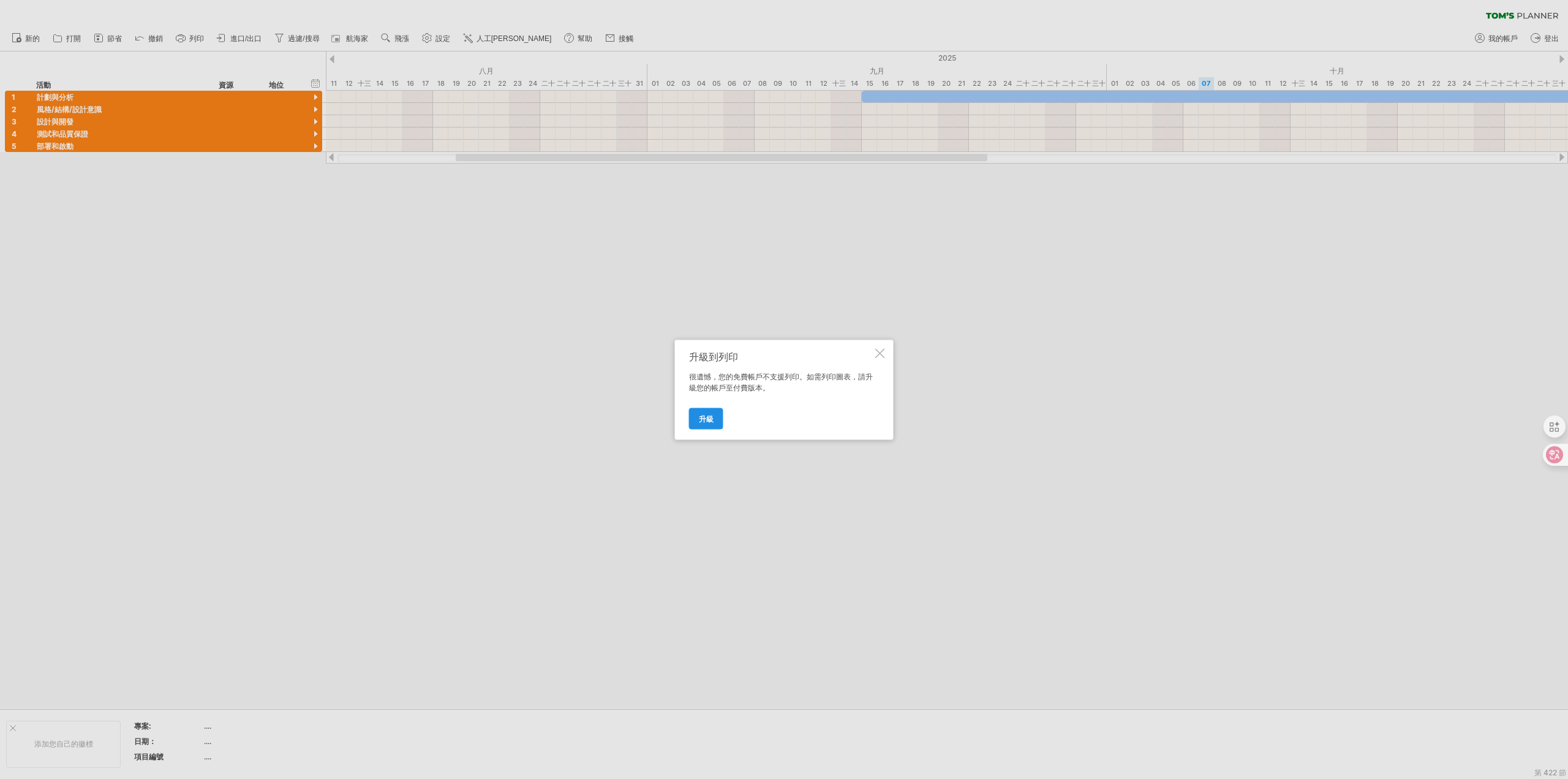
click at [713, 420] on font "升級" at bounding box center [706, 418] width 15 height 9
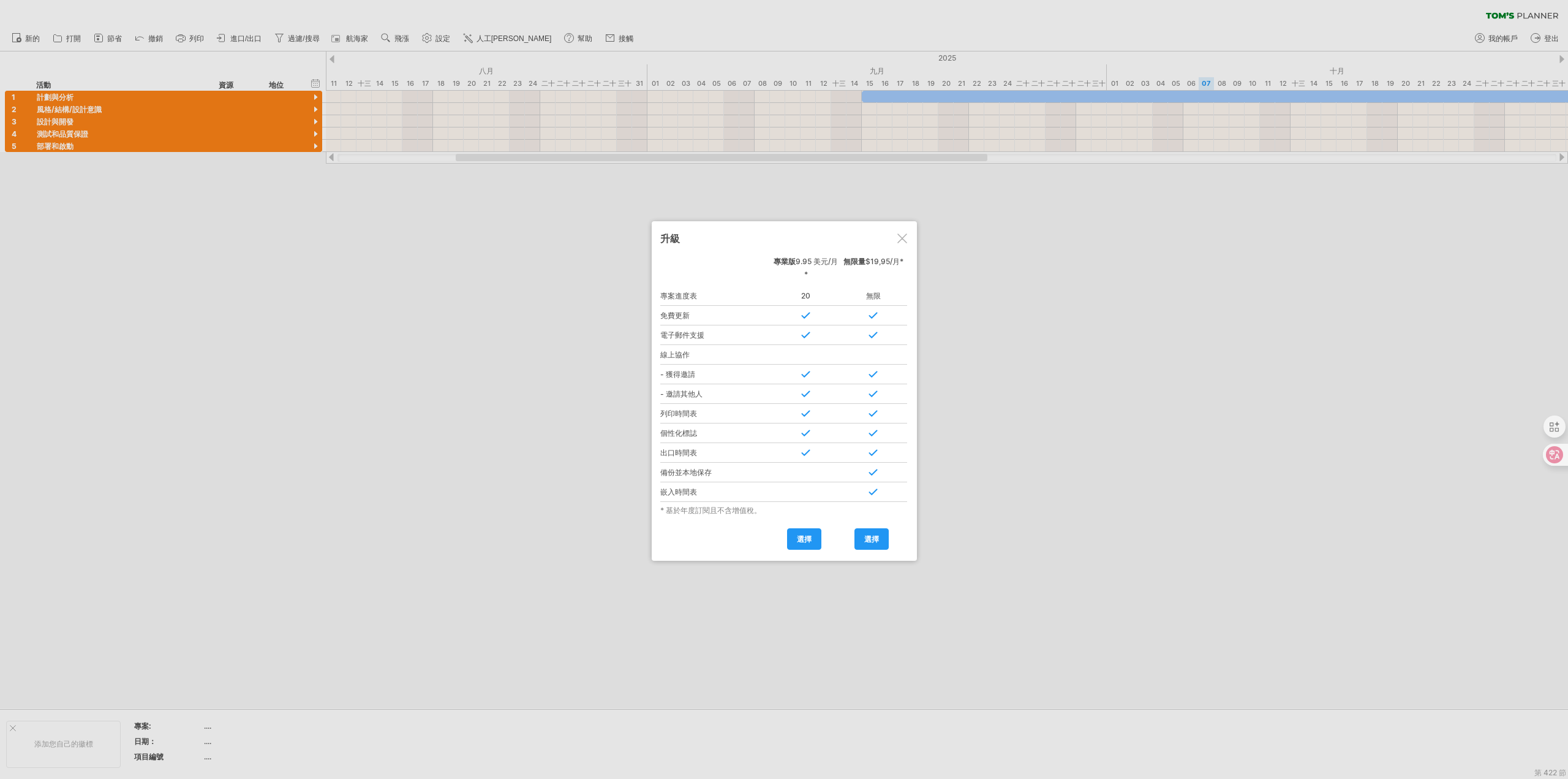
click at [906, 236] on div at bounding box center [902, 238] width 10 height 10
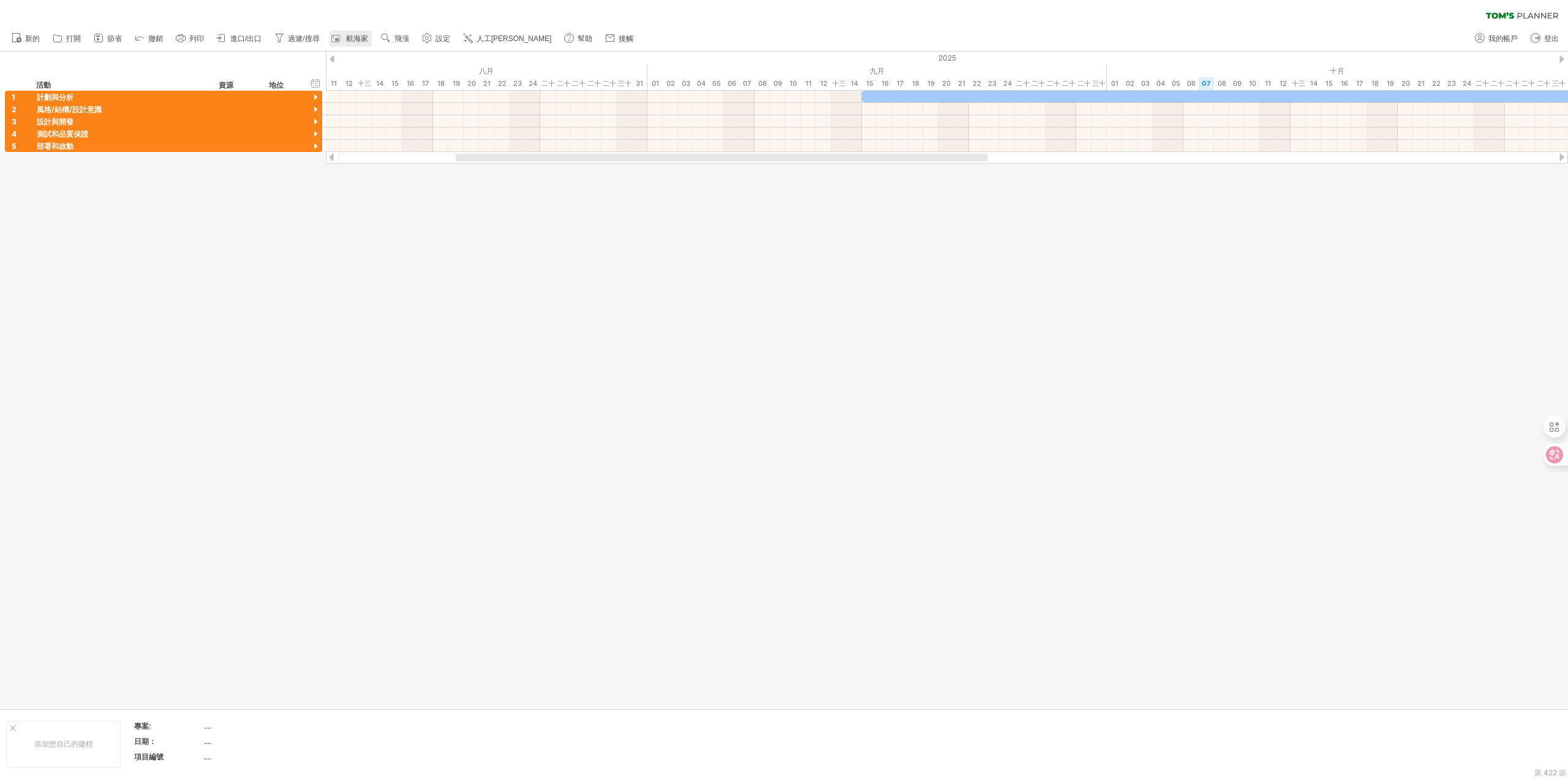
click at [355, 37] on font "航海家" at bounding box center [357, 38] width 22 height 9
click at [355, 37] on font "航海家" at bounding box center [357, 38] width 22 height 9
click at [577, 38] on font "幫助" at bounding box center [584, 38] width 15 height 9
click at [1501, 37] on font "我的帳戶" at bounding box center [1504, 38] width 30 height 9
type input "**********"
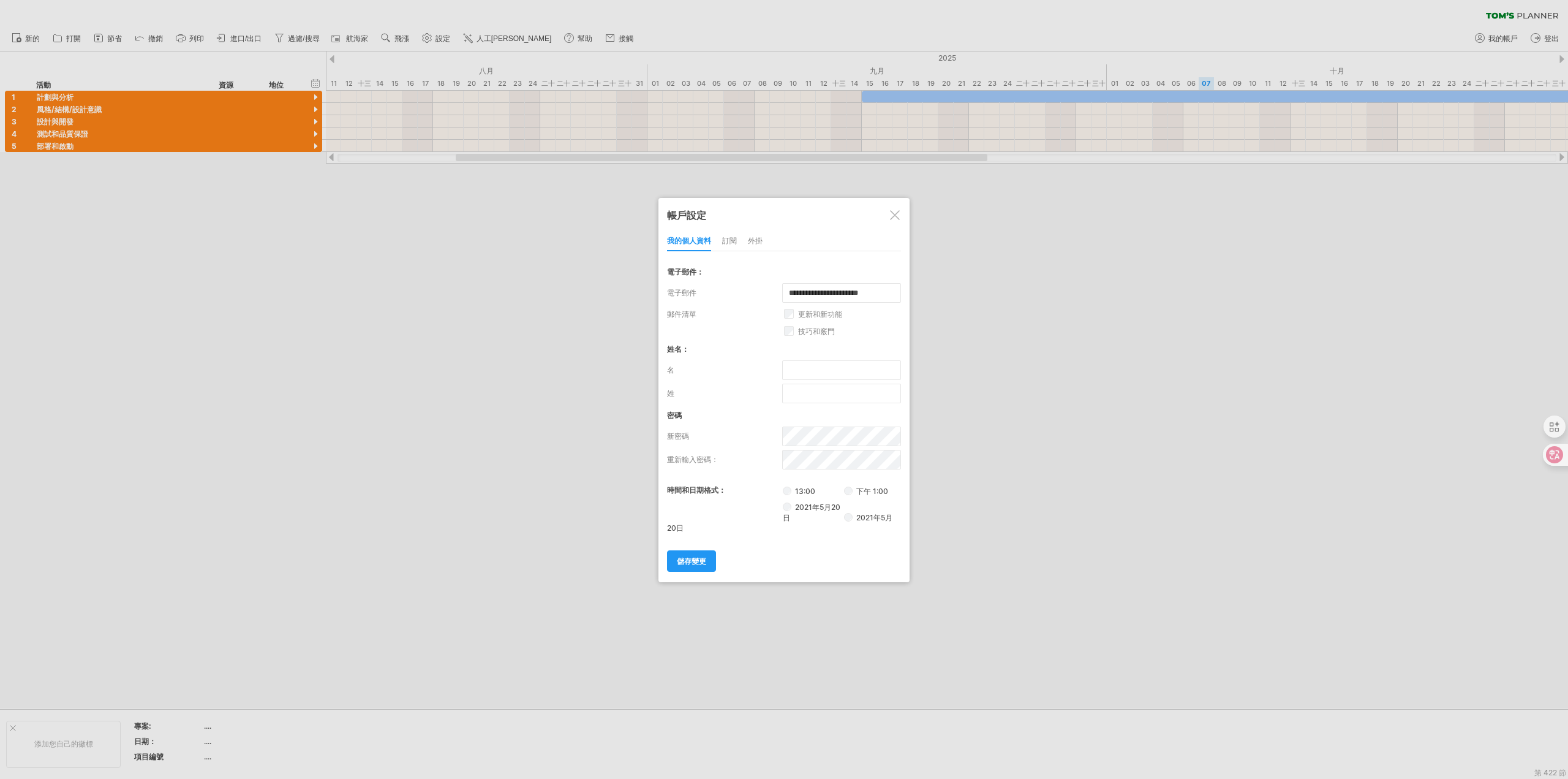
click at [732, 243] on font "訂閱" at bounding box center [729, 241] width 15 height 9
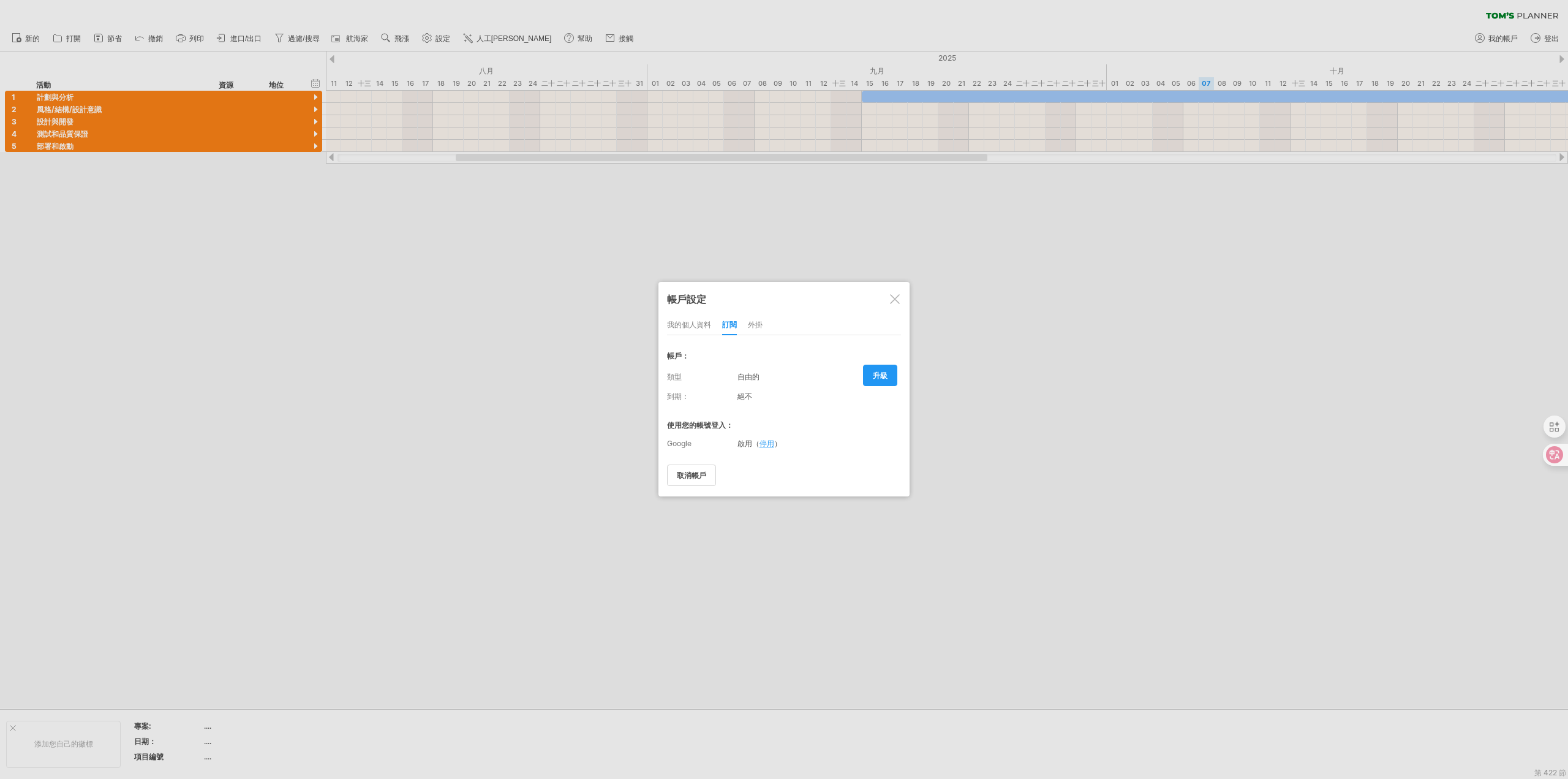
click at [897, 298] on div at bounding box center [895, 299] width 10 height 10
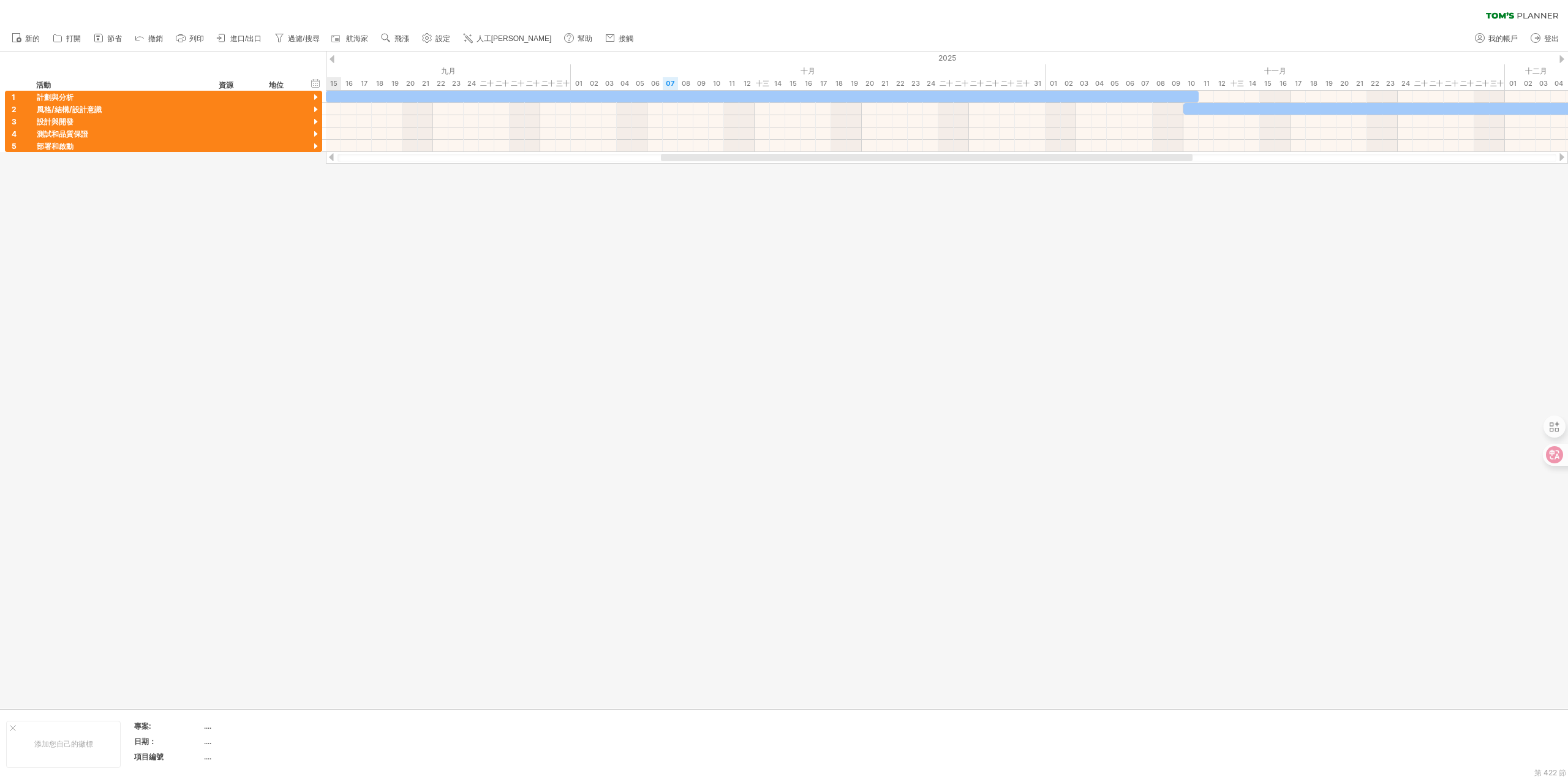
drag, startPoint x: 953, startPoint y: 155, endPoint x: 1156, endPoint y: 173, distance: 203.8
click at [1158, 173] on div "嘗試造訪 [DOMAIN_NAME] 再次連接... 0% 清除過濾器 新的" at bounding box center [784, 390] width 1568 height 779
click at [250, 40] on font "進口/出口" at bounding box center [246, 38] width 31 height 9
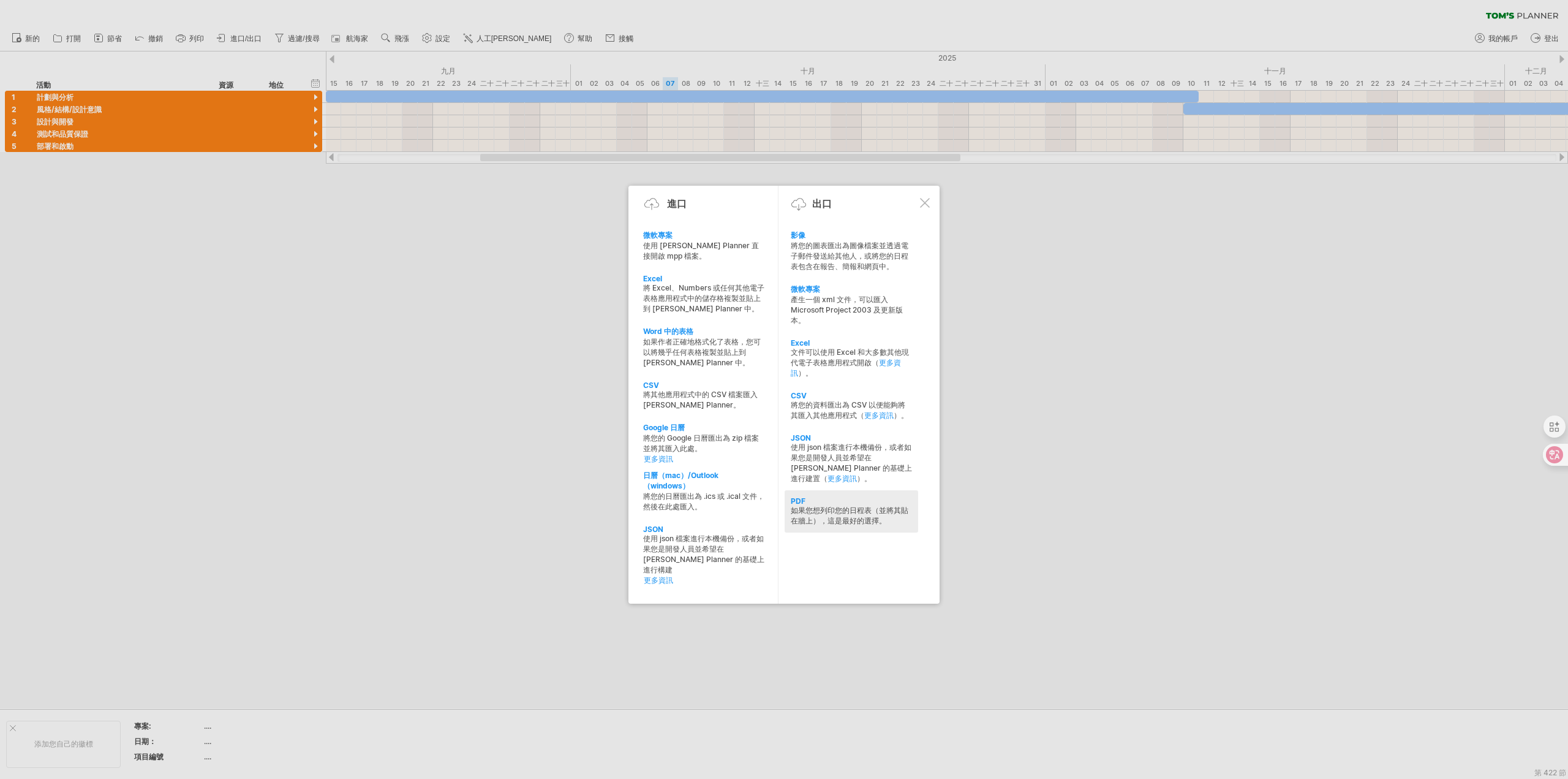
click at [855, 512] on font "如果您想列印您的日程表（並將其貼在牆上），這是最好的選擇。" at bounding box center [849, 515] width 117 height 19
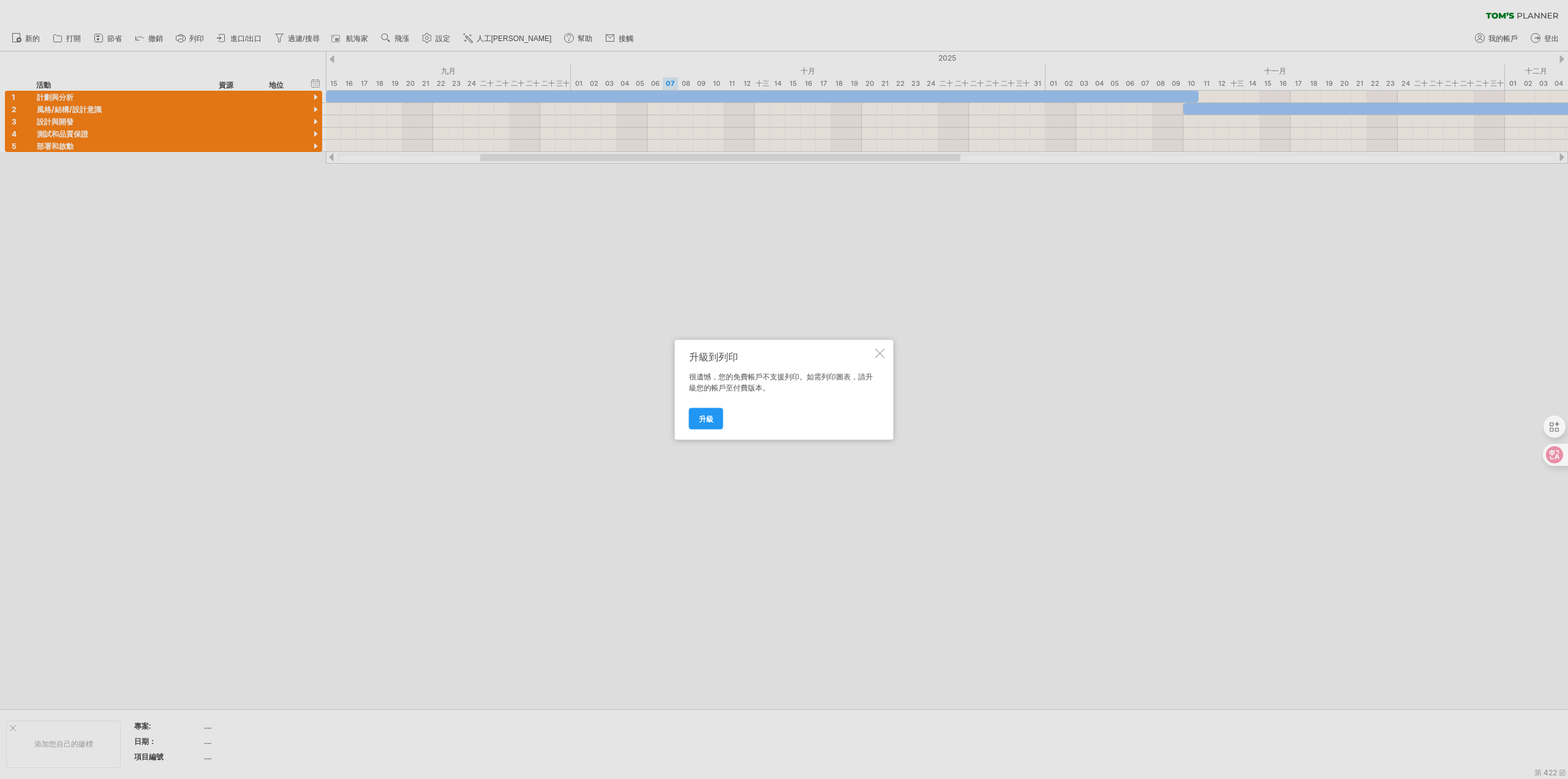
drag, startPoint x: 716, startPoint y: 418, endPoint x: 679, endPoint y: 369, distance: 61.4
click at [716, 418] on link "升級" at bounding box center [706, 418] width 34 height 22
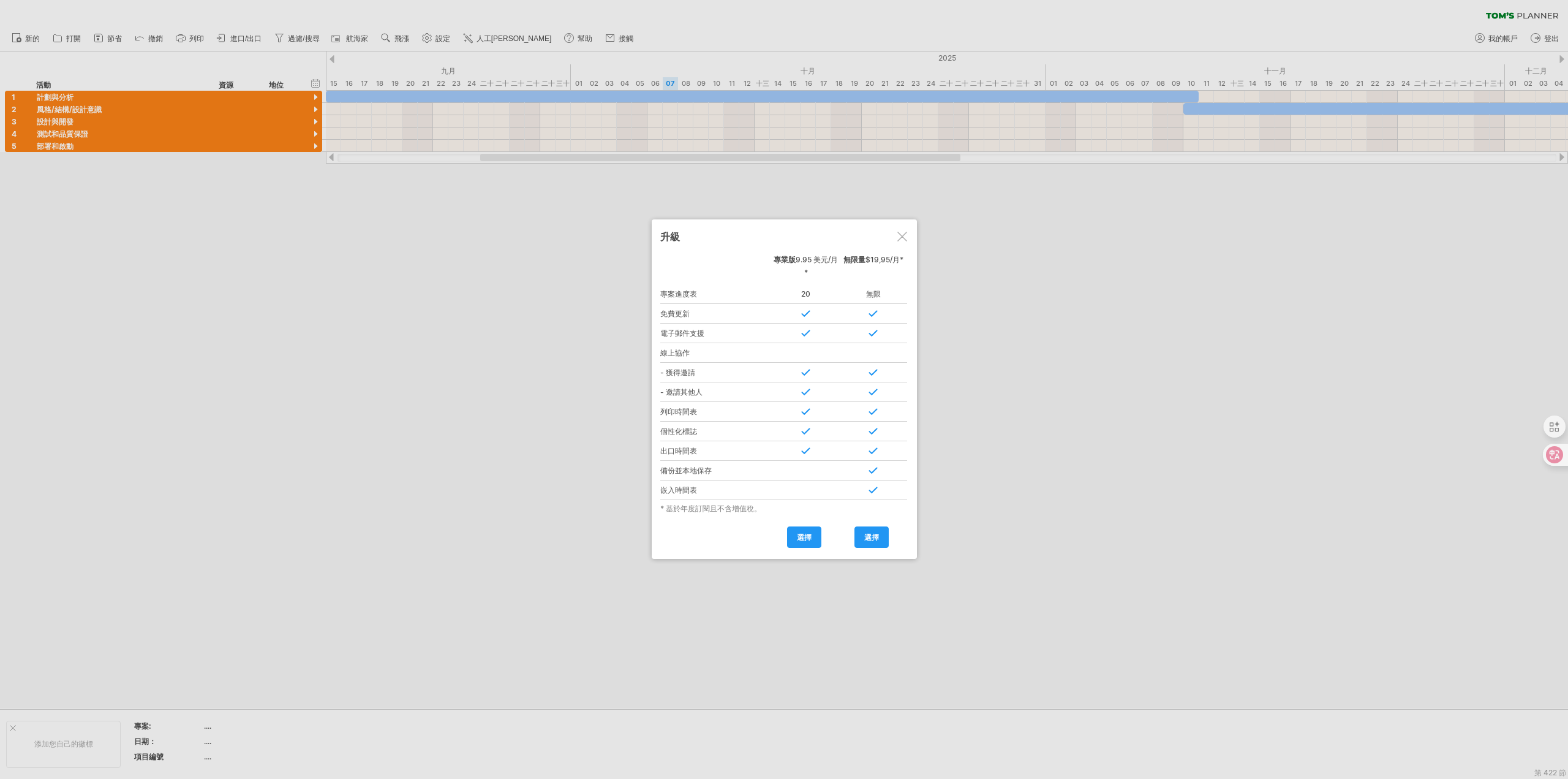
click at [245, 37] on div at bounding box center [784, 390] width 1568 height 779
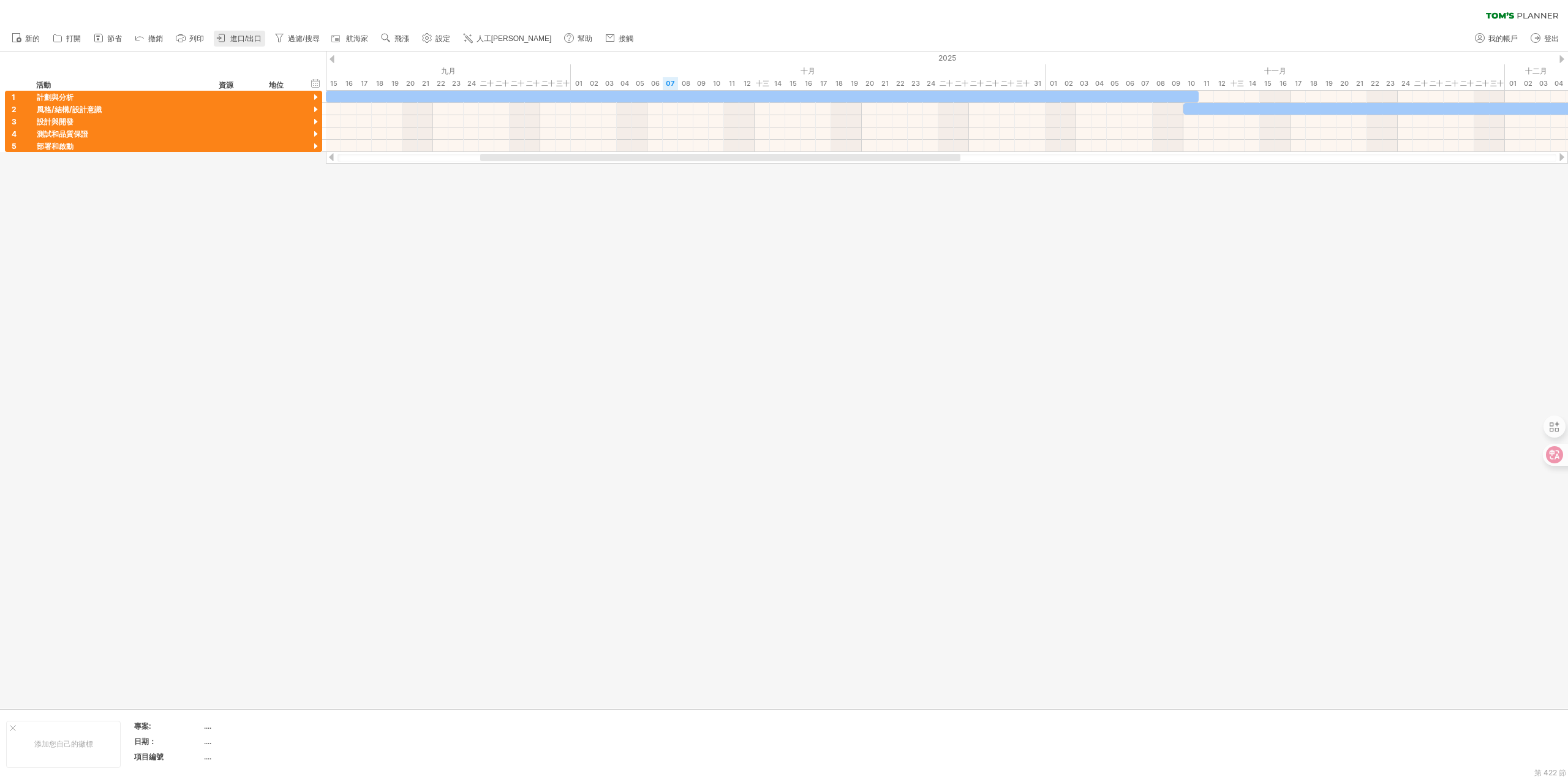
click at [253, 37] on font "進口/出口" at bounding box center [246, 38] width 31 height 9
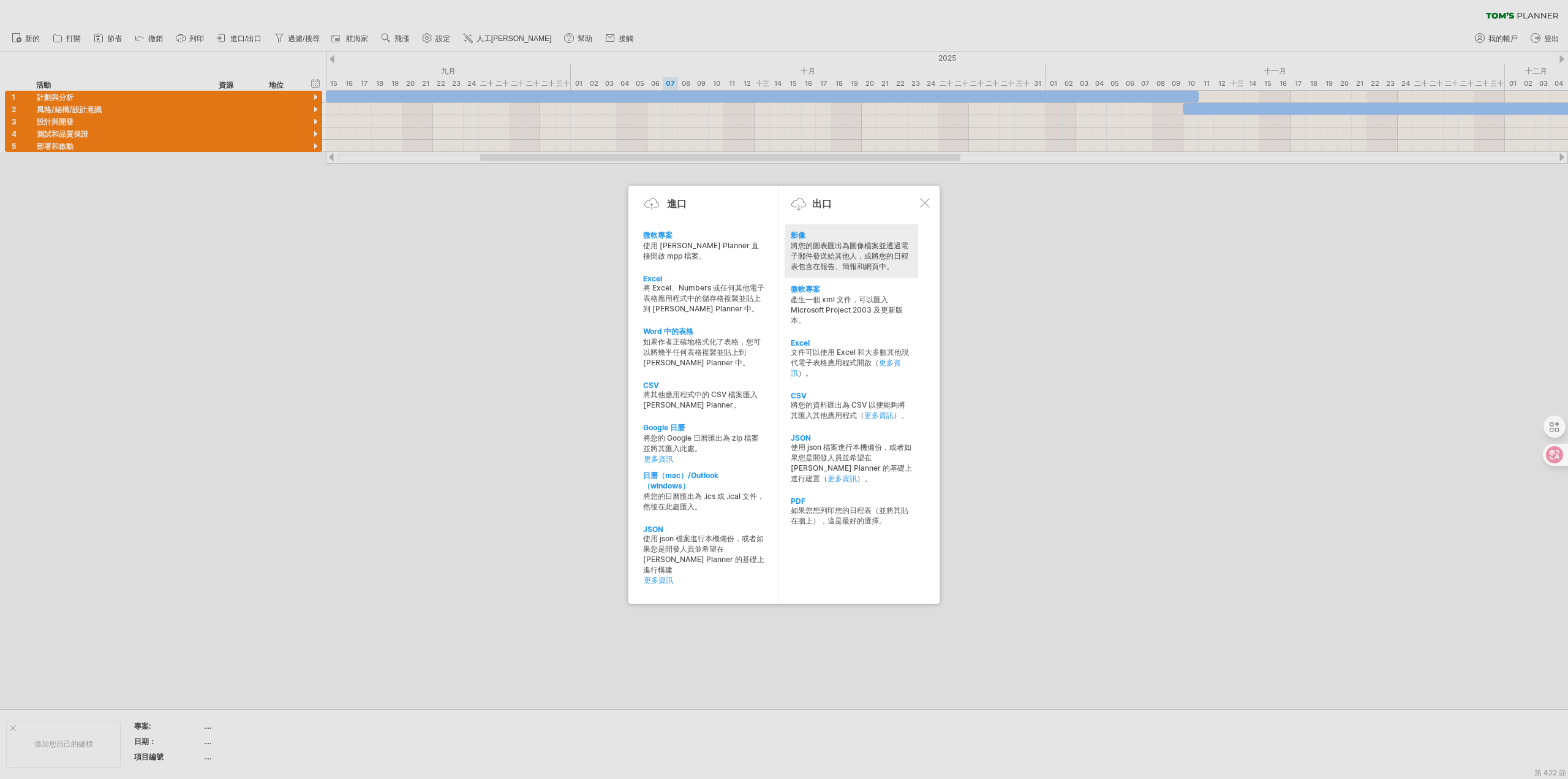
click at [821, 241] on div "將您的圖表匯出為圖像檔案並透過電子郵件發送給其他人，或將您的日程表包含在報告、簡報和網頁中。" at bounding box center [852, 257] width 121 height 31
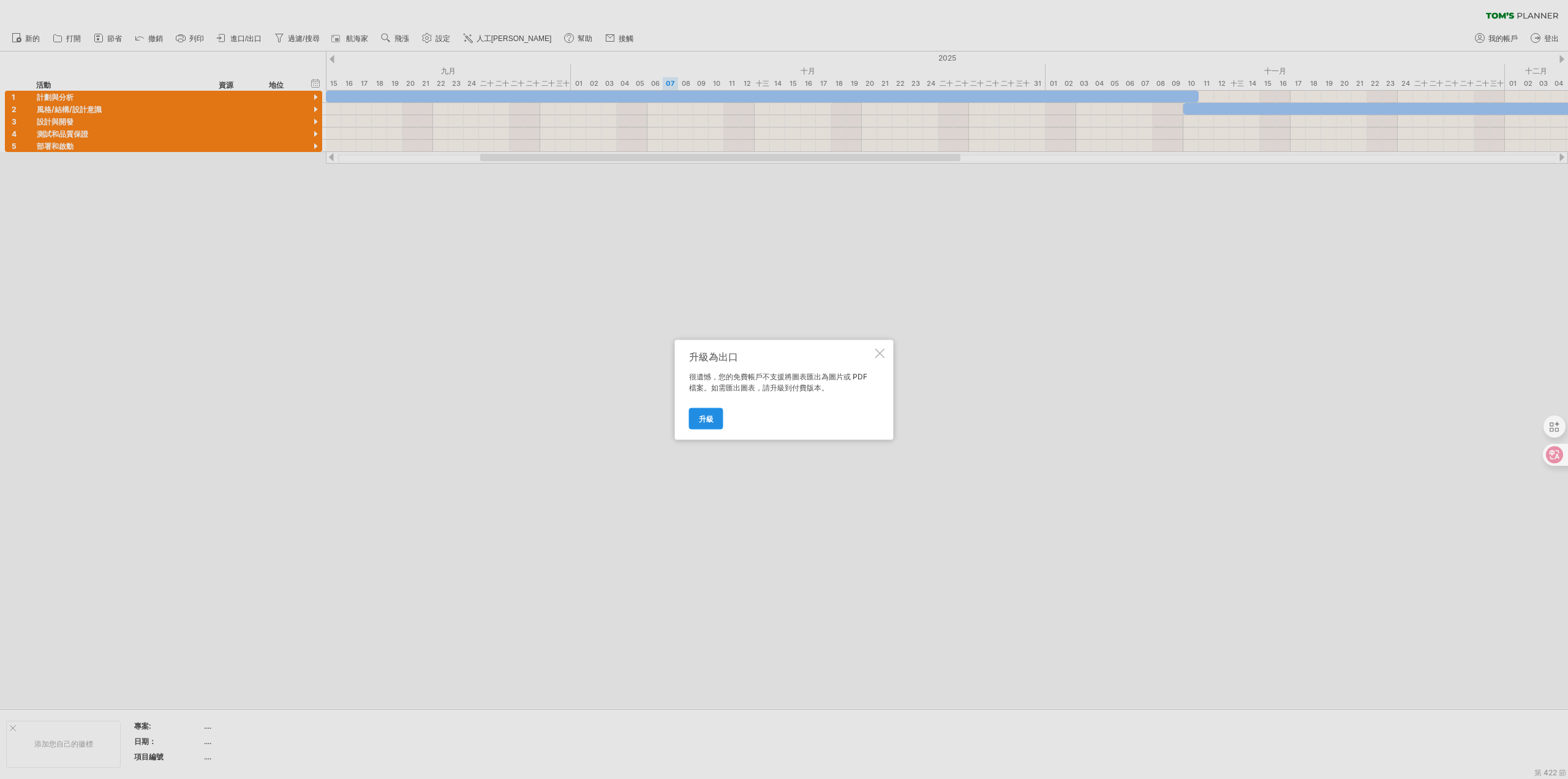
click at [706, 422] on font "升級" at bounding box center [706, 418] width 15 height 9
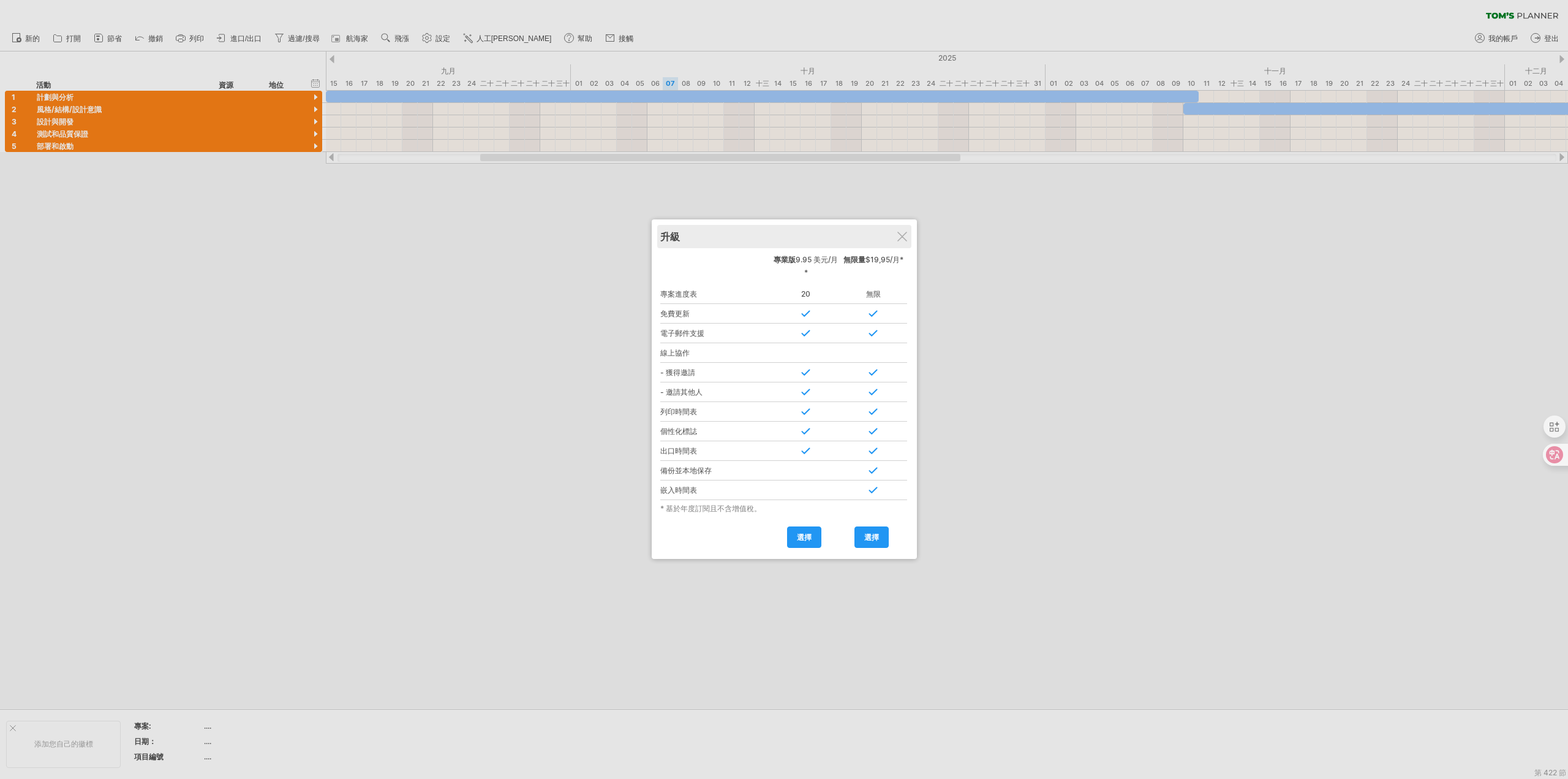
click at [908, 236] on div "升級" at bounding box center [784, 236] width 248 height 23
click at [904, 233] on div at bounding box center [902, 236] width 10 height 10
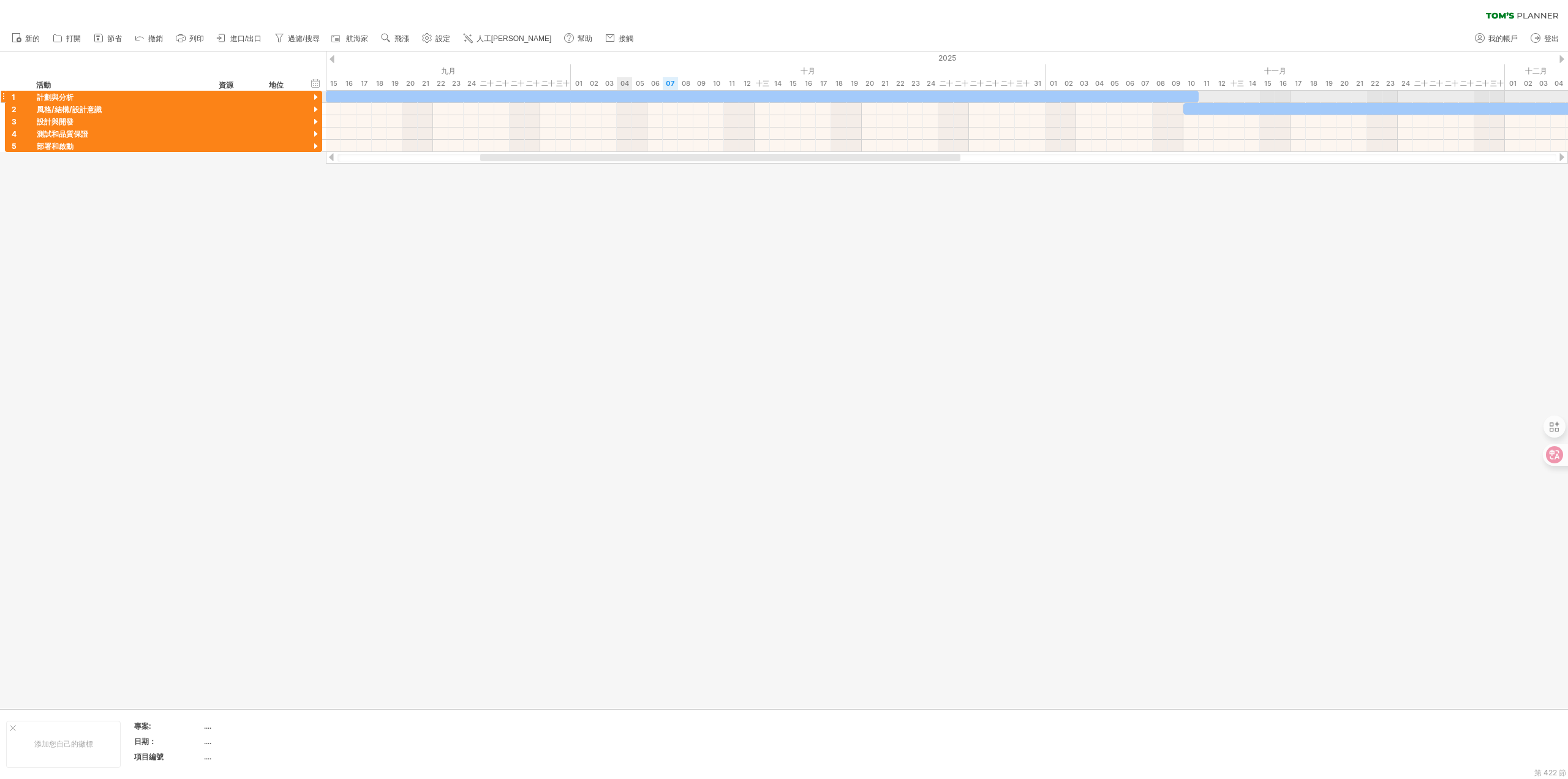
click at [618, 96] on div at bounding box center [761, 96] width 873 height 12
click at [681, 262] on span at bounding box center [681, 261] width 10 height 10
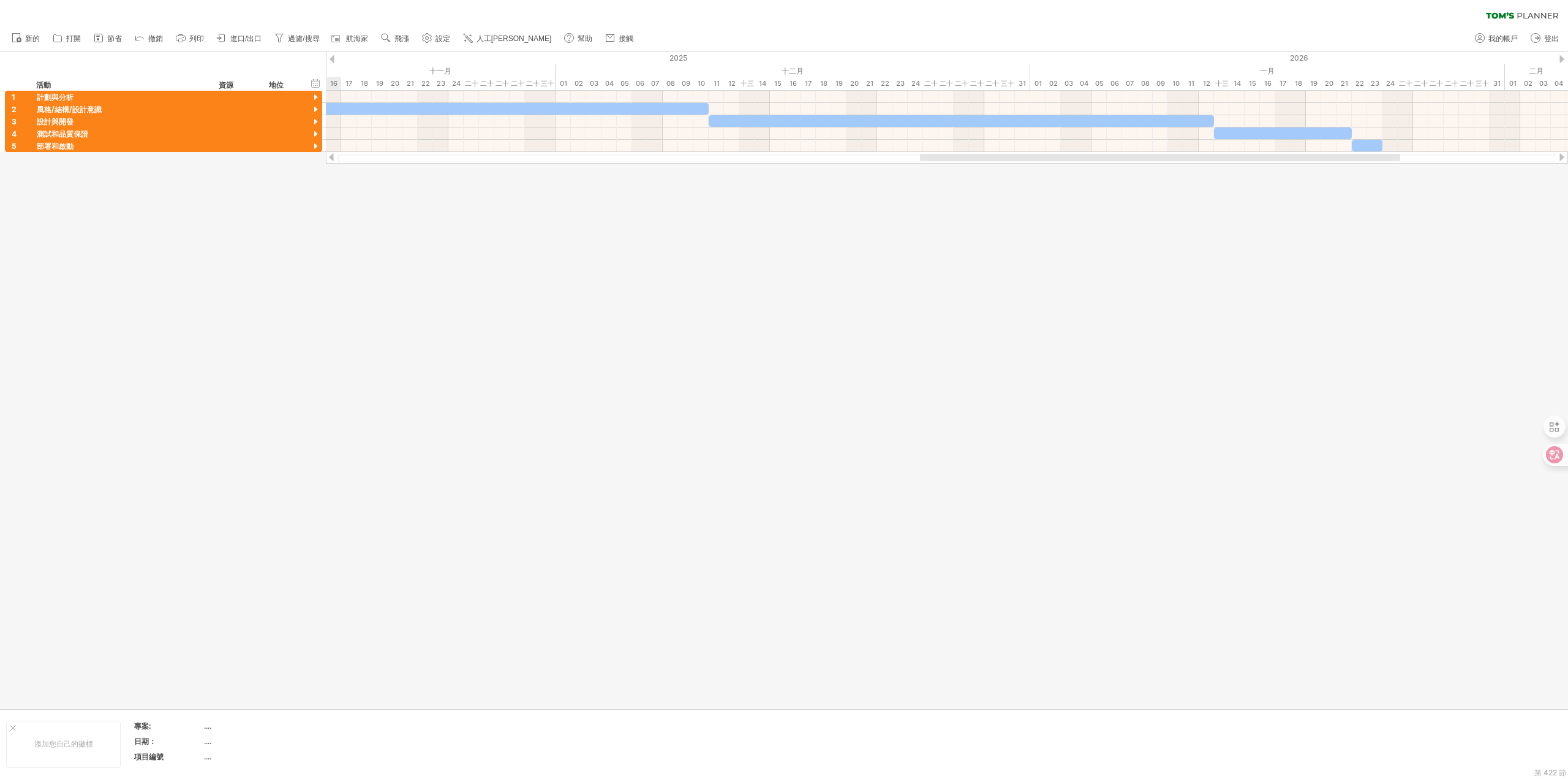
drag, startPoint x: 902, startPoint y: 155, endPoint x: 1342, endPoint y: 153, distance: 440.0
click at [1342, 153] on div at bounding box center [946, 158] width 1242 height 12
click at [91, 94] on div "計劃與分析" at bounding box center [121, 96] width 169 height 12
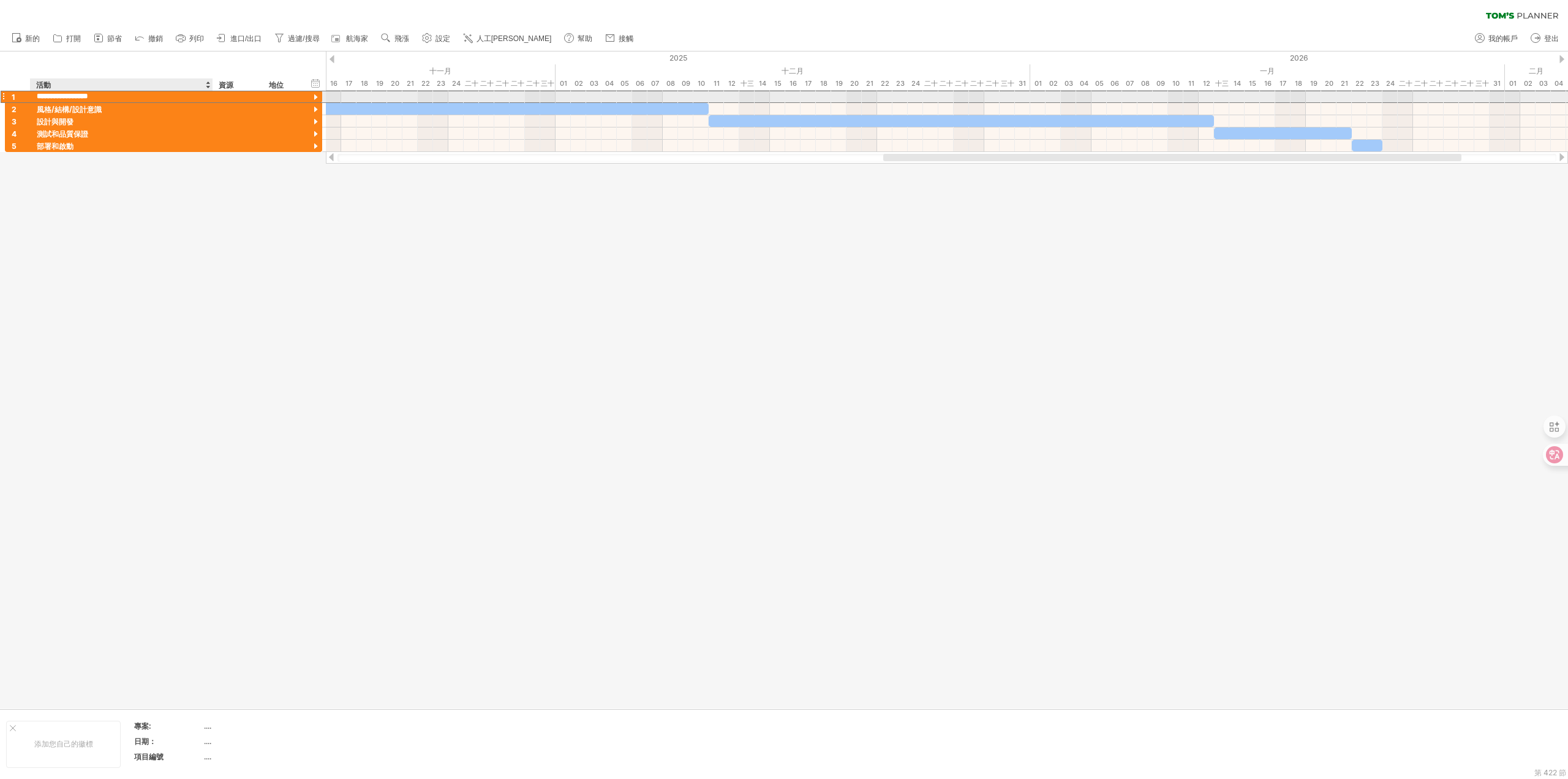
click at [91, 94] on input "**********" at bounding box center [121, 96] width 169 height 12
click at [117, 100] on input "**********" at bounding box center [121, 96] width 169 height 12
click at [117, 98] on input "**********" at bounding box center [121, 96] width 169 height 12
drag, startPoint x: 120, startPoint y: 98, endPoint x: 30, endPoint y: 98, distance: 90.0
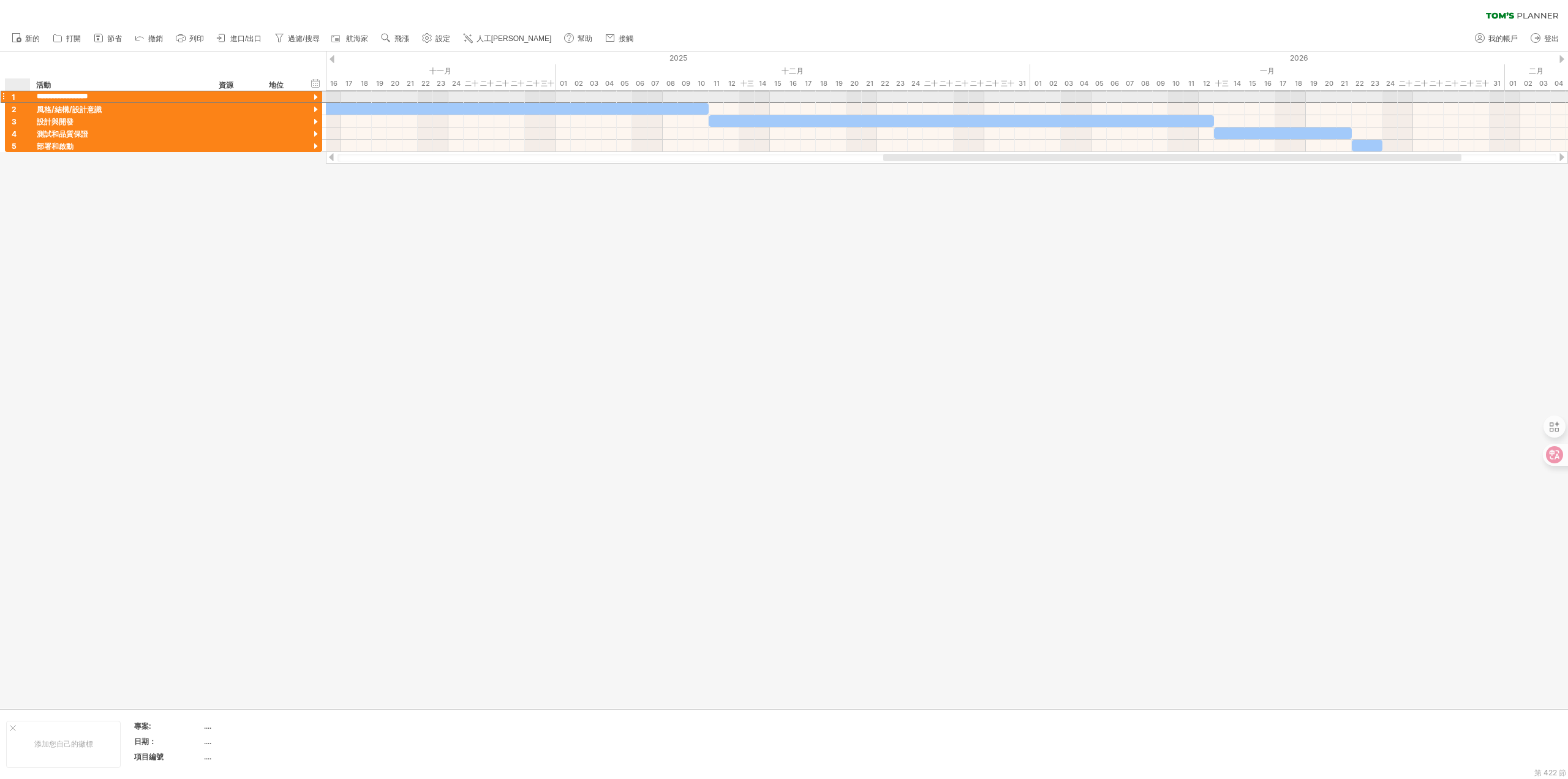
click at [30, 98] on div "**********" at bounding box center [163, 96] width 317 height 13
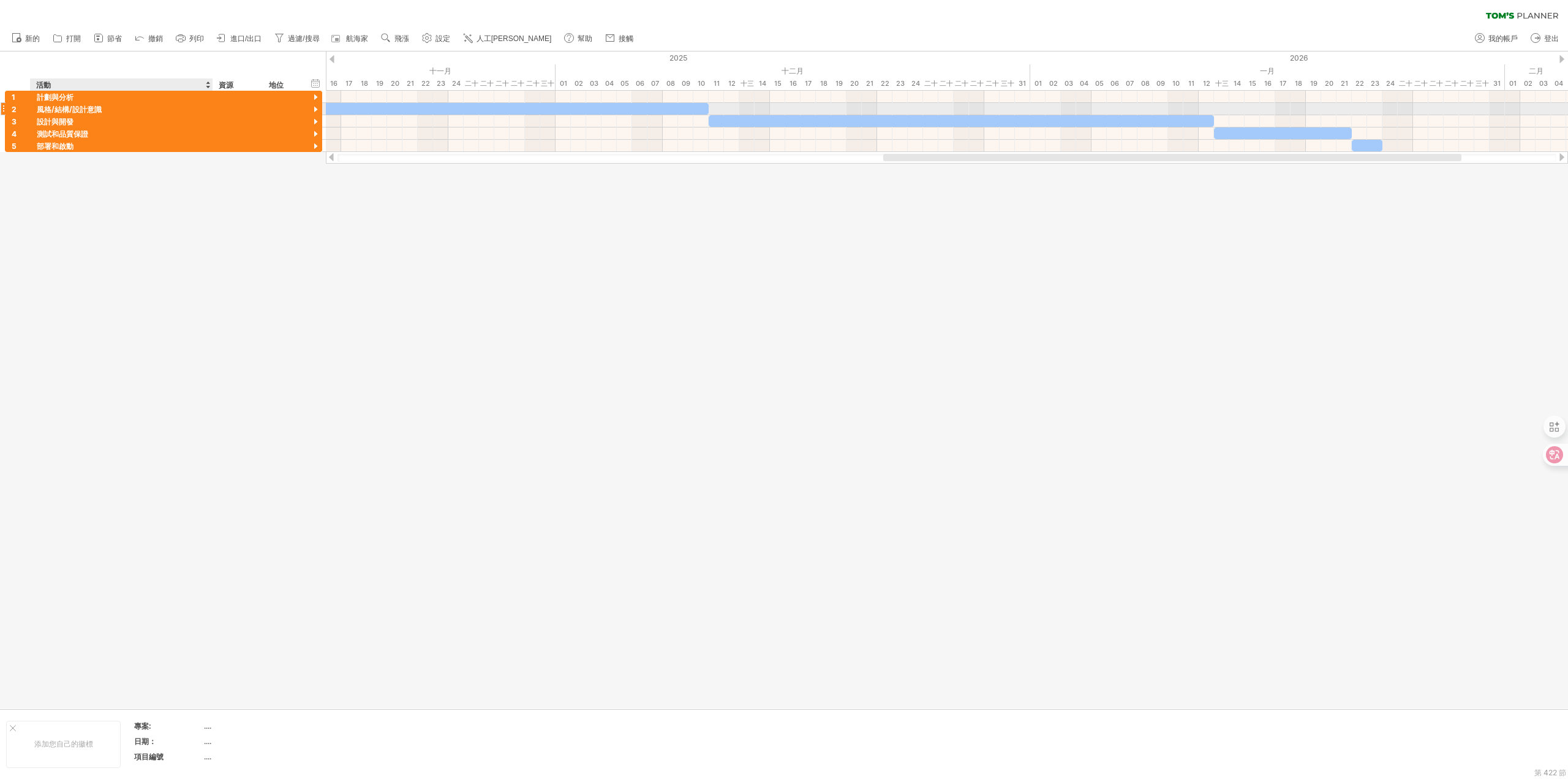
click at [103, 108] on div "風格/結構/設計意識" at bounding box center [121, 108] width 169 height 12
click at [168, 108] on input "**********" at bounding box center [121, 108] width 169 height 12
click at [176, 108] on input "**********" at bounding box center [121, 108] width 169 height 12
drag, startPoint x: 176, startPoint y: 108, endPoint x: 28, endPoint y: 105, distance: 148.0
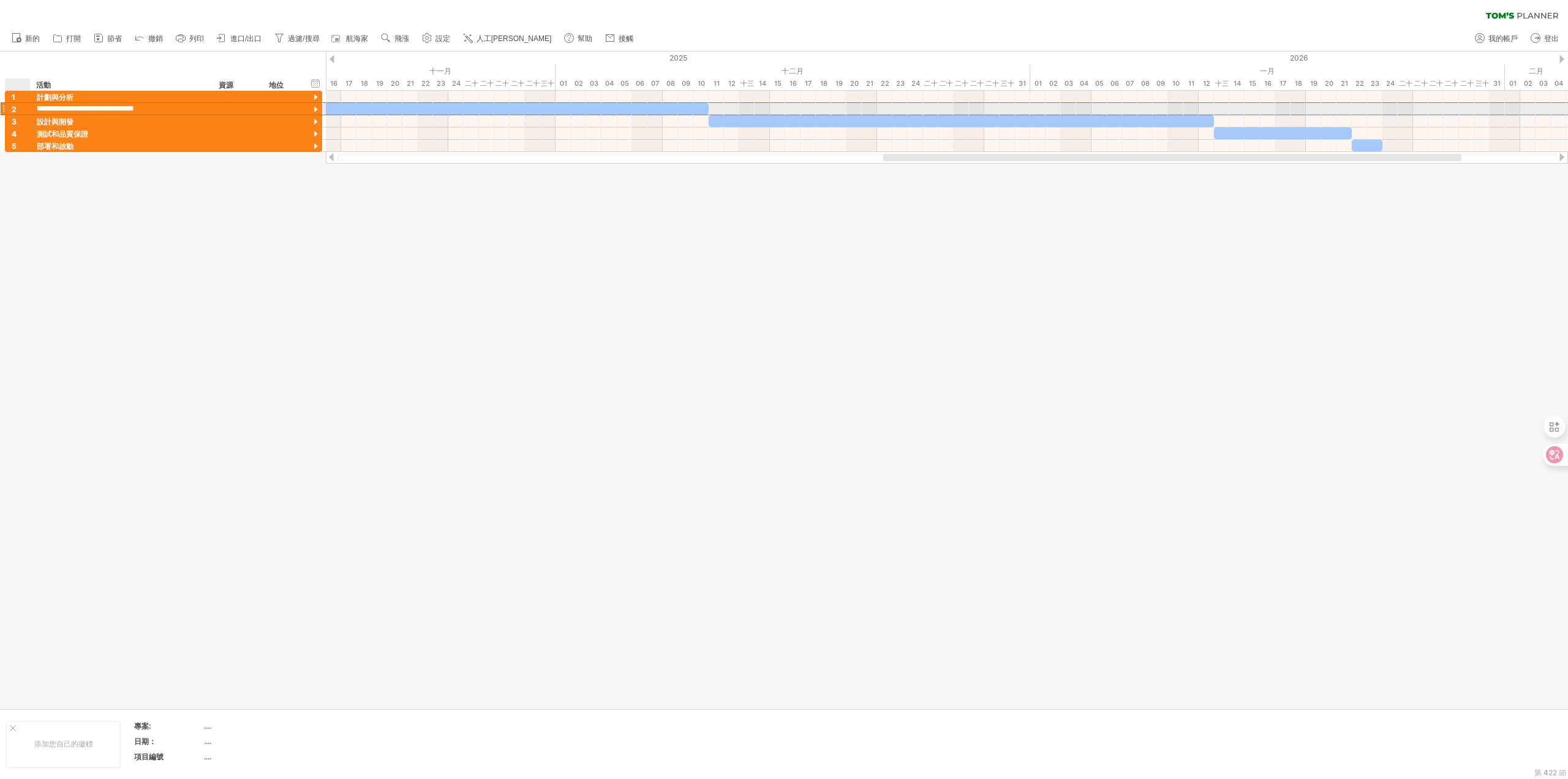
click at [28, 105] on div "**********" at bounding box center [163, 109] width 317 height 13
drag, startPoint x: 195, startPoint y: 264, endPoint x: 204, endPoint y: 261, distance: 9.5
click at [195, 264] on div at bounding box center [784, 379] width 1568 height 657
